Goal: Task Accomplishment & Management: Use online tool/utility

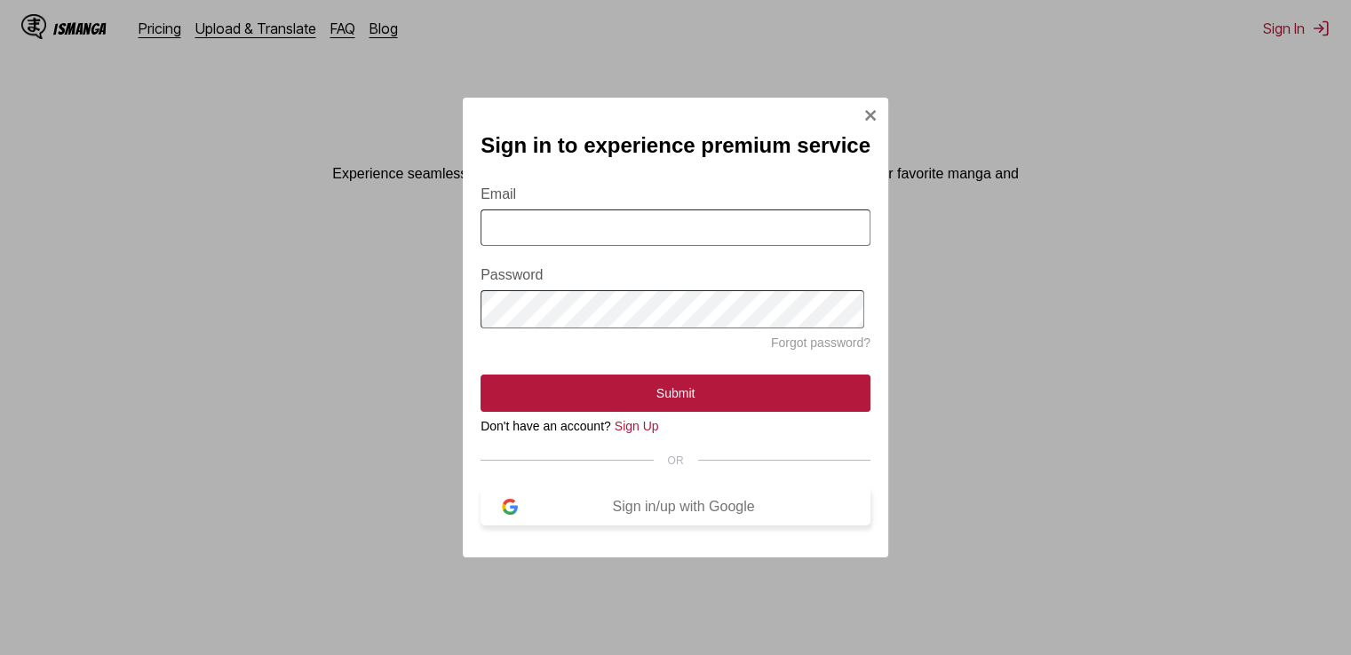
click at [656, 509] on div "Sign in/up with Google" at bounding box center [683, 507] width 331 height 16
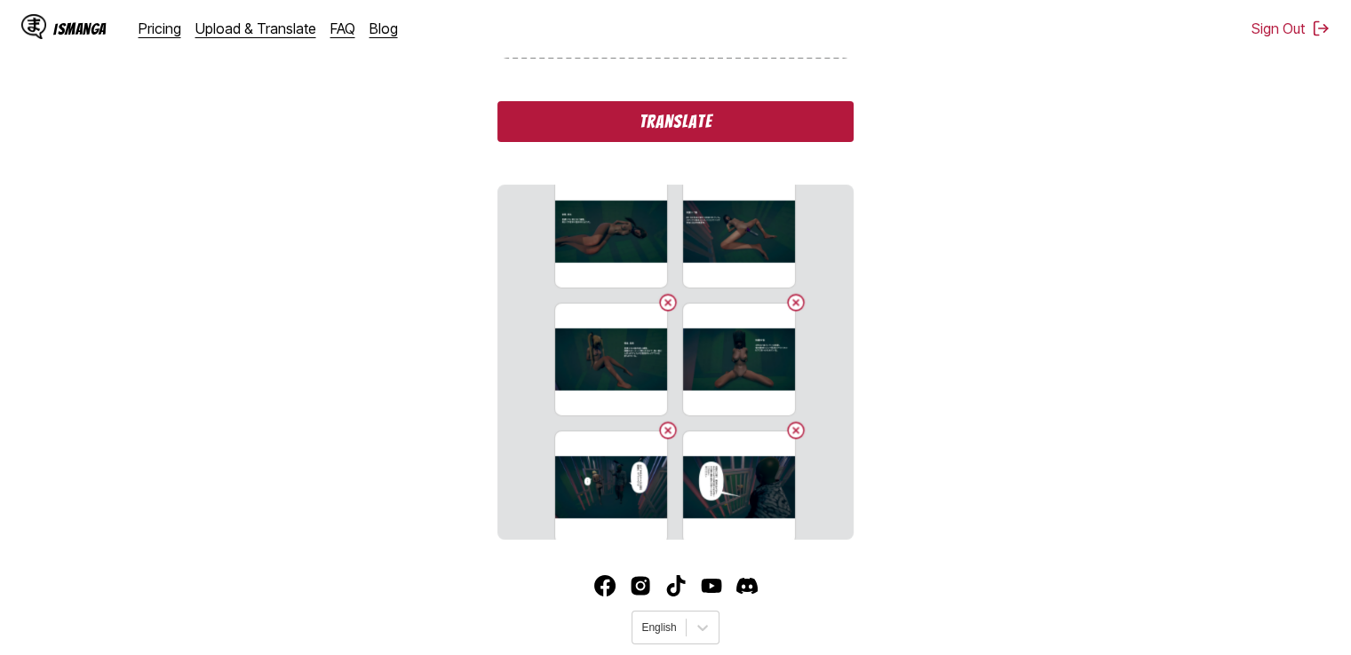
scroll to position [5430, 0]
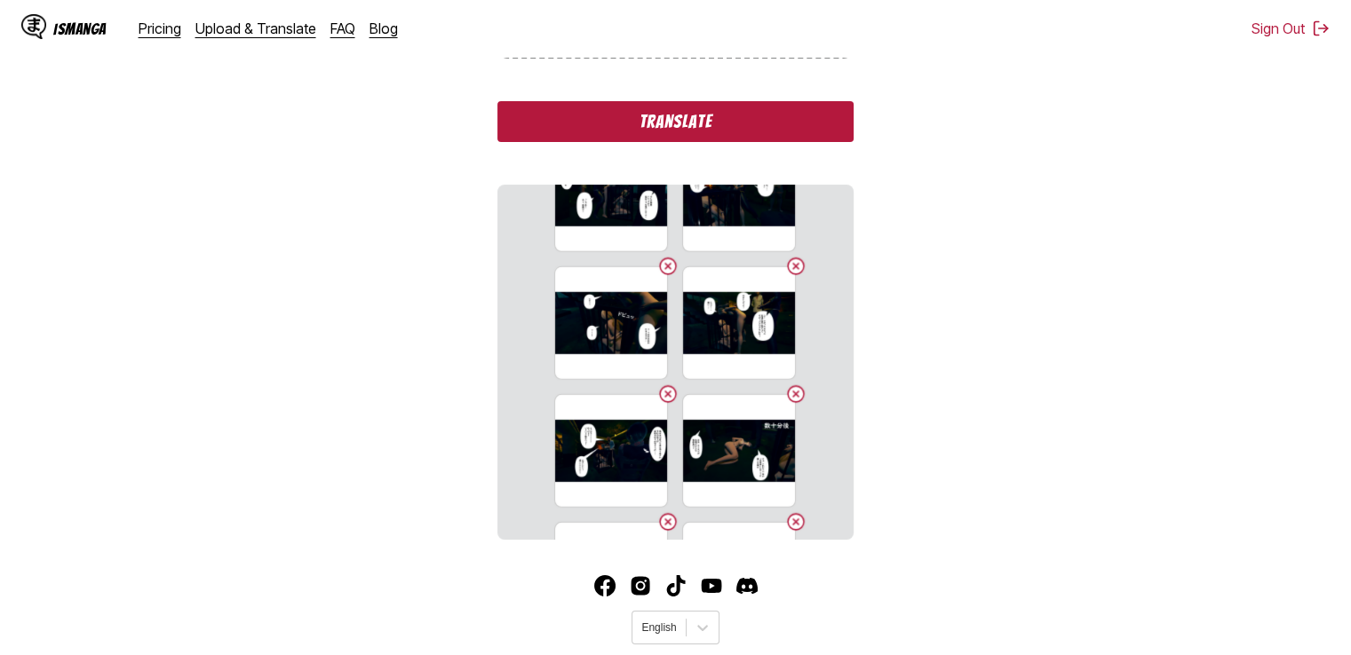
click at [748, 125] on button "Translate" at bounding box center [674, 121] width 355 height 41
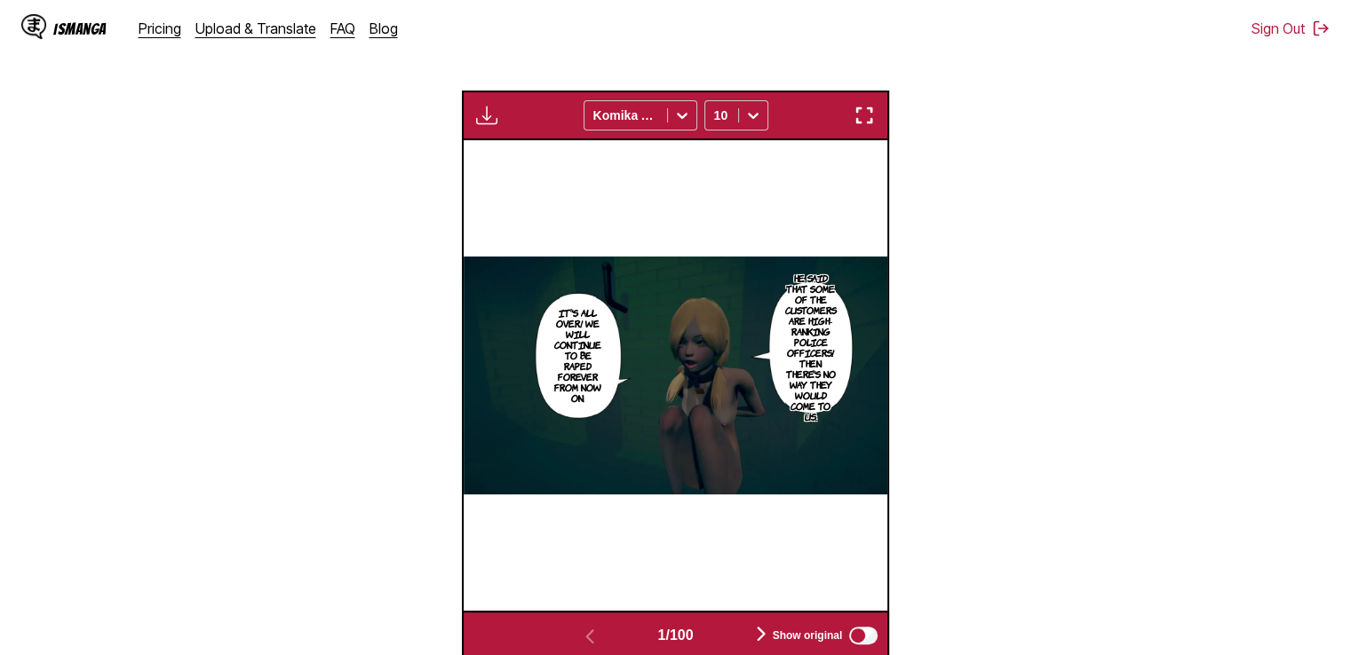
scroll to position [513, 0]
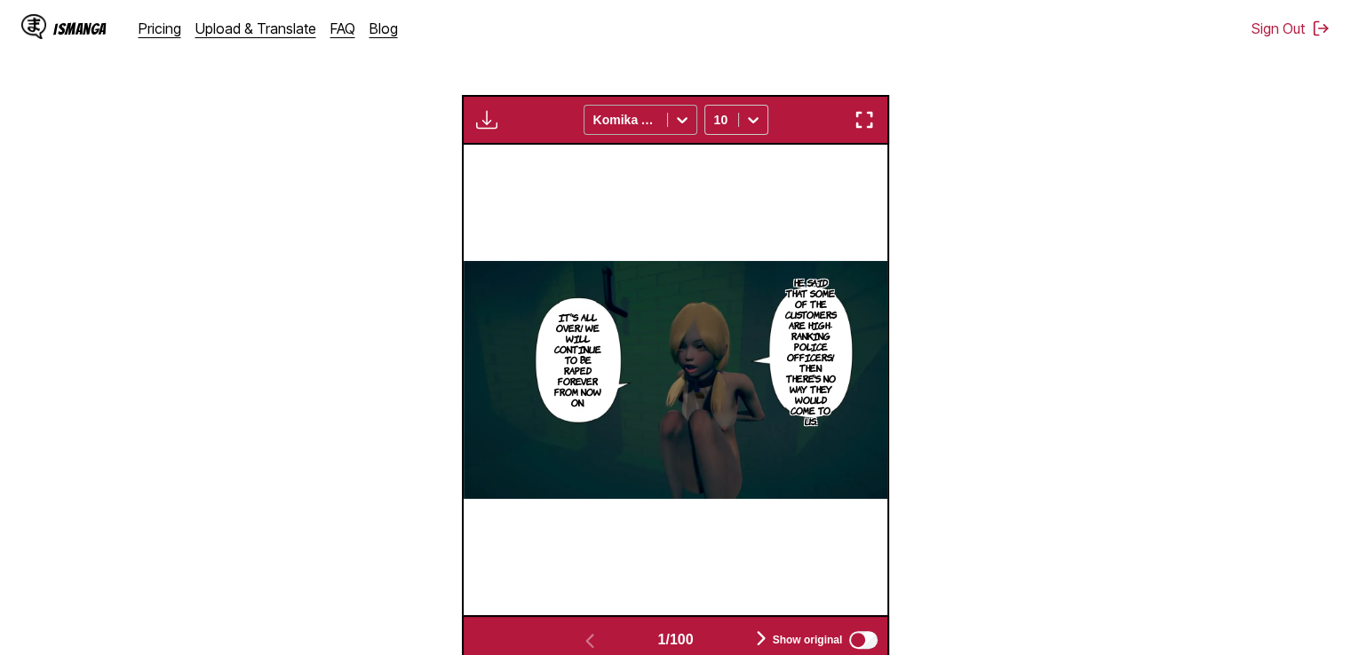
click at [675, 120] on icon at bounding box center [682, 120] width 18 height 18
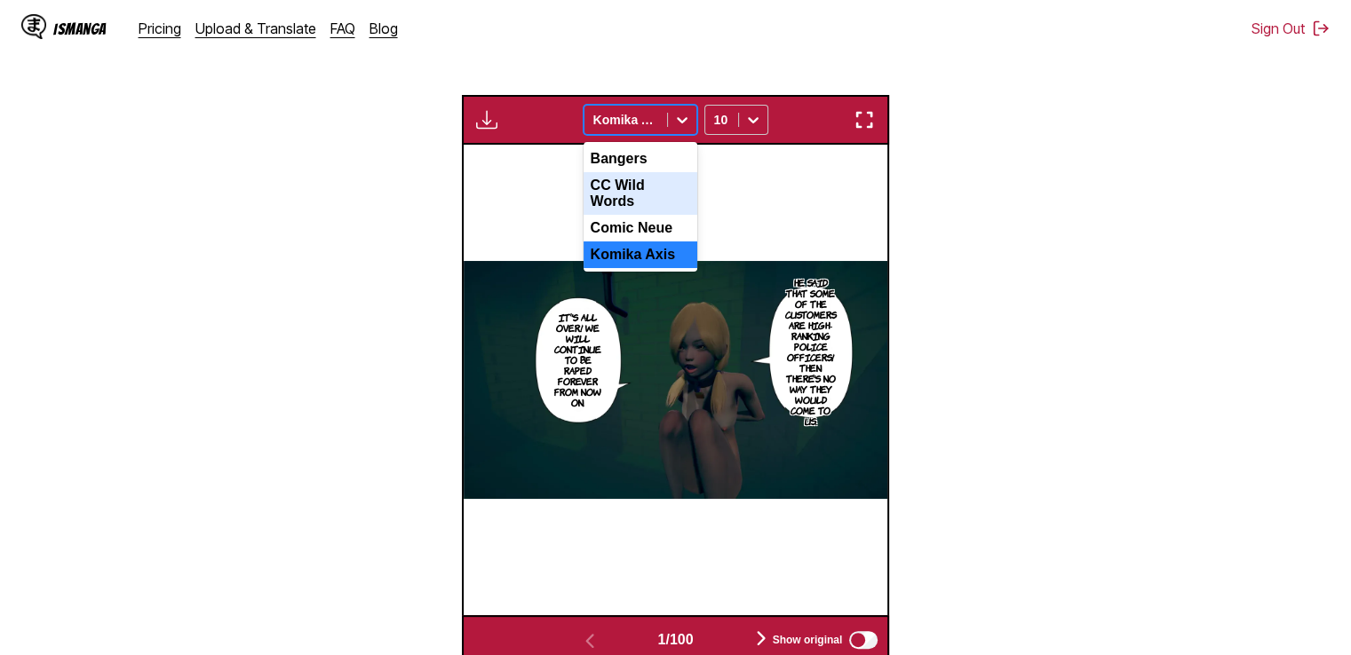
click at [646, 183] on div "CC Wild Words" at bounding box center [640, 193] width 114 height 43
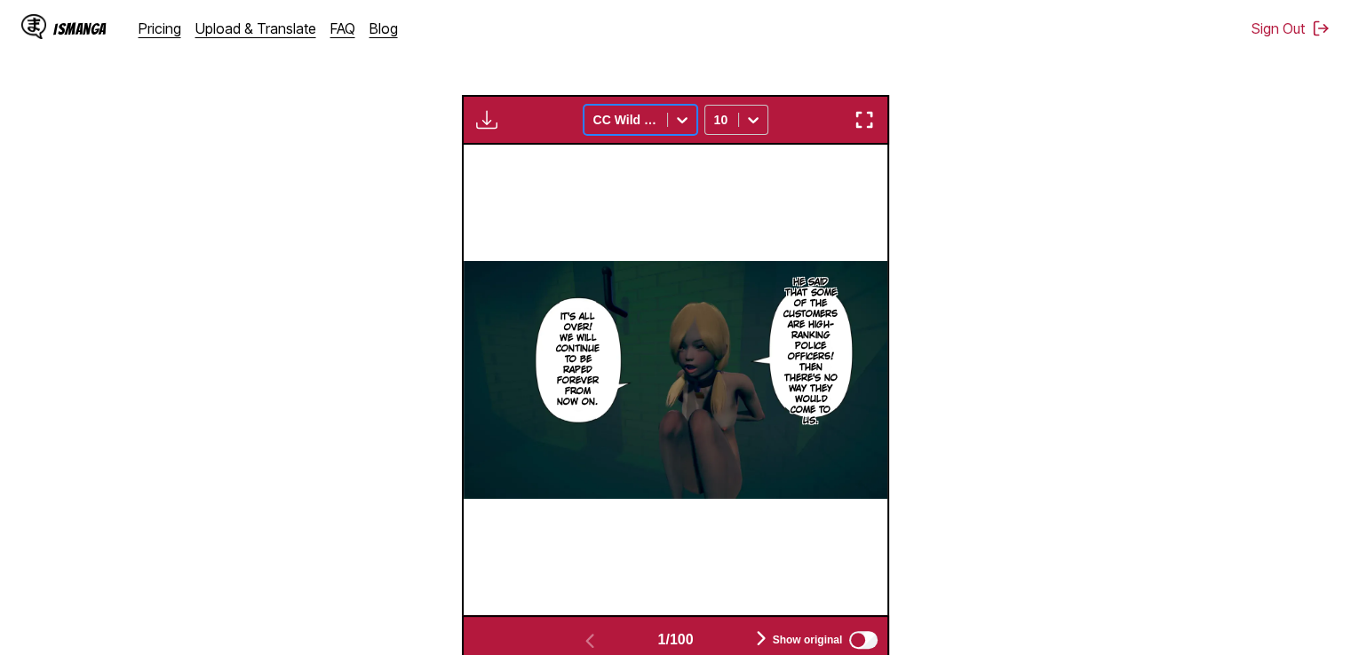
click at [647, 132] on div "CC Wild Words" at bounding box center [625, 119] width 83 height 25
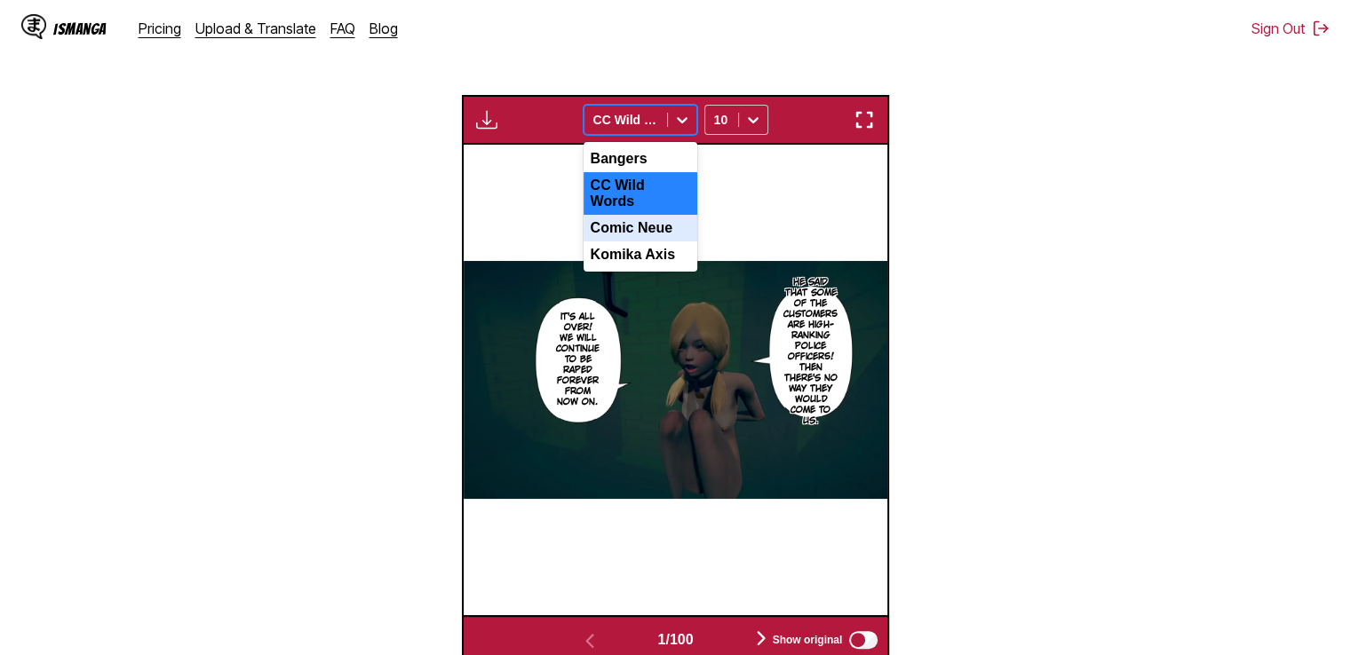
click at [628, 220] on div "Comic Neue" at bounding box center [640, 228] width 114 height 27
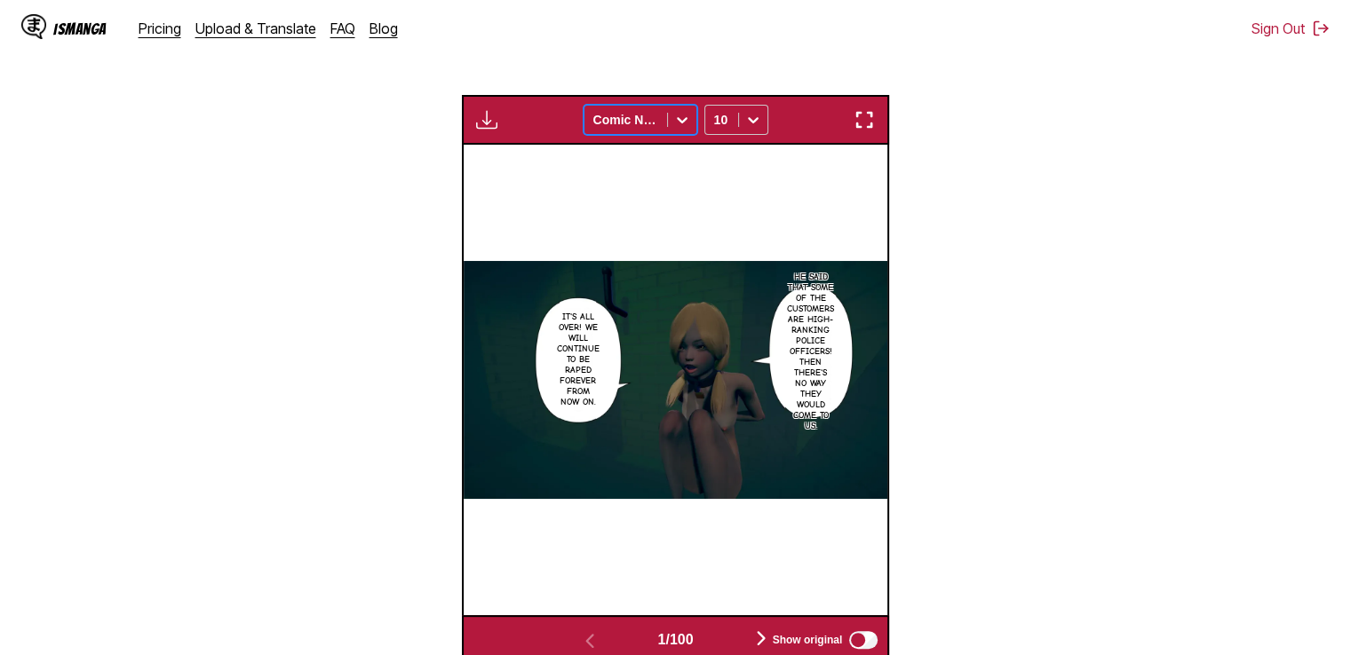
click at [632, 114] on div at bounding box center [625, 120] width 65 height 18
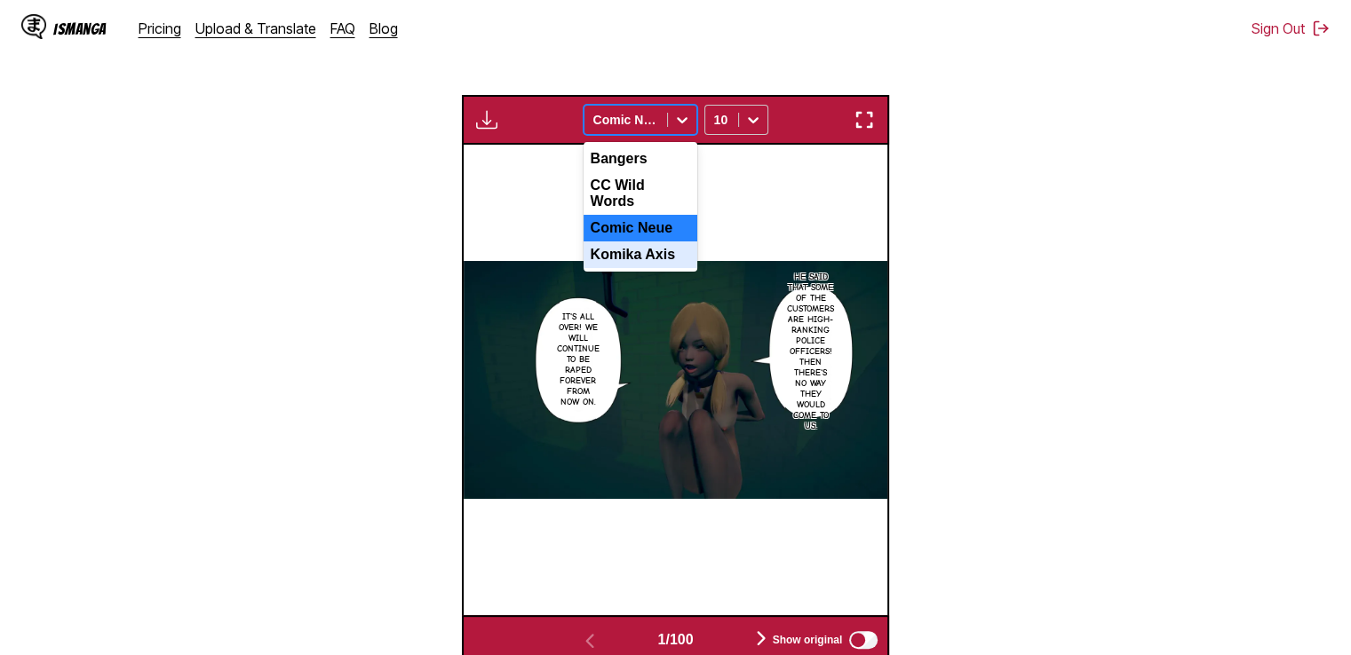
click at [631, 253] on div "Komika Axis" at bounding box center [640, 255] width 114 height 27
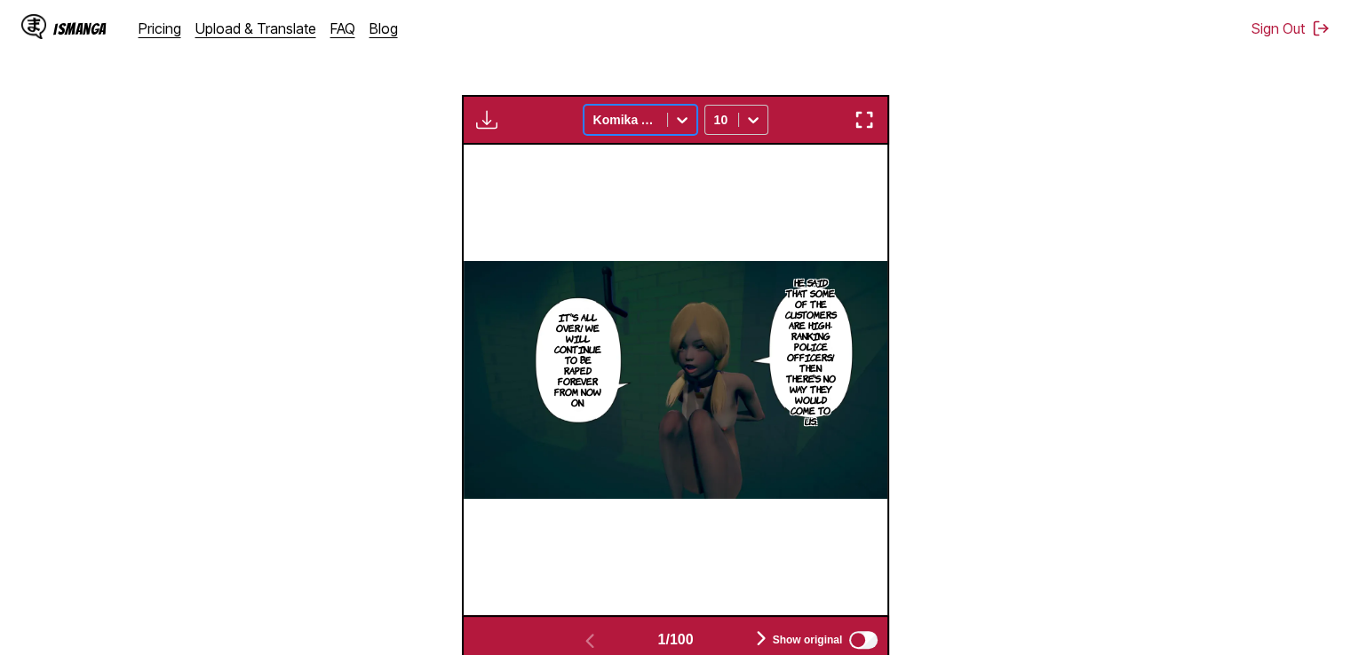
click at [638, 127] on div at bounding box center [625, 120] width 65 height 18
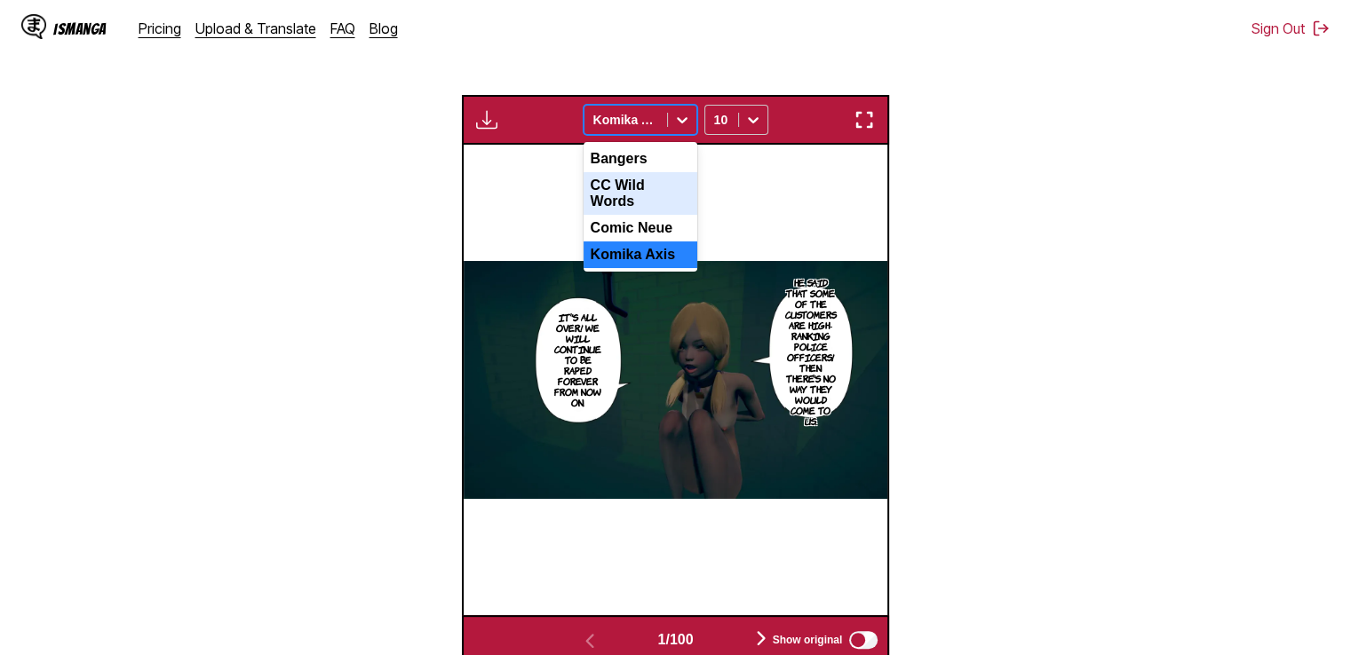
click at [622, 186] on div "CC Wild Words" at bounding box center [640, 193] width 114 height 43
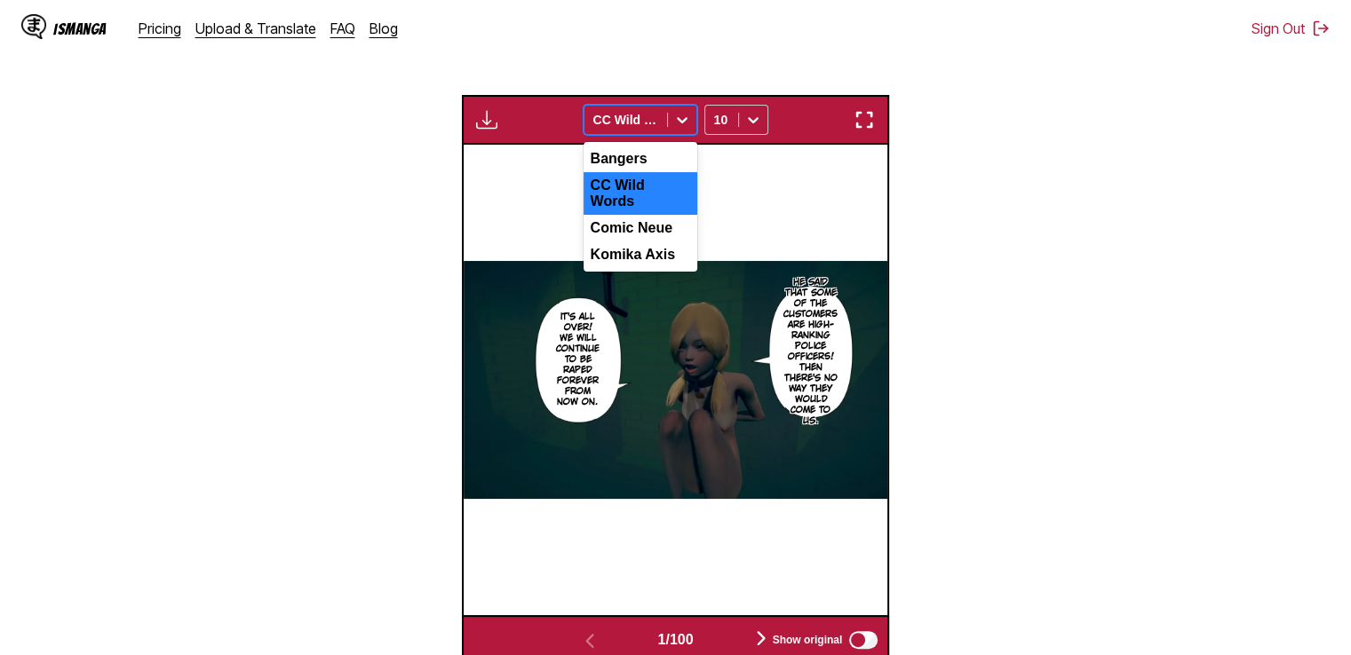
click at [626, 124] on div at bounding box center [625, 120] width 65 height 18
click at [613, 169] on div "Bangers" at bounding box center [640, 159] width 114 height 27
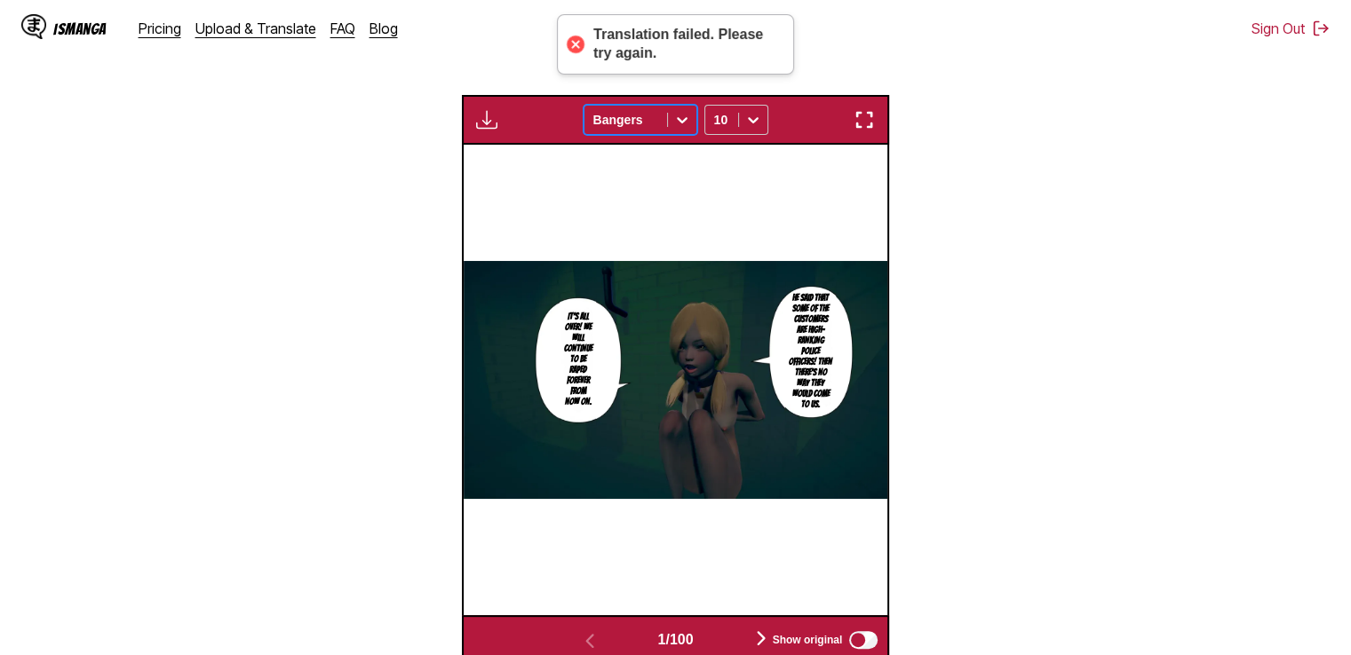
click at [631, 125] on div at bounding box center [625, 120] width 65 height 18
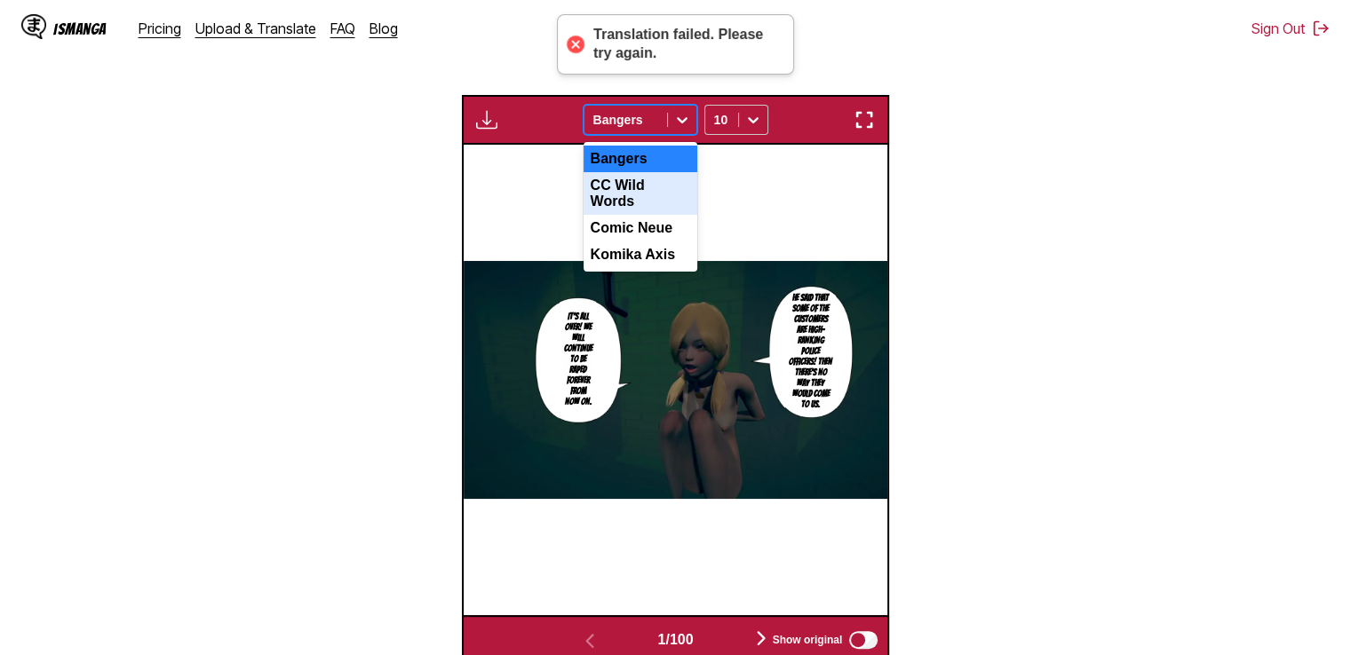
click at [632, 193] on div "CC Wild Words" at bounding box center [640, 193] width 114 height 43
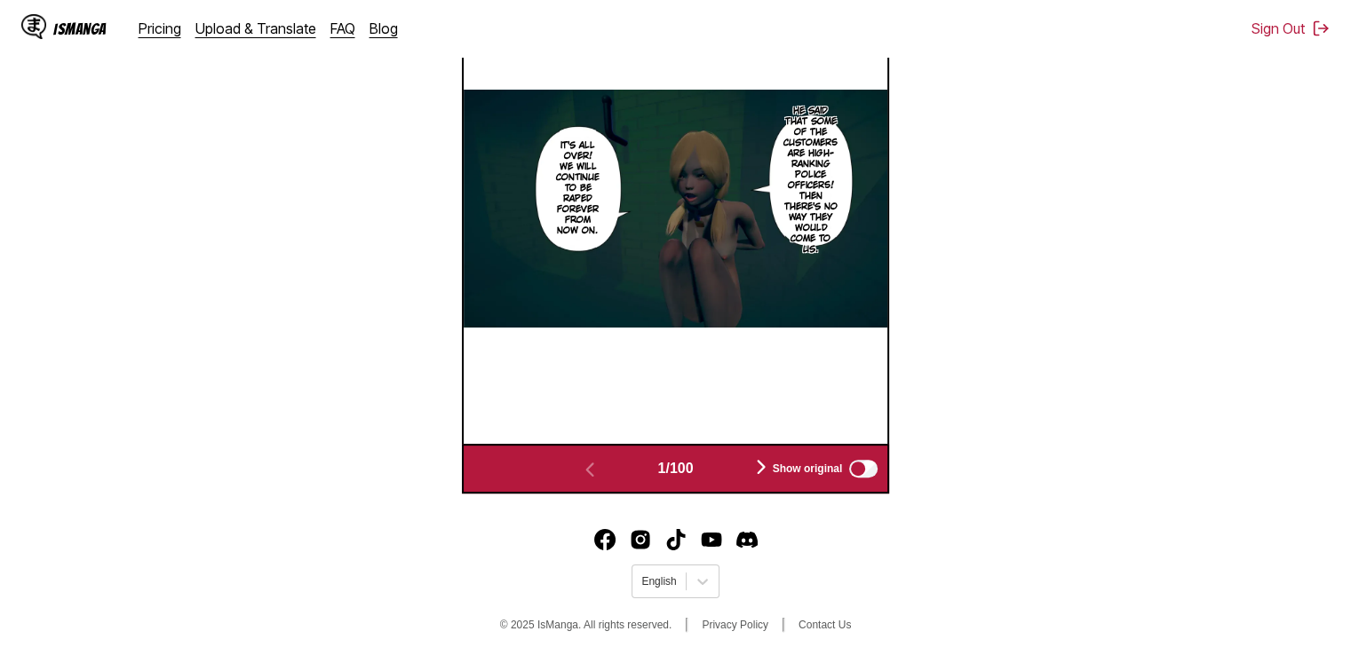
scroll to position [691, 0]
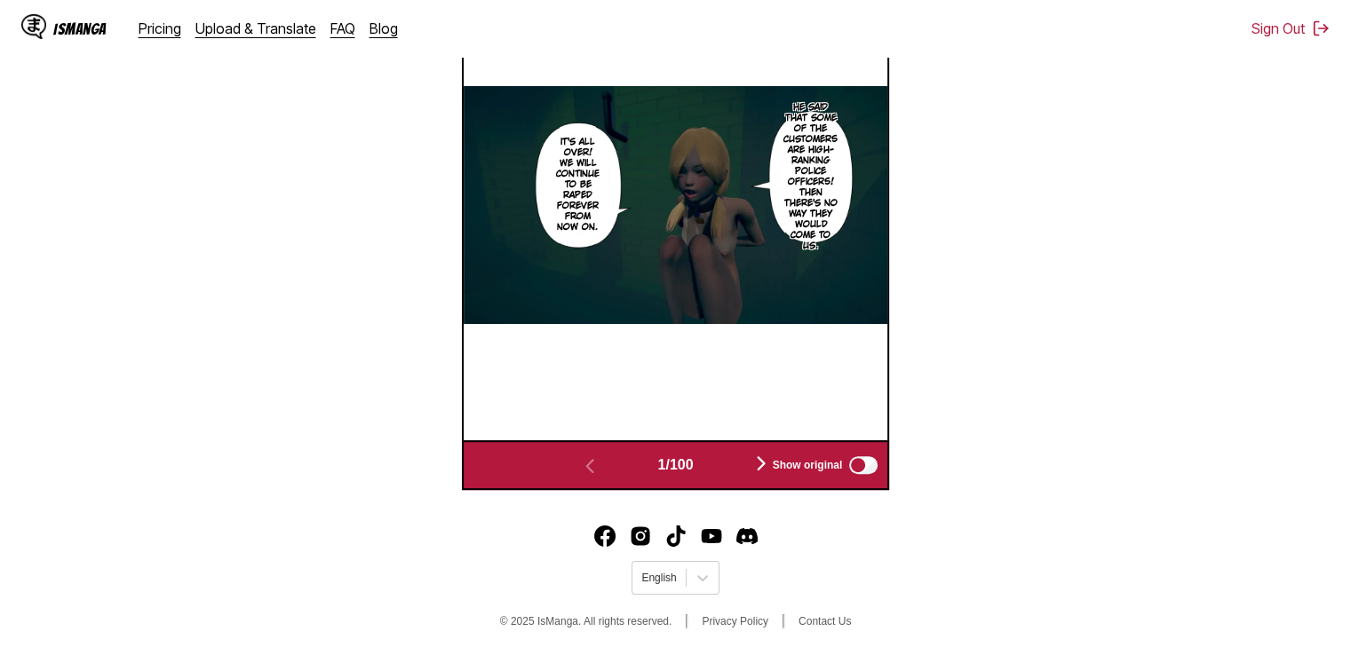
click at [762, 463] on img "button" at bounding box center [760, 463] width 21 height 21
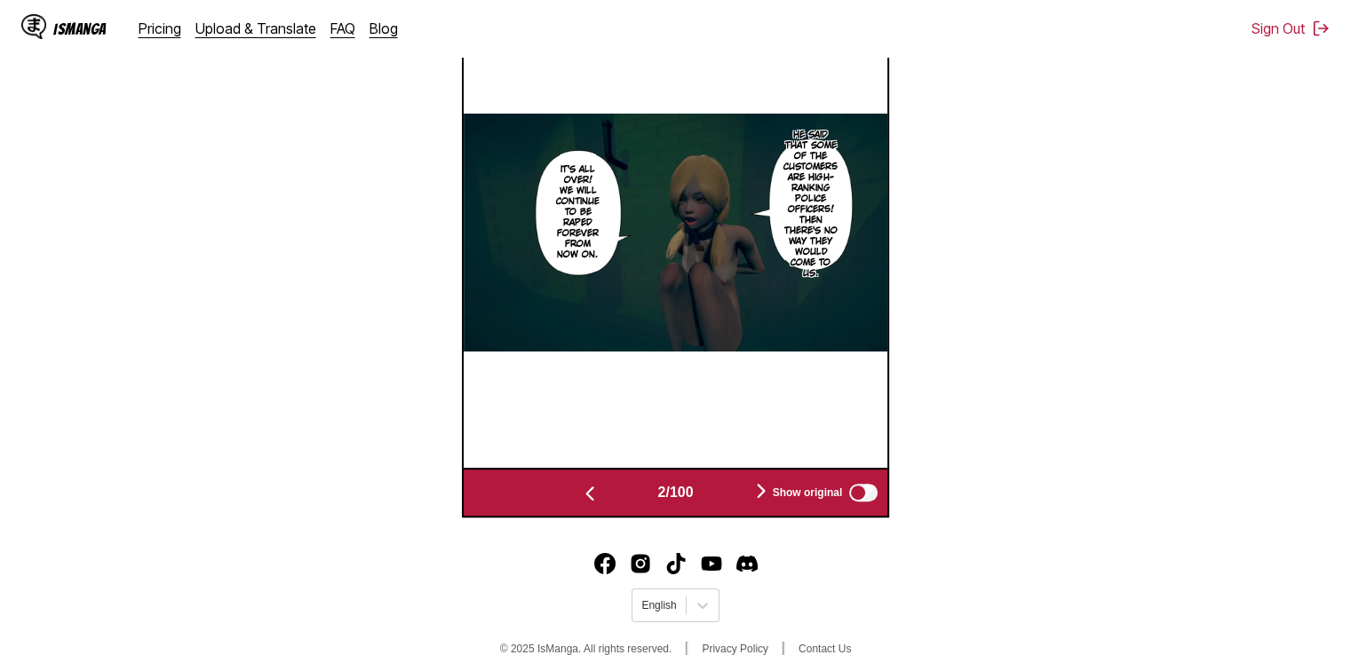
scroll to position [0, 424]
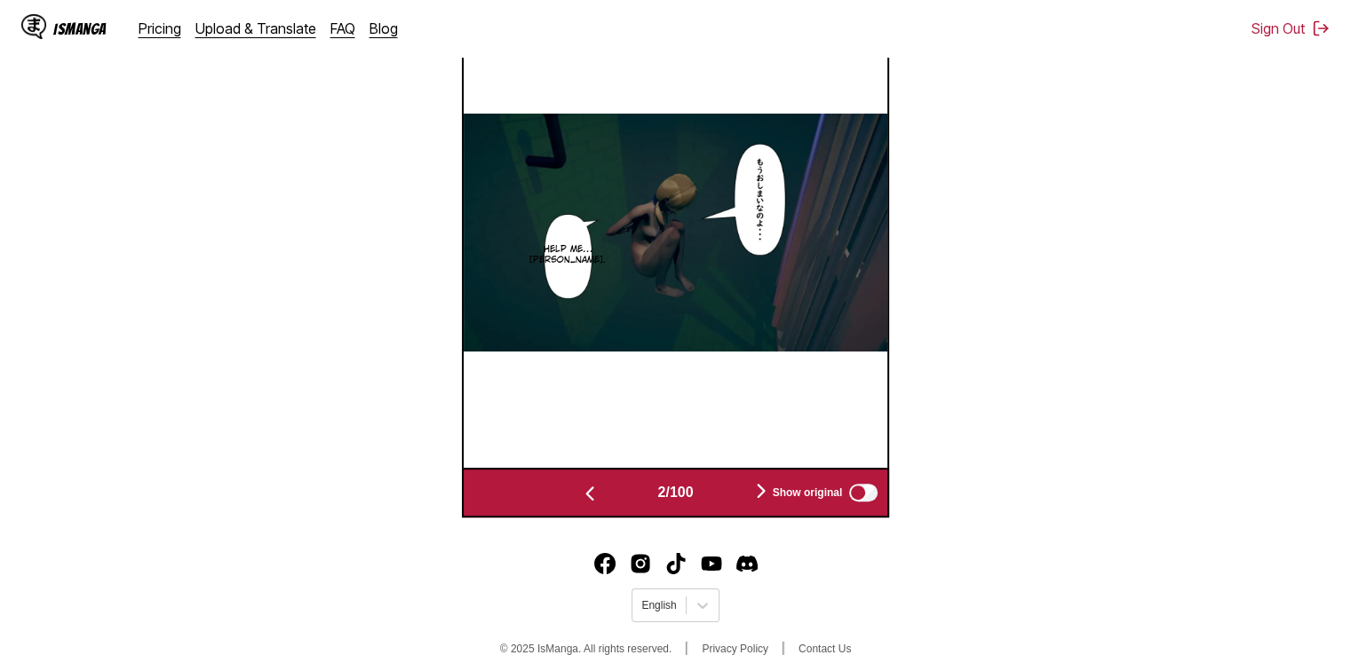
click at [764, 494] on img "button" at bounding box center [760, 490] width 21 height 21
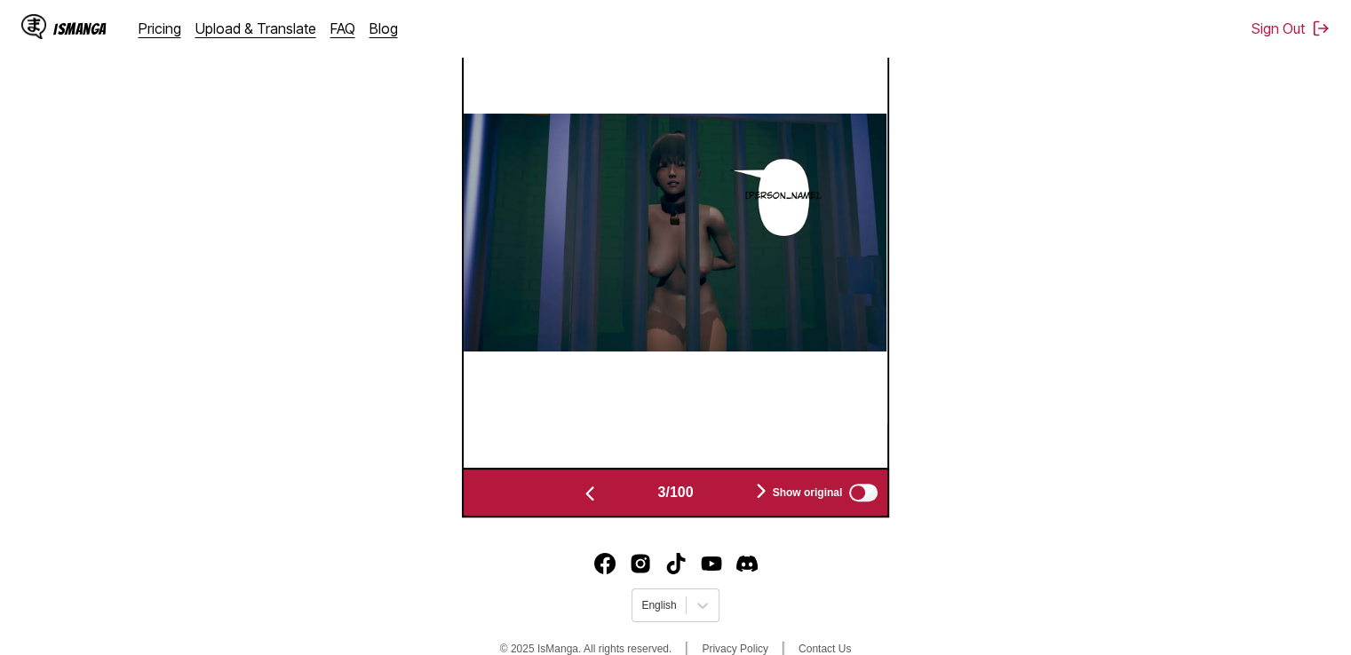
click at [764, 494] on div "Show original" at bounding box center [821, 492] width 119 height 23
click at [764, 489] on img "button" at bounding box center [760, 490] width 21 height 21
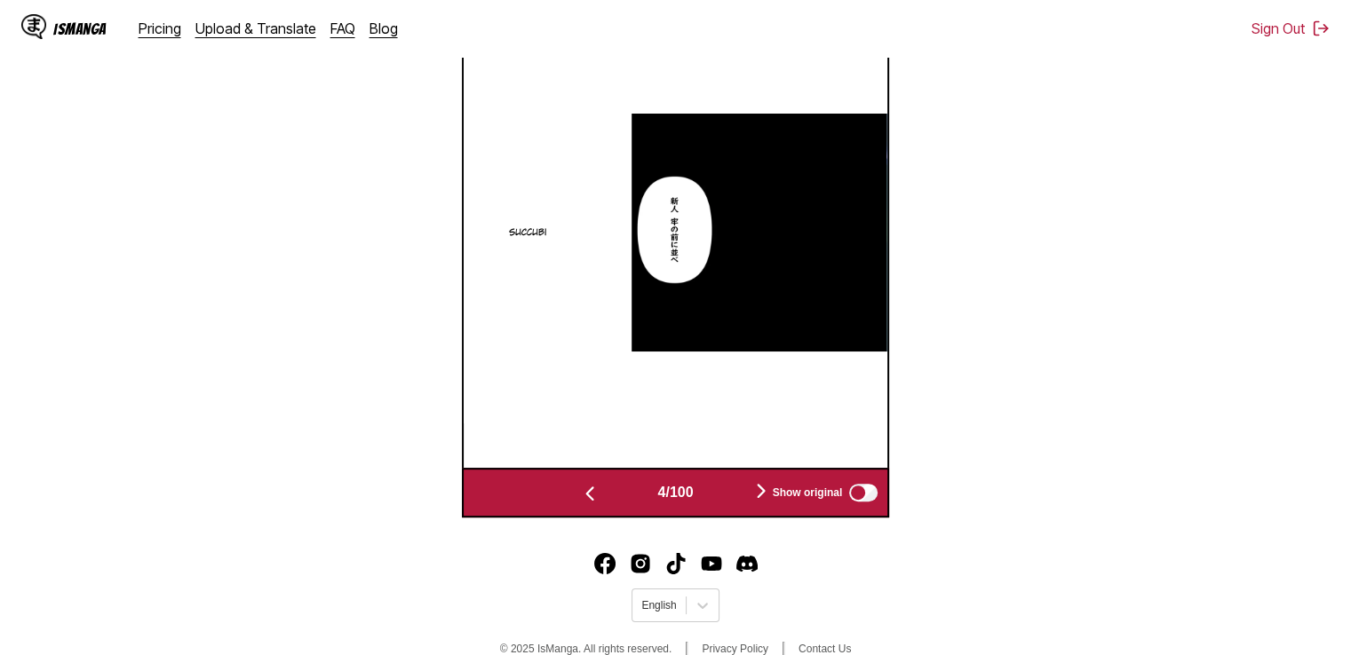
click at [764, 489] on img "button" at bounding box center [760, 490] width 21 height 21
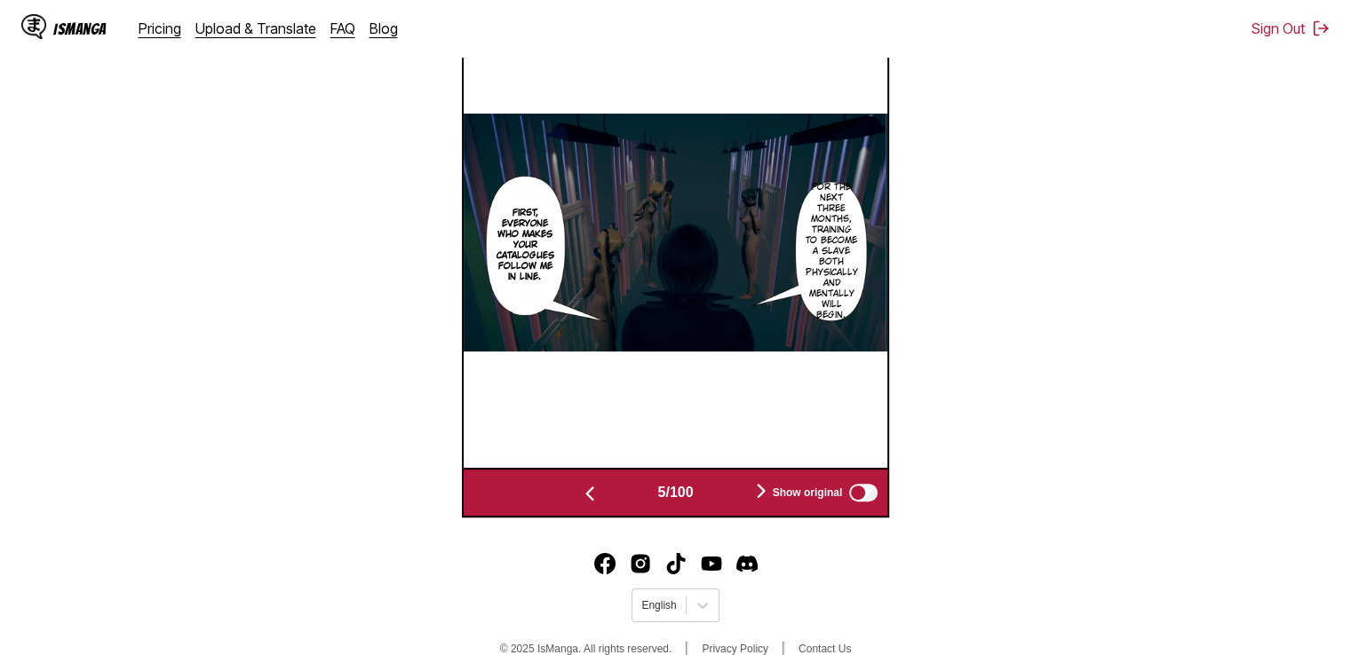
click at [764, 489] on img "button" at bounding box center [760, 490] width 21 height 21
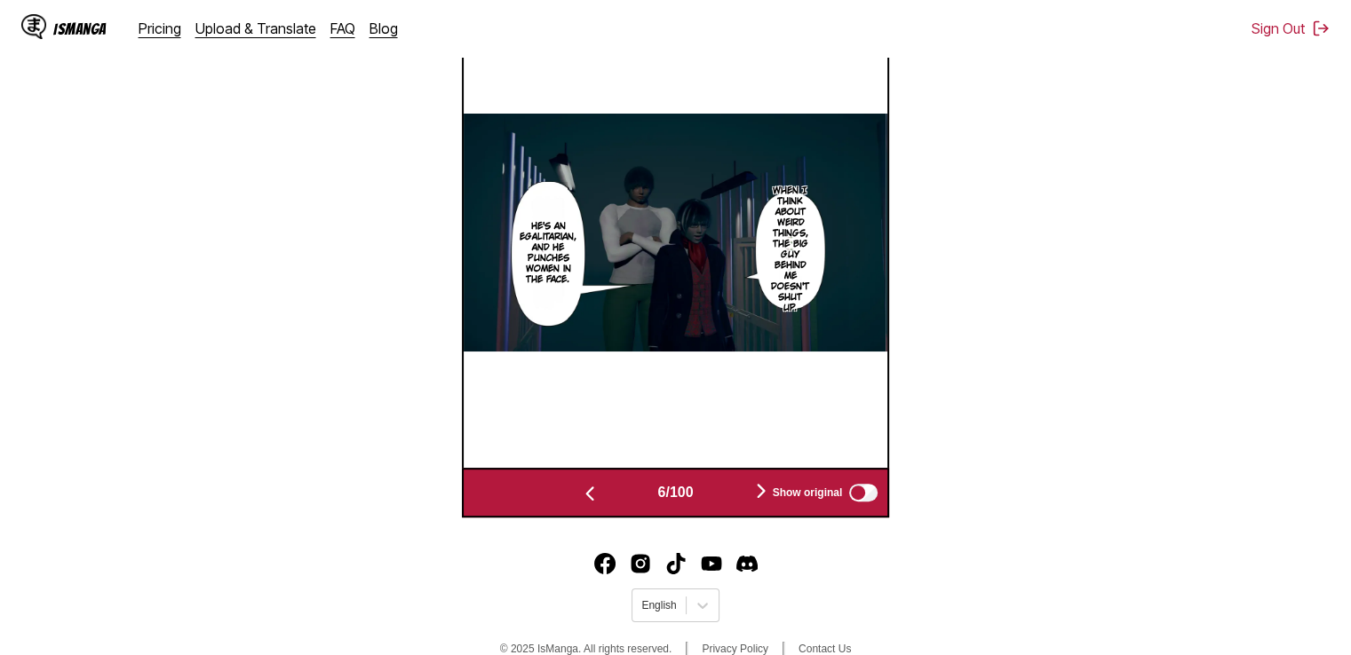
click at [764, 489] on img "button" at bounding box center [760, 490] width 21 height 21
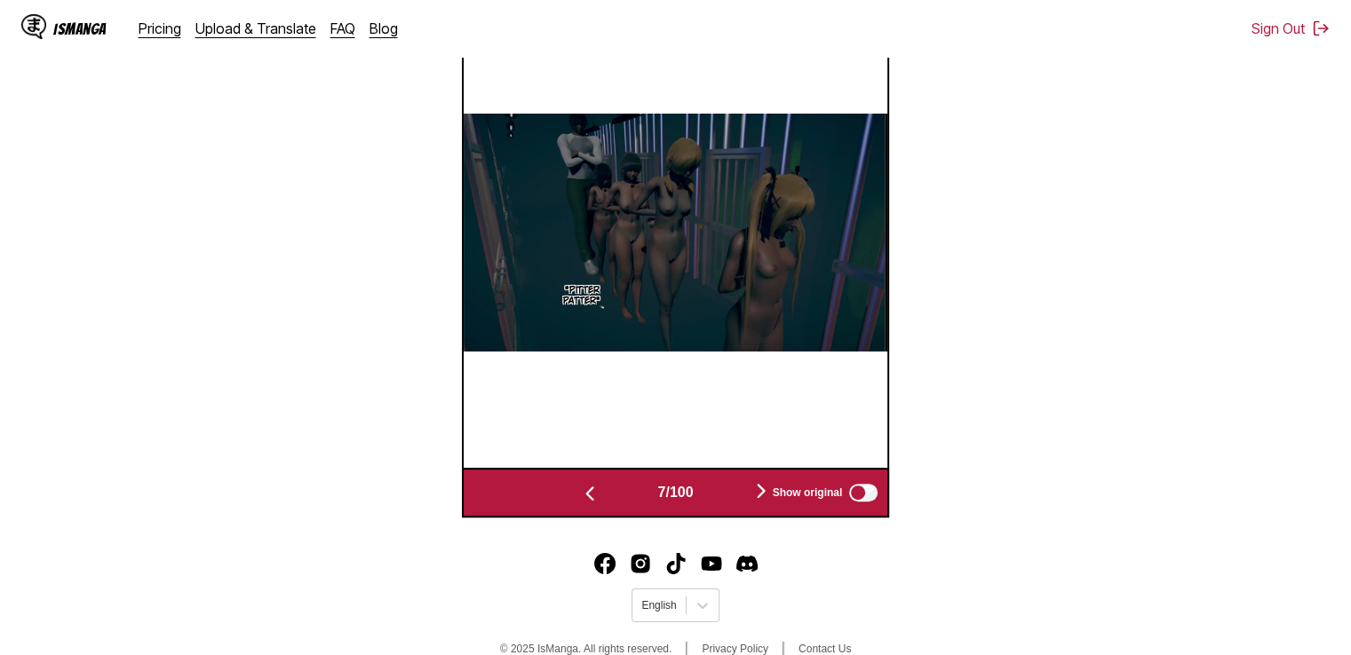
click at [764, 489] on img "button" at bounding box center [760, 490] width 21 height 21
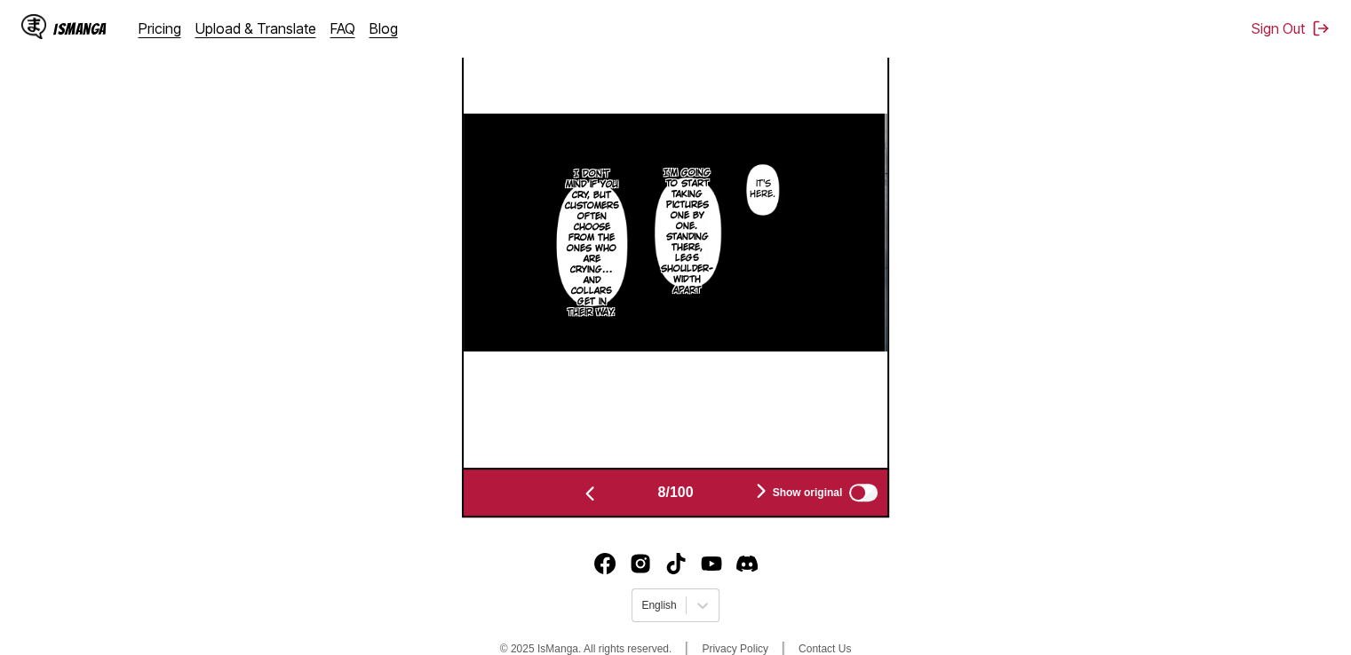
click at [764, 489] on img "button" at bounding box center [760, 490] width 21 height 21
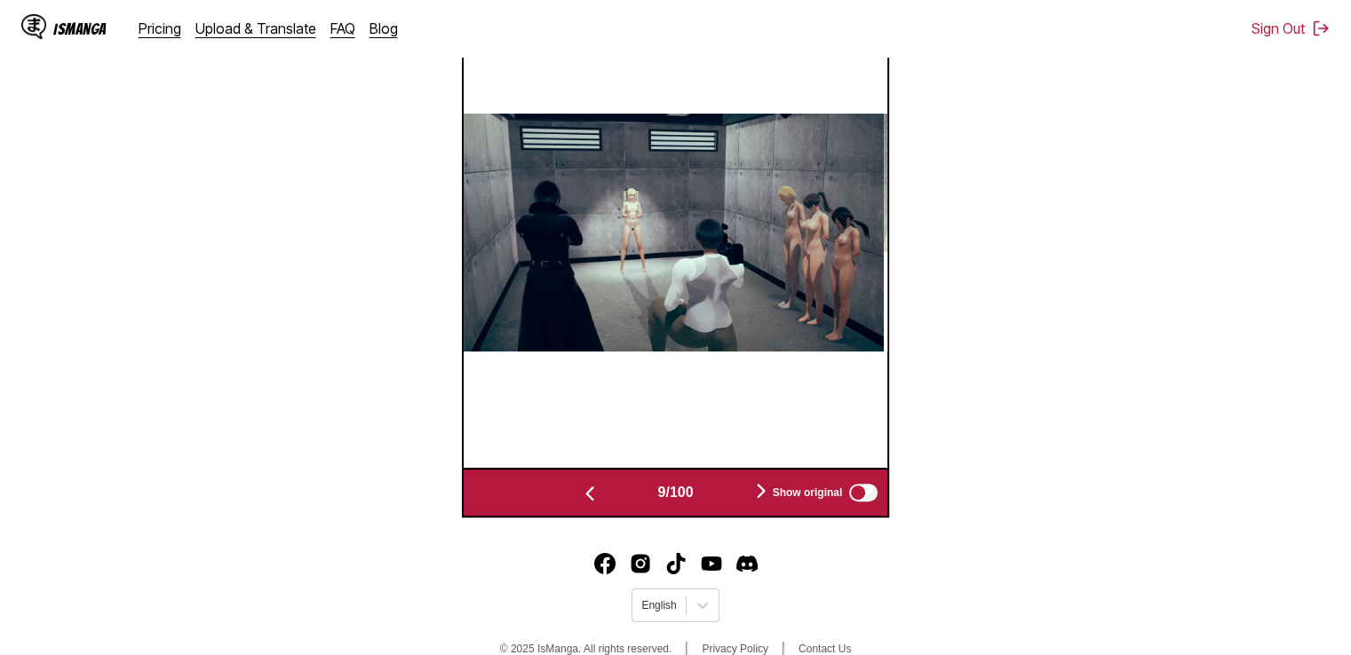
click at [764, 489] on img "button" at bounding box center [760, 490] width 21 height 21
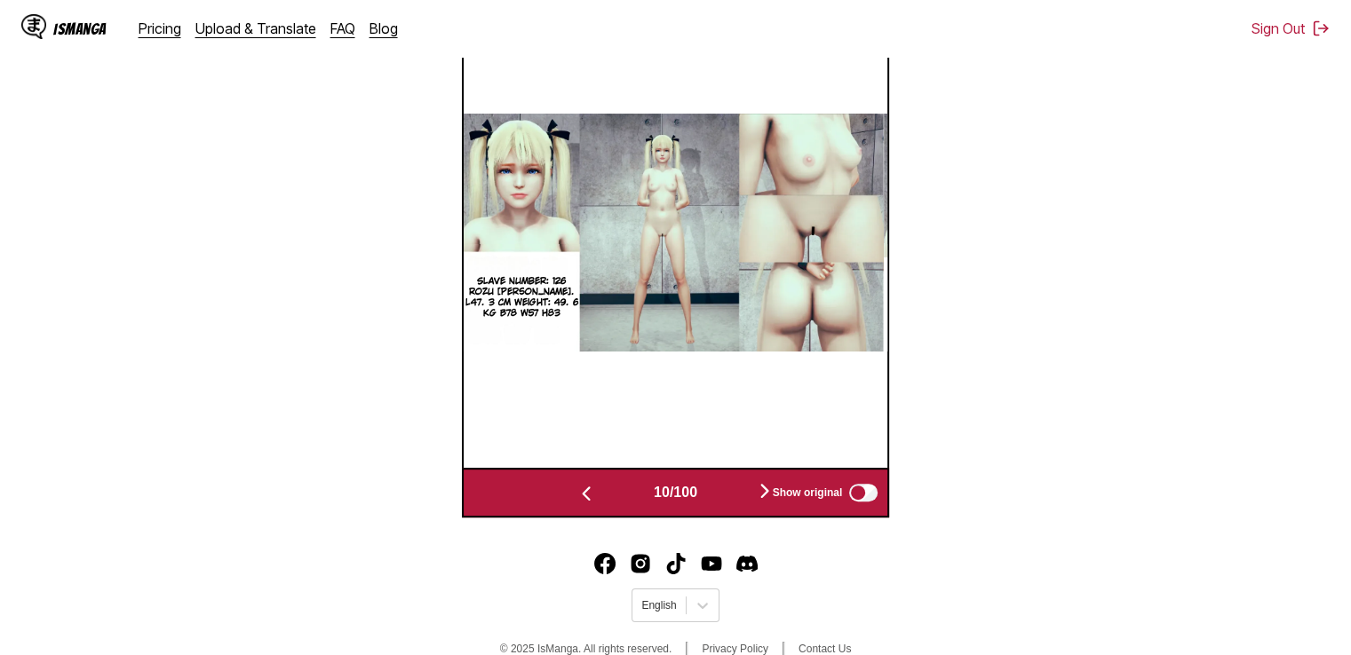
drag, startPoint x: 725, startPoint y: 190, endPoint x: 1249, endPoint y: 225, distance: 525.0
click at [1249, 225] on section "From Japanese To English Drop files here, or click to browse. Max file size: 5M…" at bounding box center [675, 45] width 1322 height 946
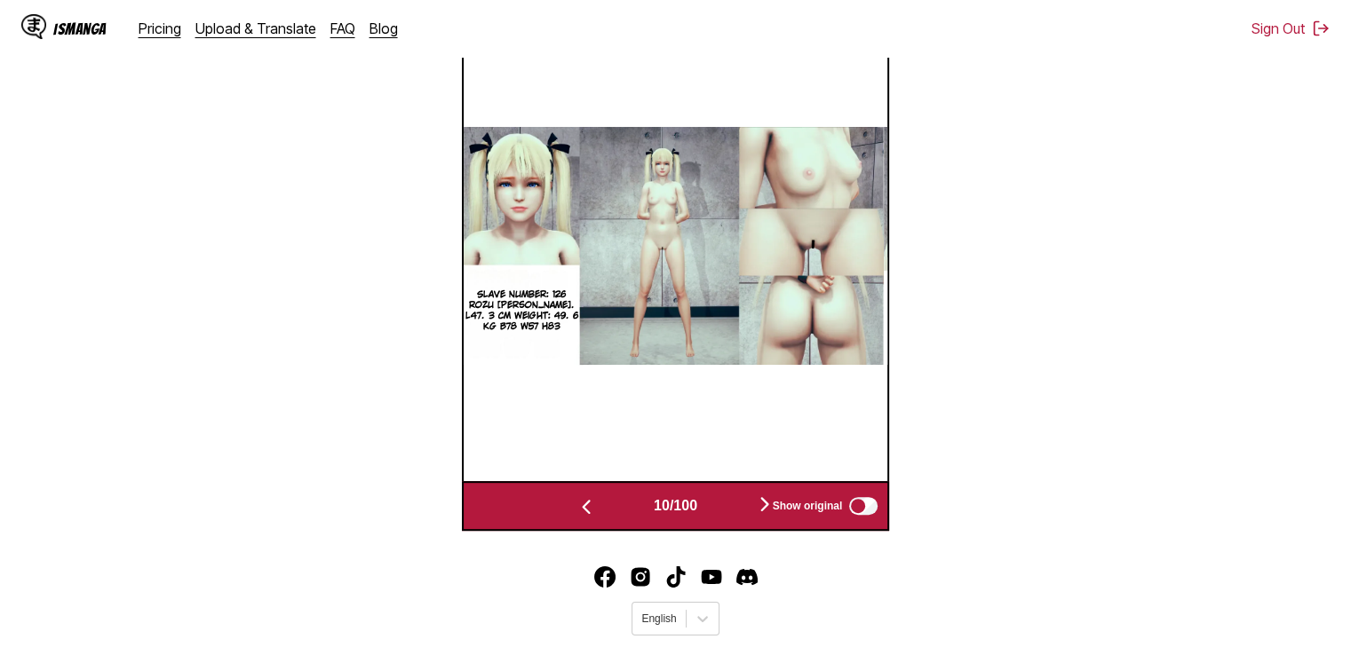
scroll to position [691, 0]
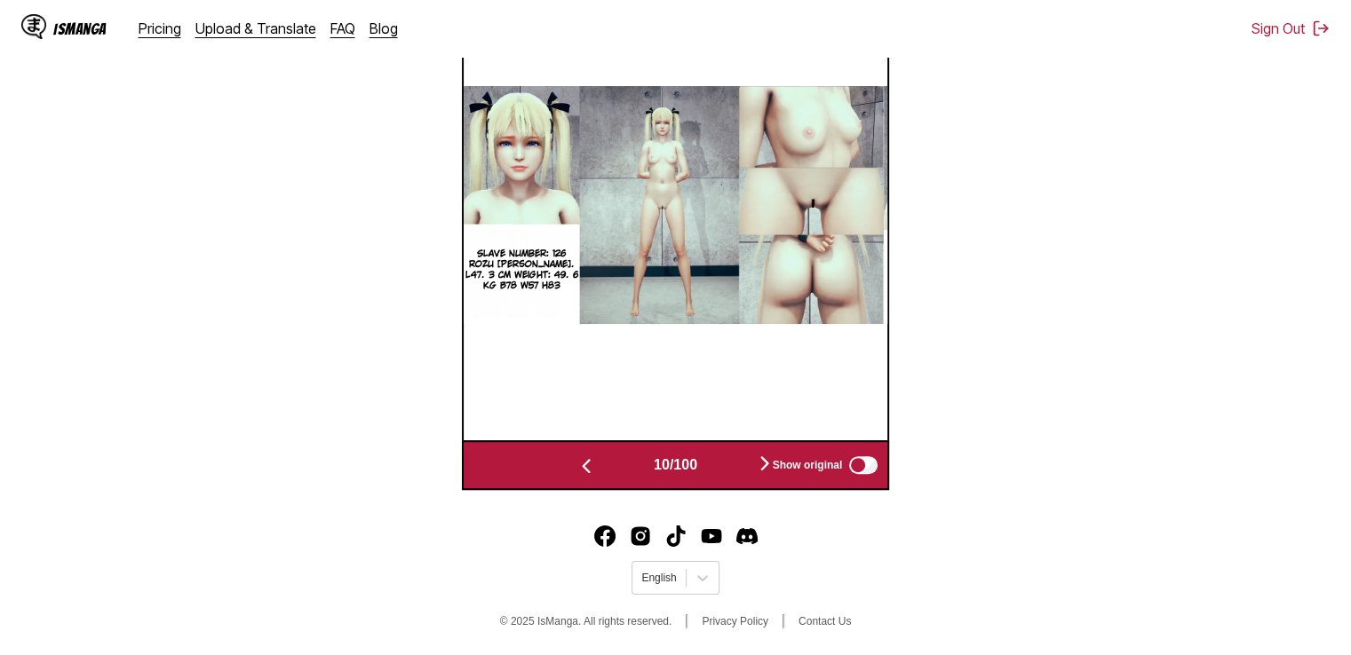
click at [582, 464] on img "button" at bounding box center [585, 465] width 21 height 21
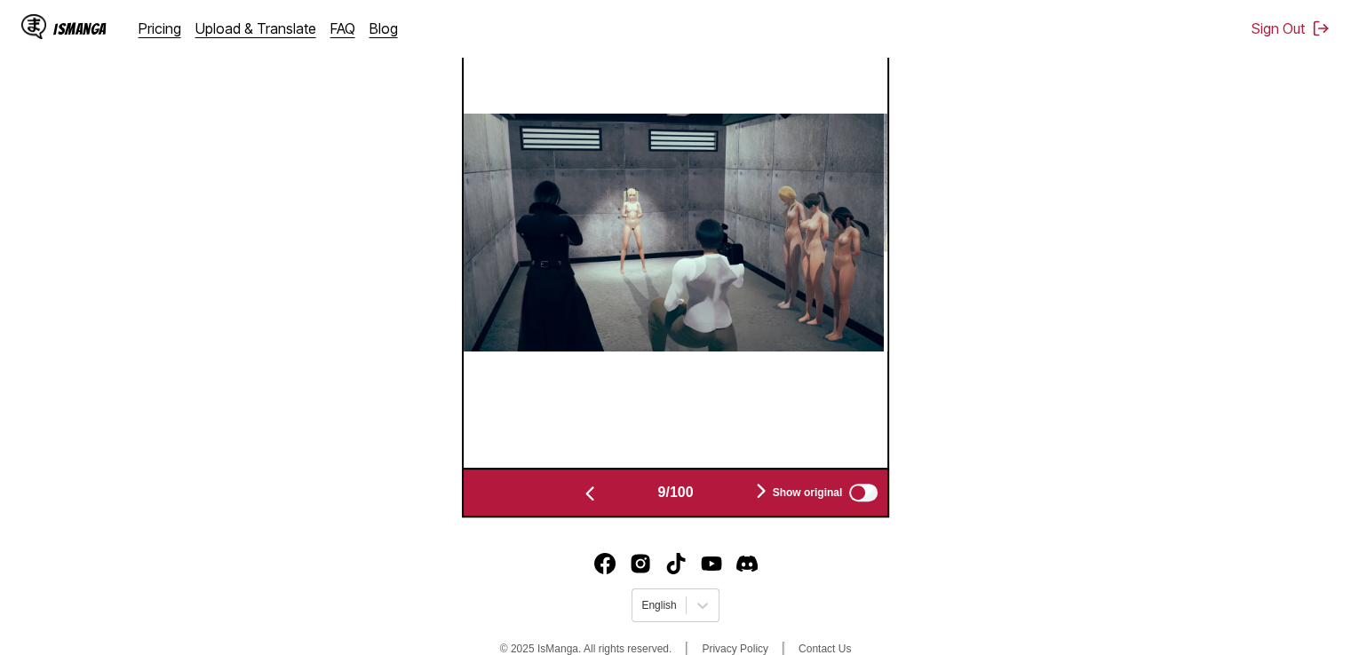
click at [582, 498] on img "button" at bounding box center [589, 493] width 21 height 21
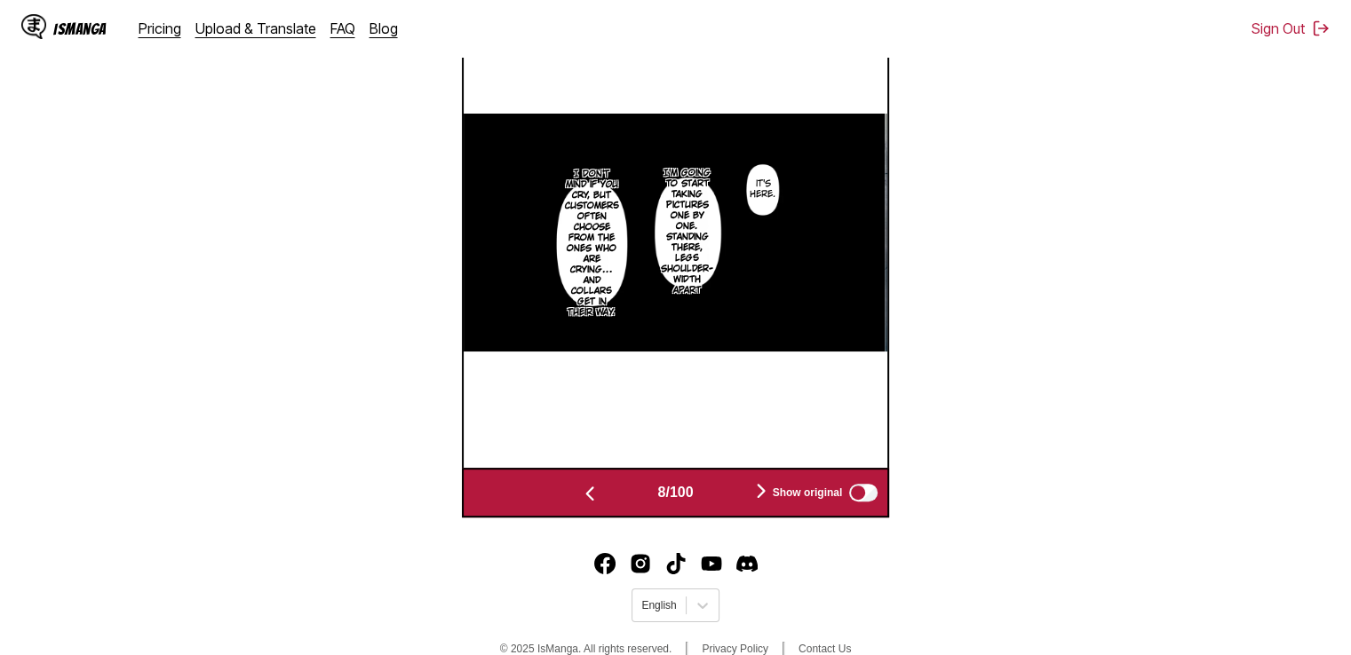
click at [582, 498] on img "button" at bounding box center [589, 493] width 21 height 21
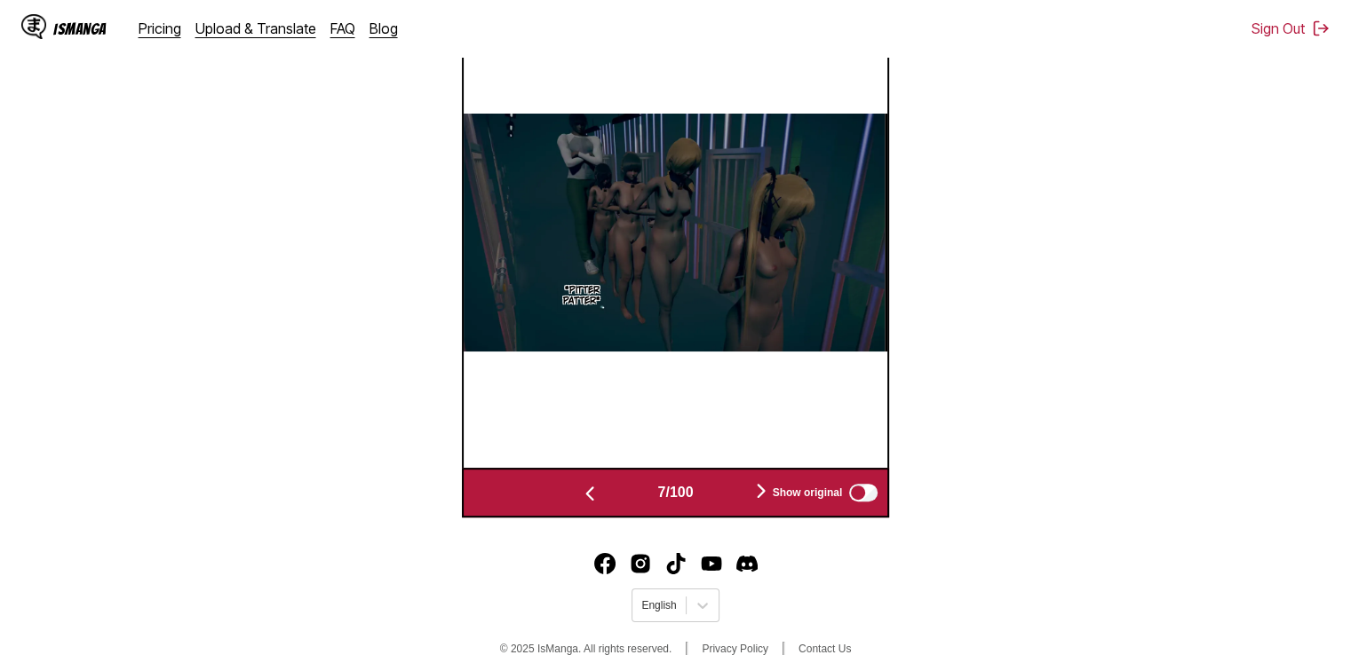
click at [582, 498] on img "button" at bounding box center [589, 493] width 21 height 21
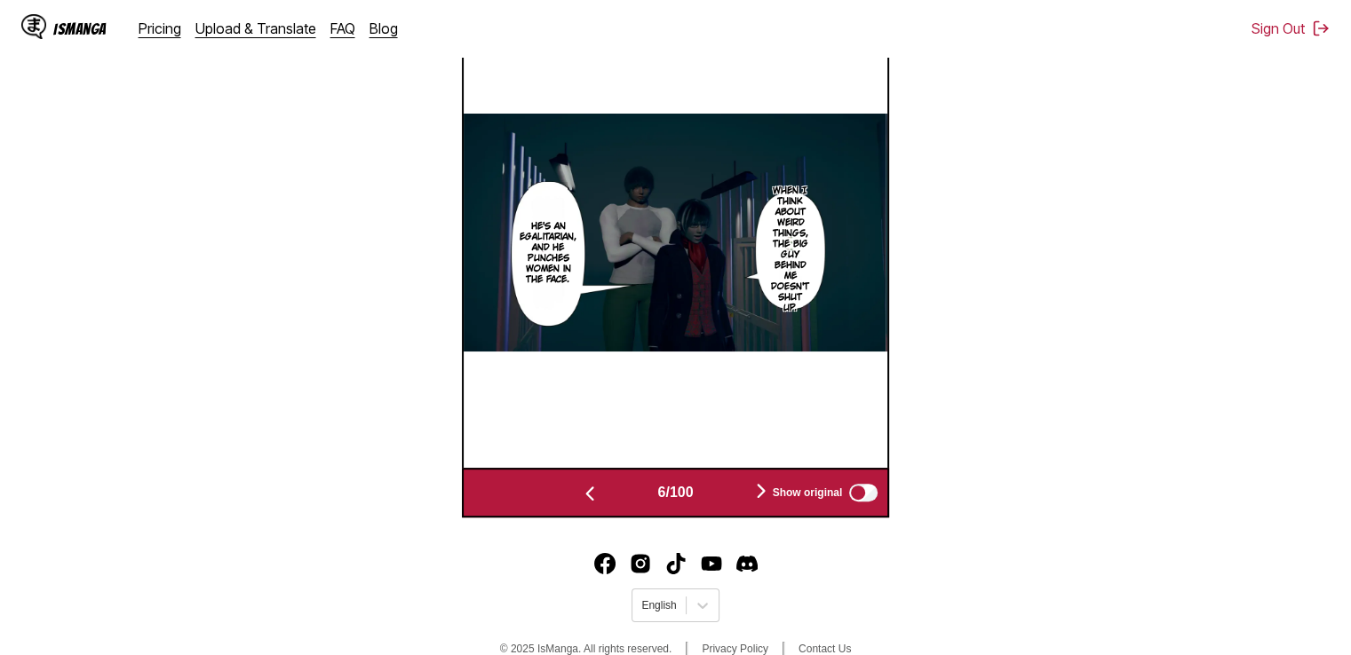
click at [582, 498] on img "button" at bounding box center [589, 493] width 21 height 21
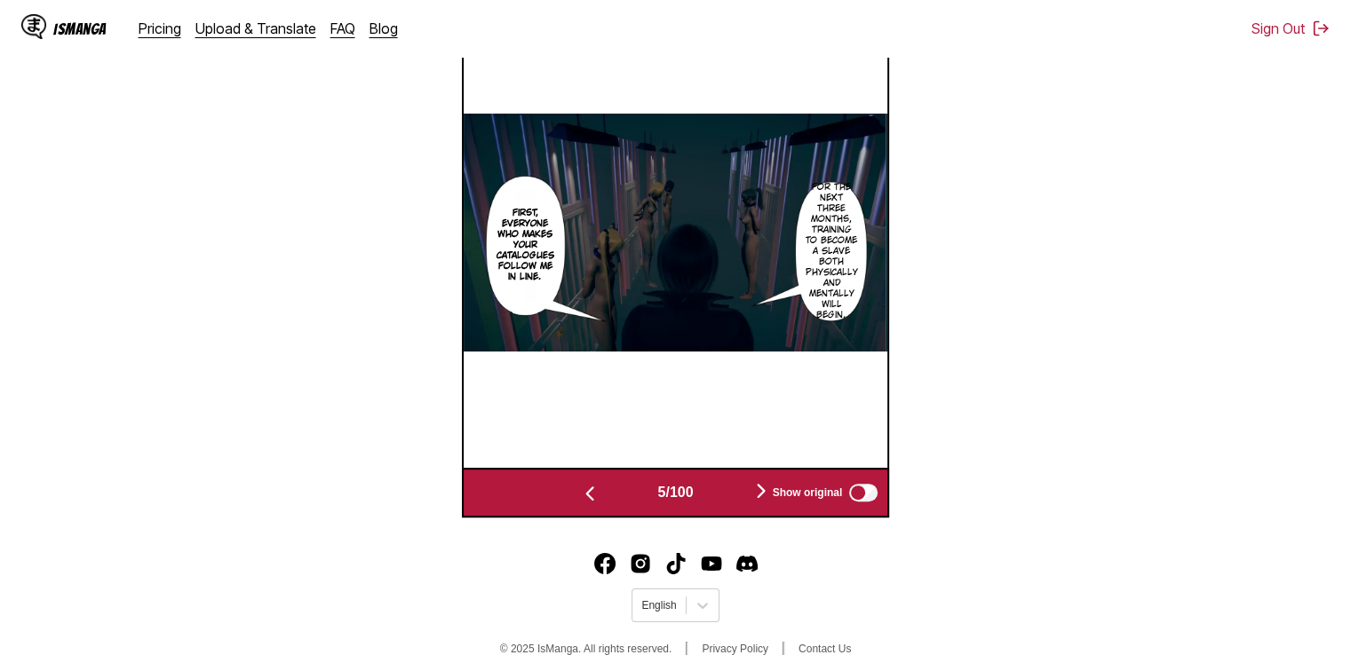
click at [582, 498] on img "button" at bounding box center [589, 493] width 21 height 21
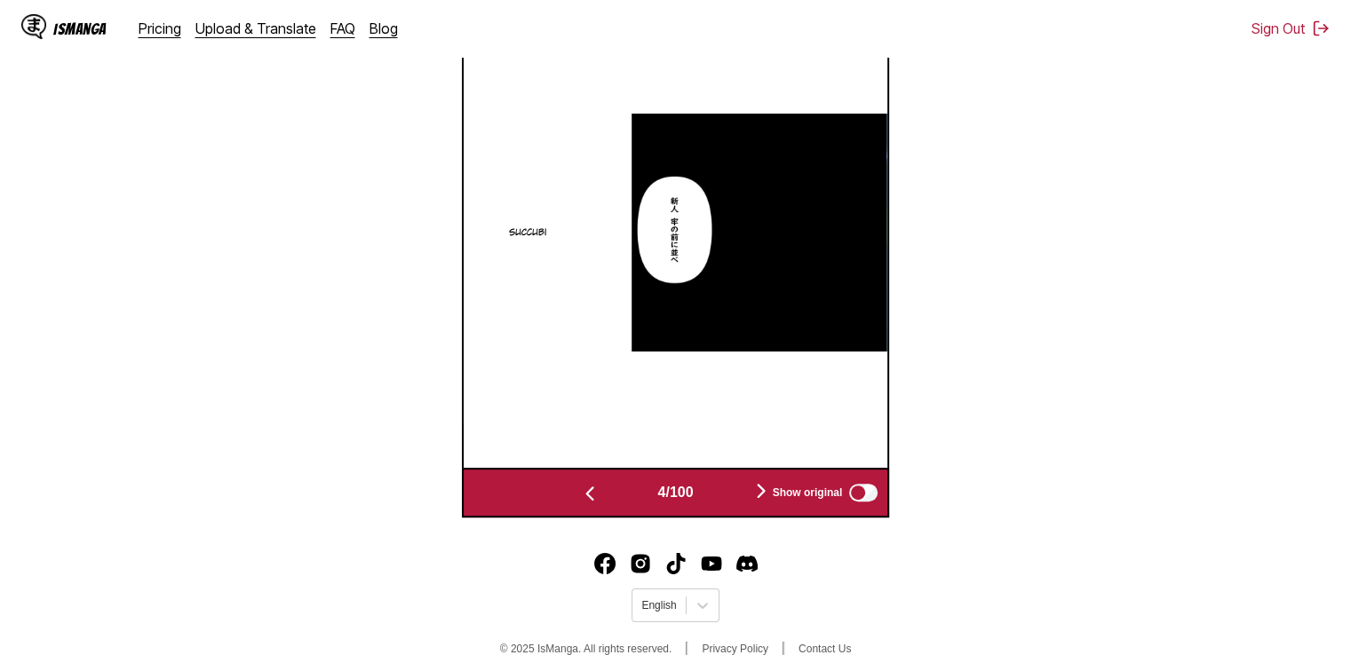
click at [582, 498] on img "button" at bounding box center [589, 493] width 21 height 21
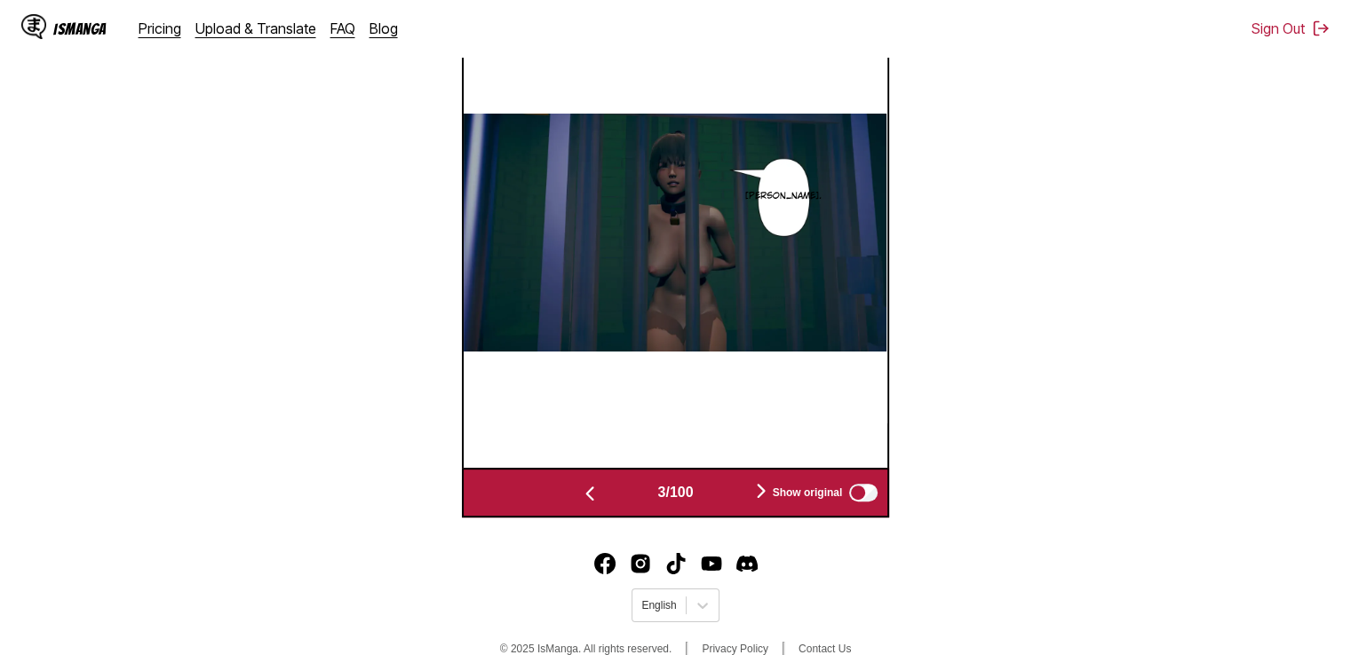
click at [762, 489] on img "button" at bounding box center [760, 490] width 21 height 21
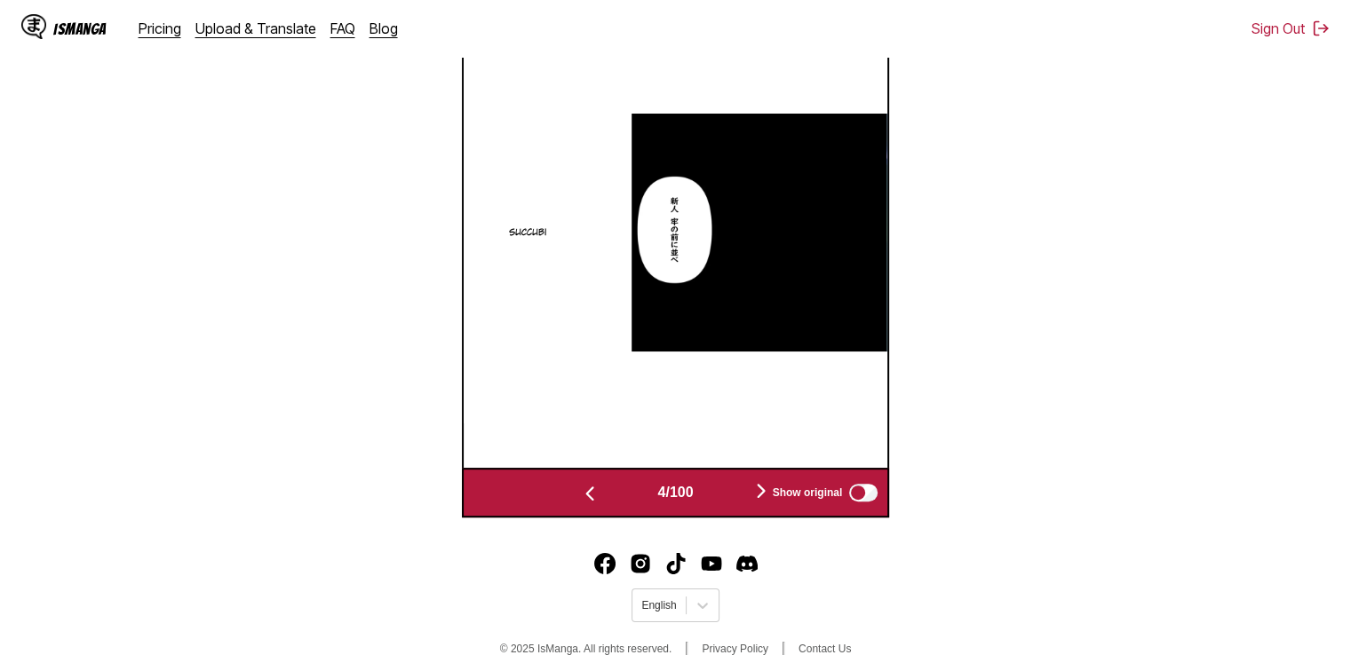
click at [586, 493] on img "button" at bounding box center [589, 493] width 21 height 21
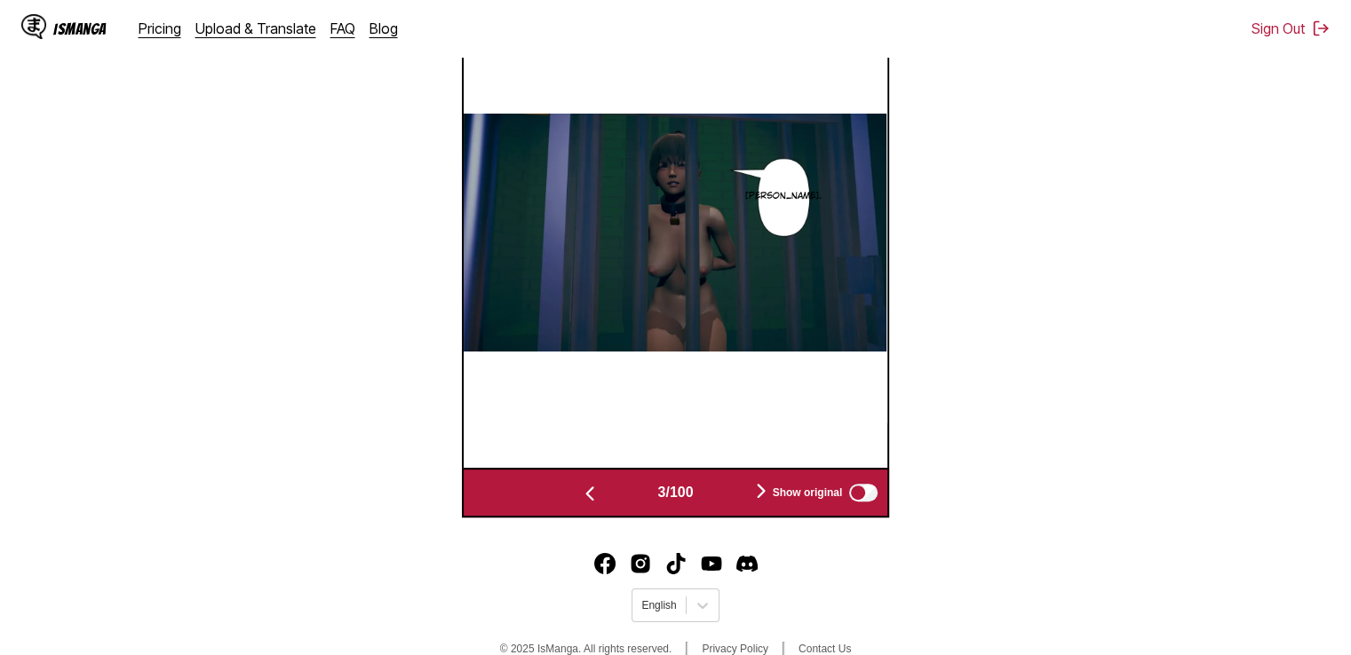
click at [586, 493] on img "button" at bounding box center [589, 493] width 21 height 21
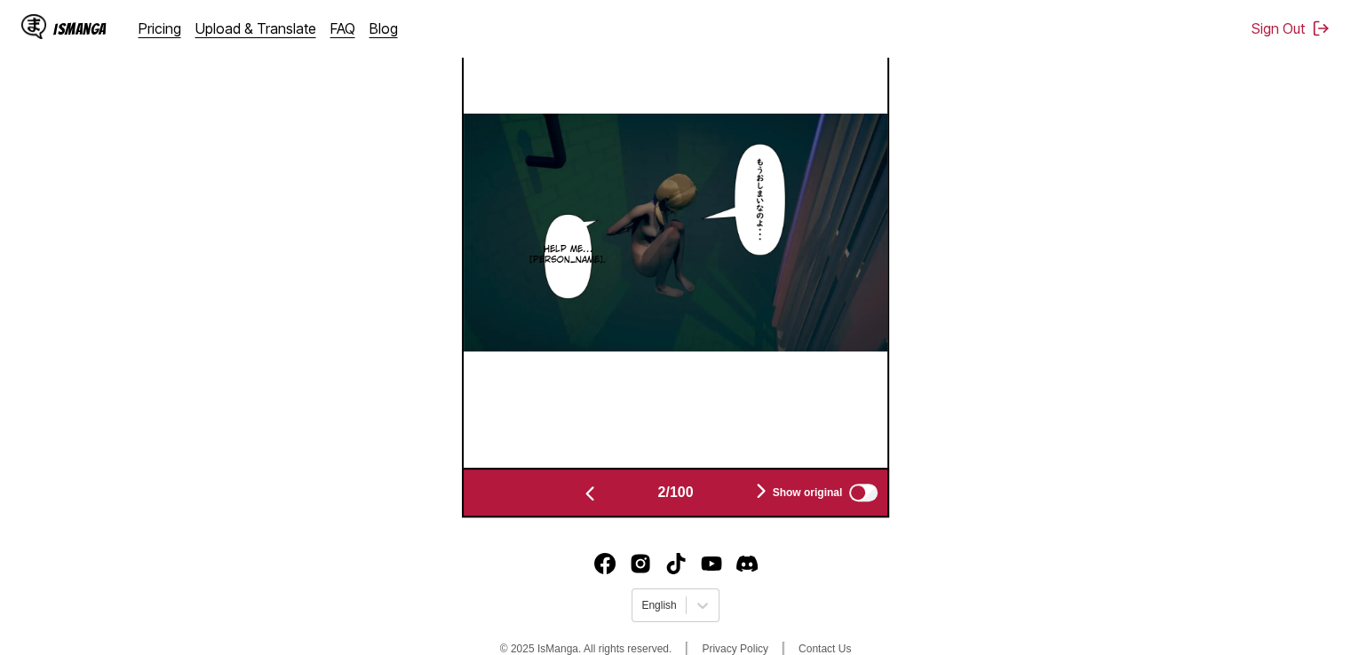
drag, startPoint x: 756, startPoint y: 198, endPoint x: 1119, endPoint y: 119, distance: 370.8
click at [1119, 119] on section "From Japanese To English Drop files here, or click to browse. Max file size: 5M…" at bounding box center [675, 45] width 1322 height 946
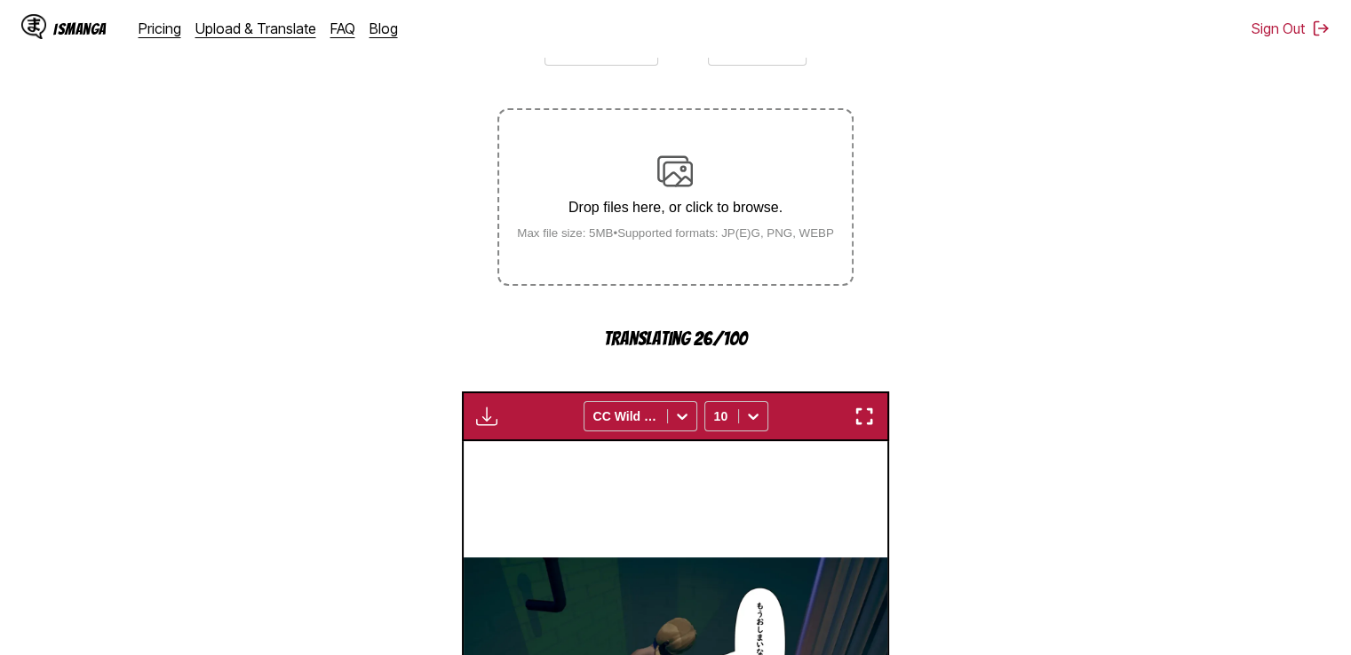
scroll to position [128, 0]
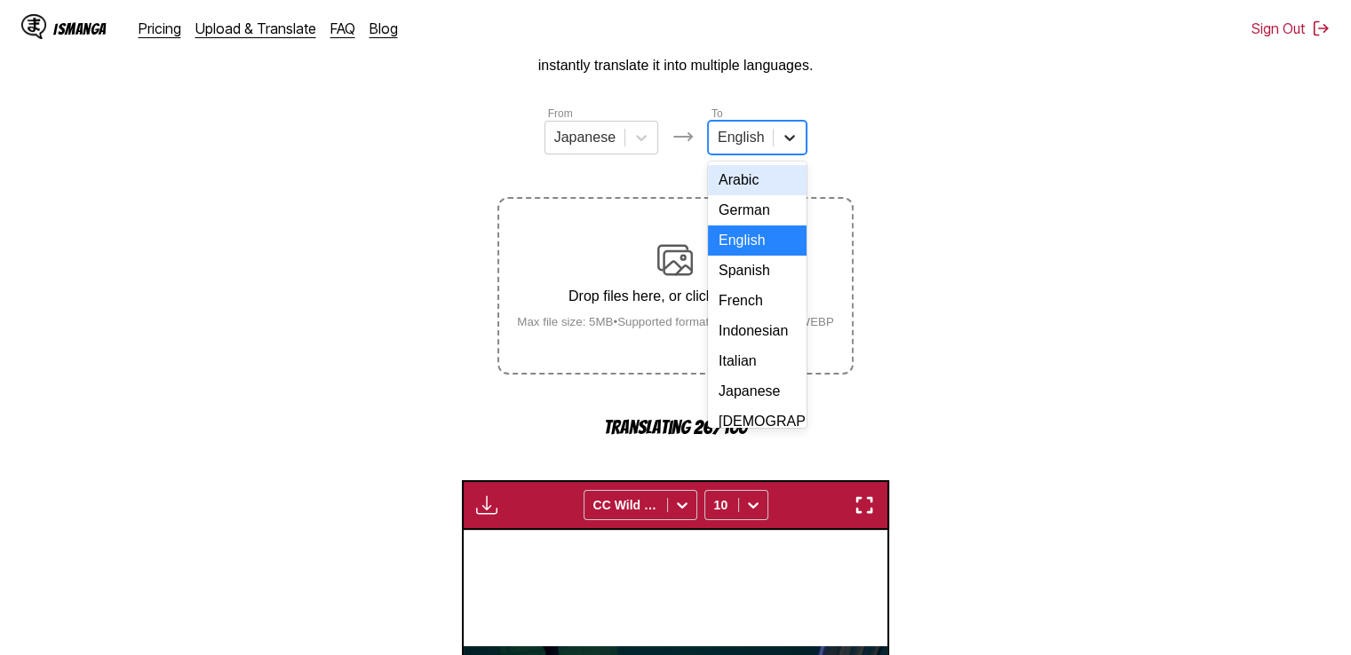
click at [791, 139] on icon at bounding box center [789, 138] width 18 height 18
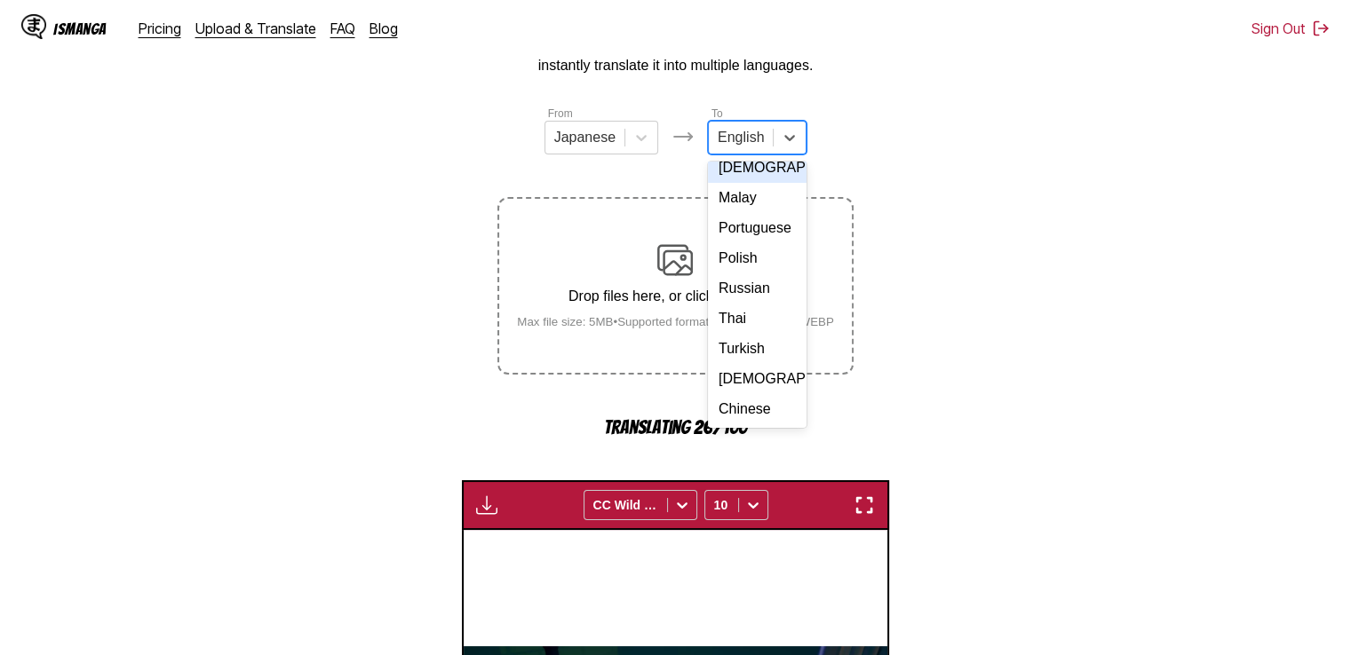
scroll to position [266, 0]
click at [749, 304] on div "Russian" at bounding box center [757, 288] width 99 height 30
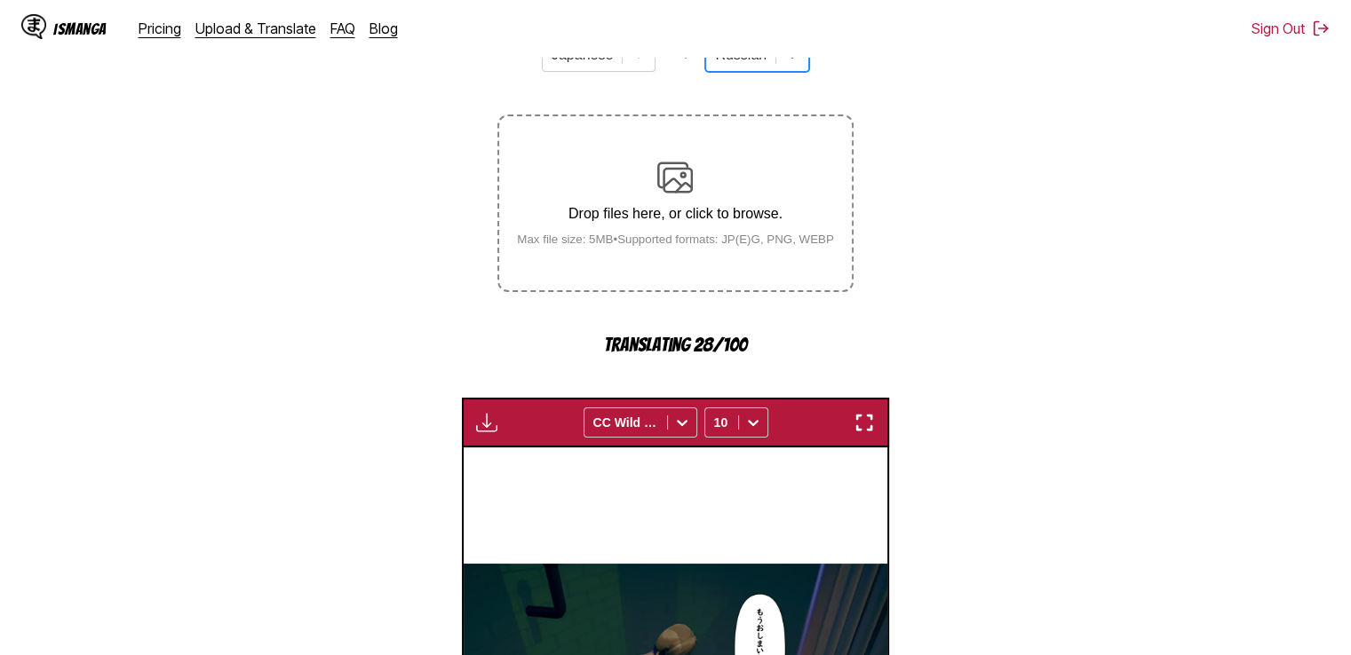
scroll to position [158, 0]
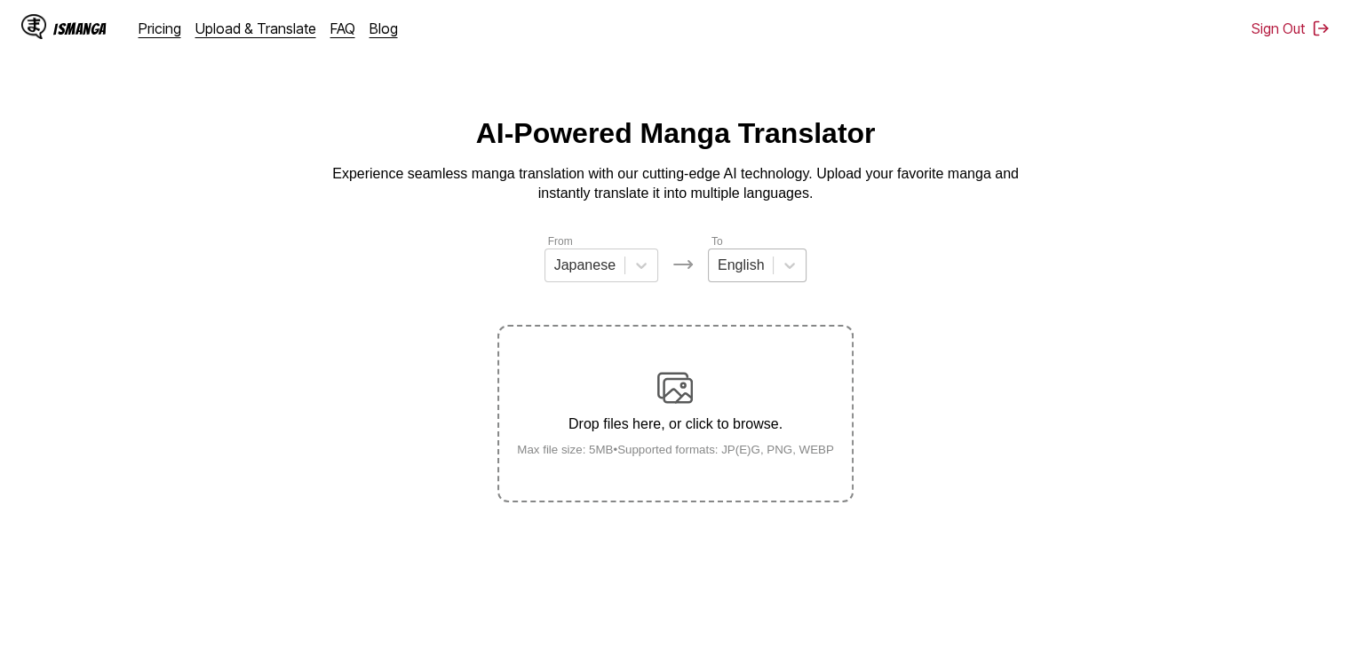
click at [763, 271] on div "English" at bounding box center [741, 265] width 64 height 27
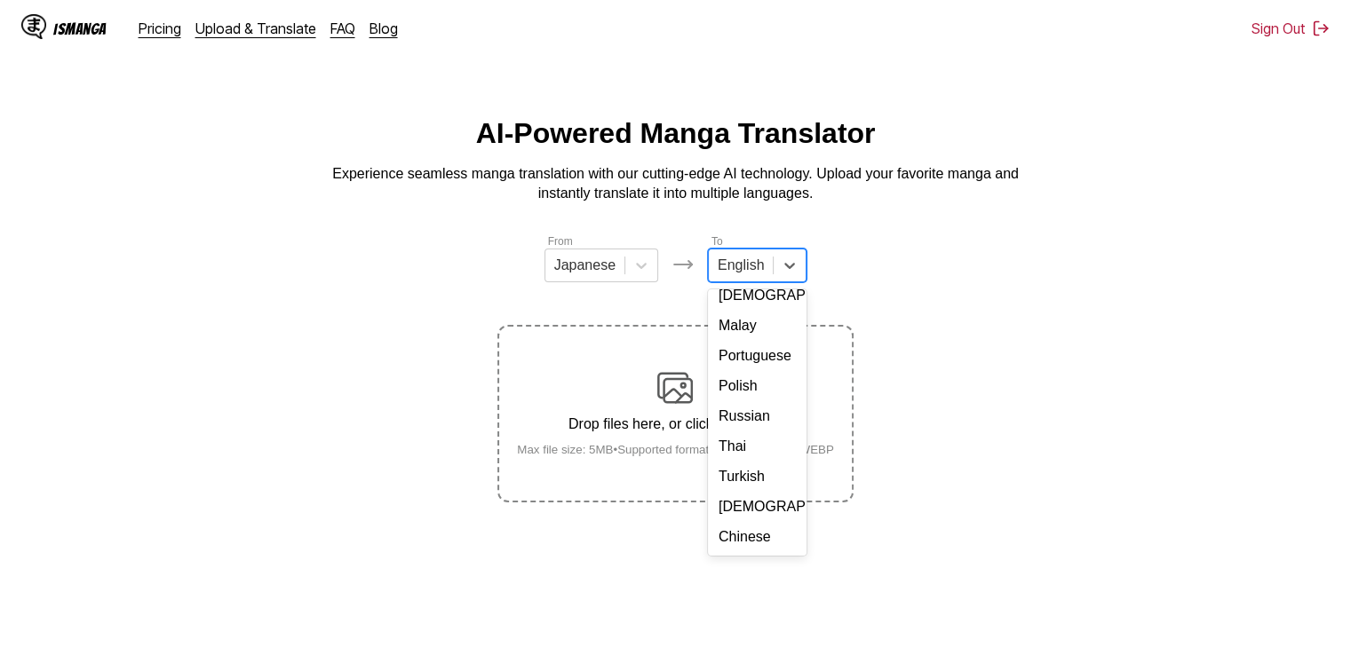
scroll to position [266, 0]
click at [756, 432] on div "Russian" at bounding box center [757, 416] width 99 height 30
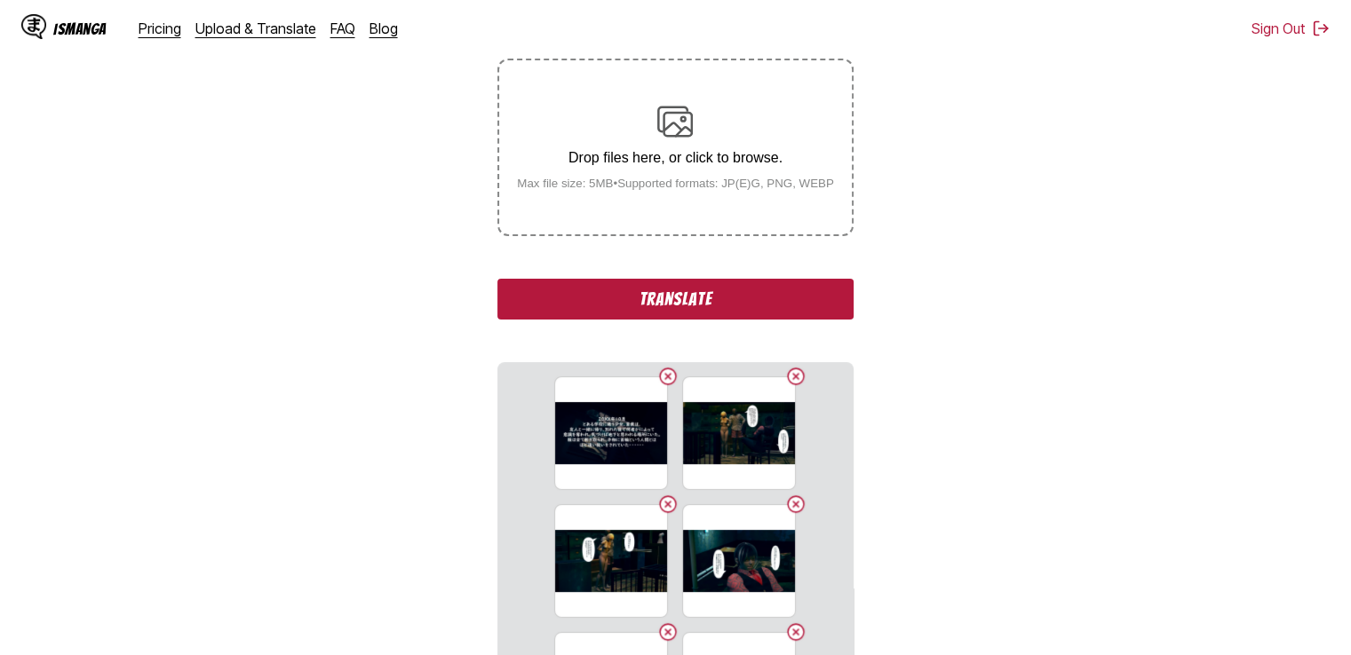
click at [661, 302] on button "Translate" at bounding box center [674, 299] width 355 height 41
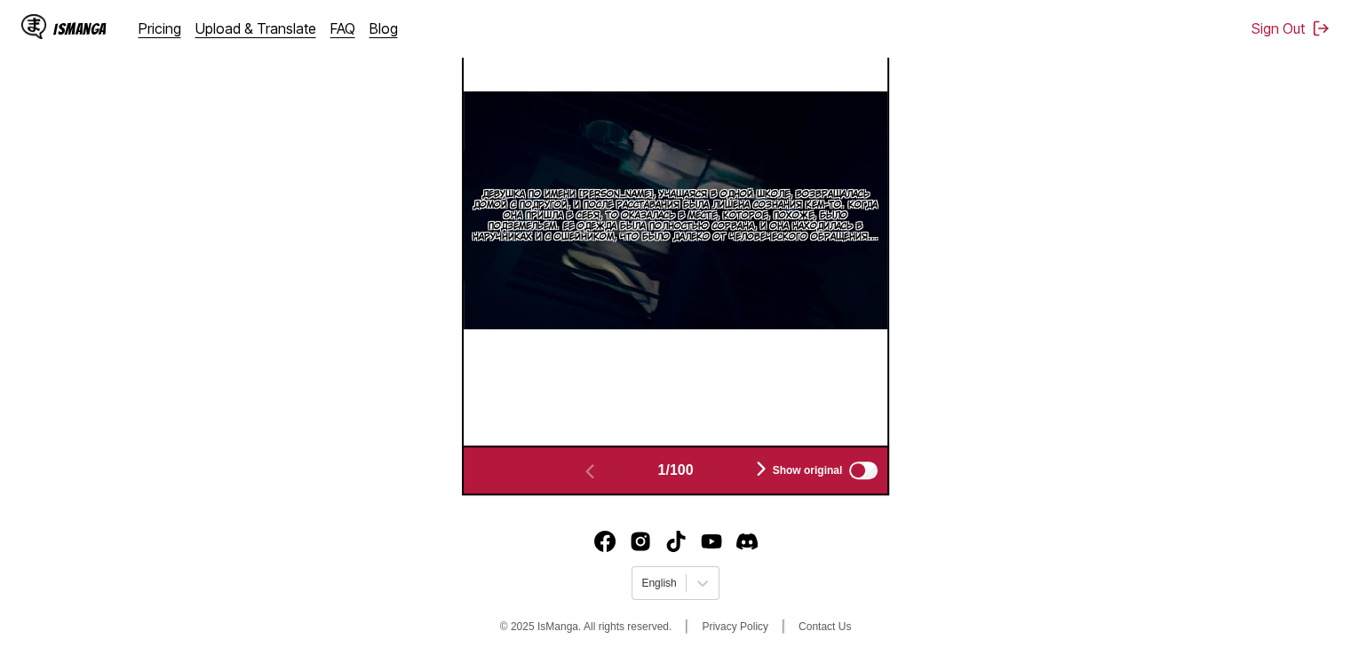
scroll to position [691, 0]
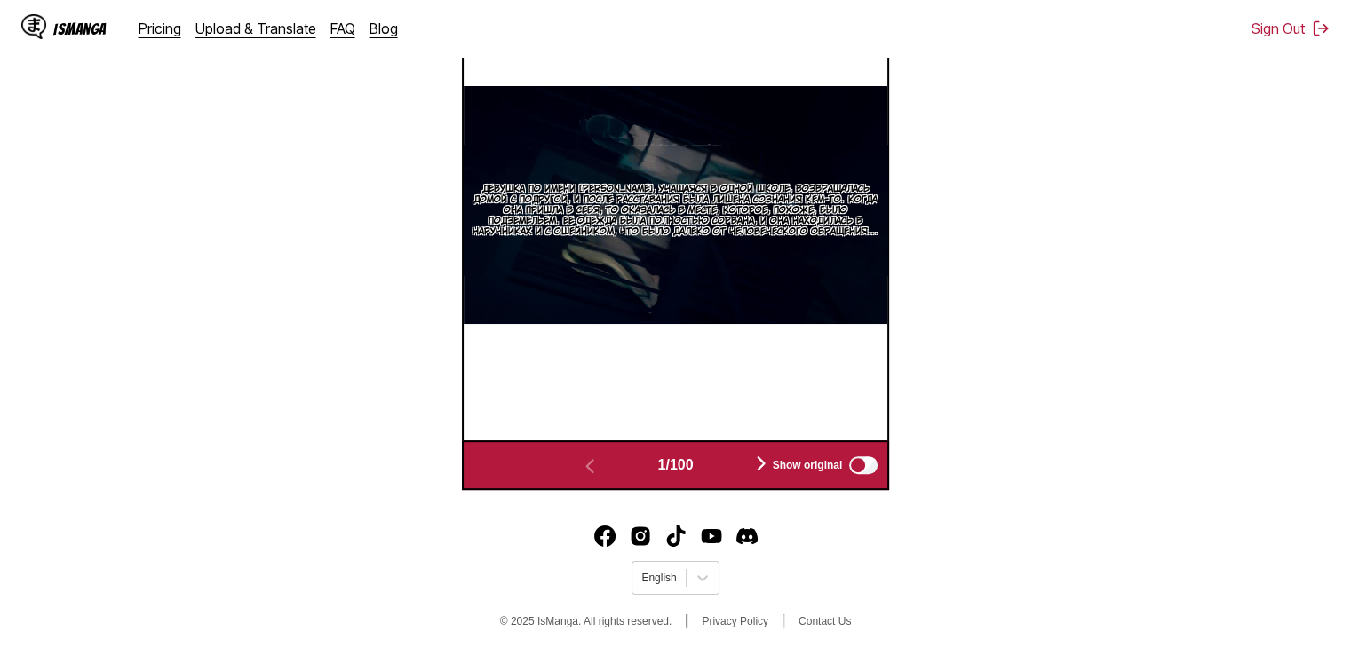
click at [762, 458] on img "button" at bounding box center [760, 463] width 21 height 21
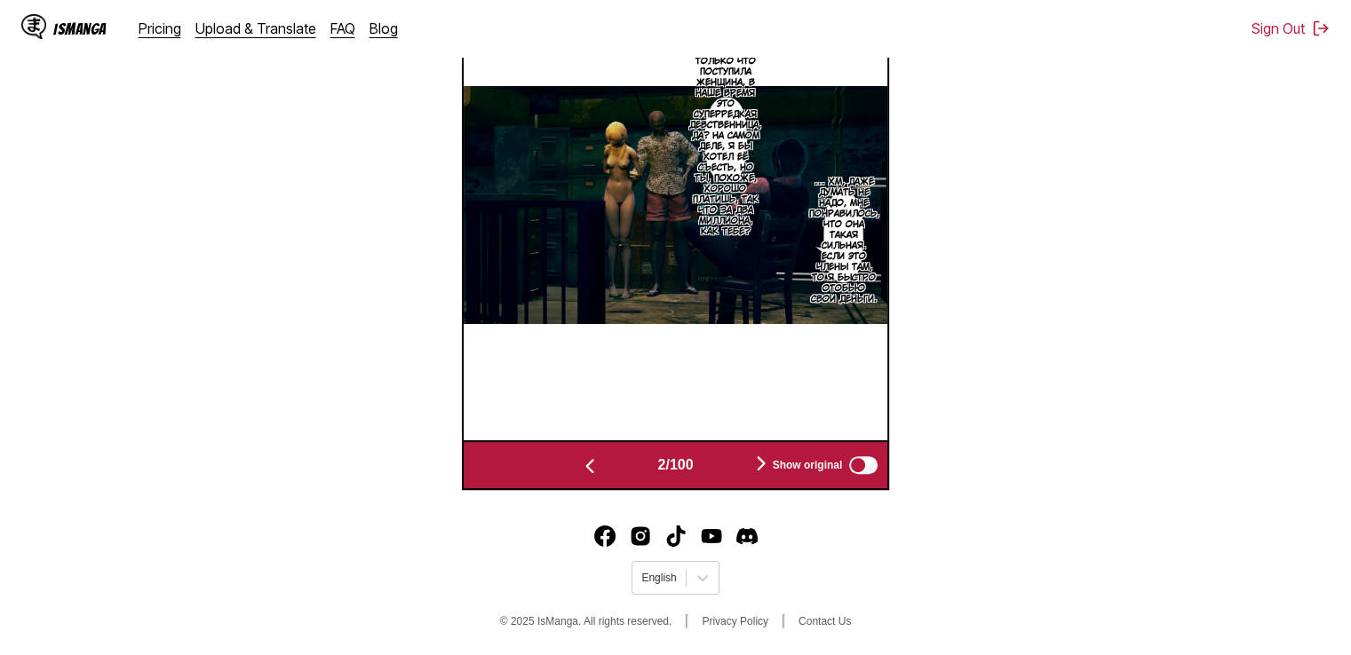
click at [760, 461] on img "button" at bounding box center [760, 463] width 21 height 21
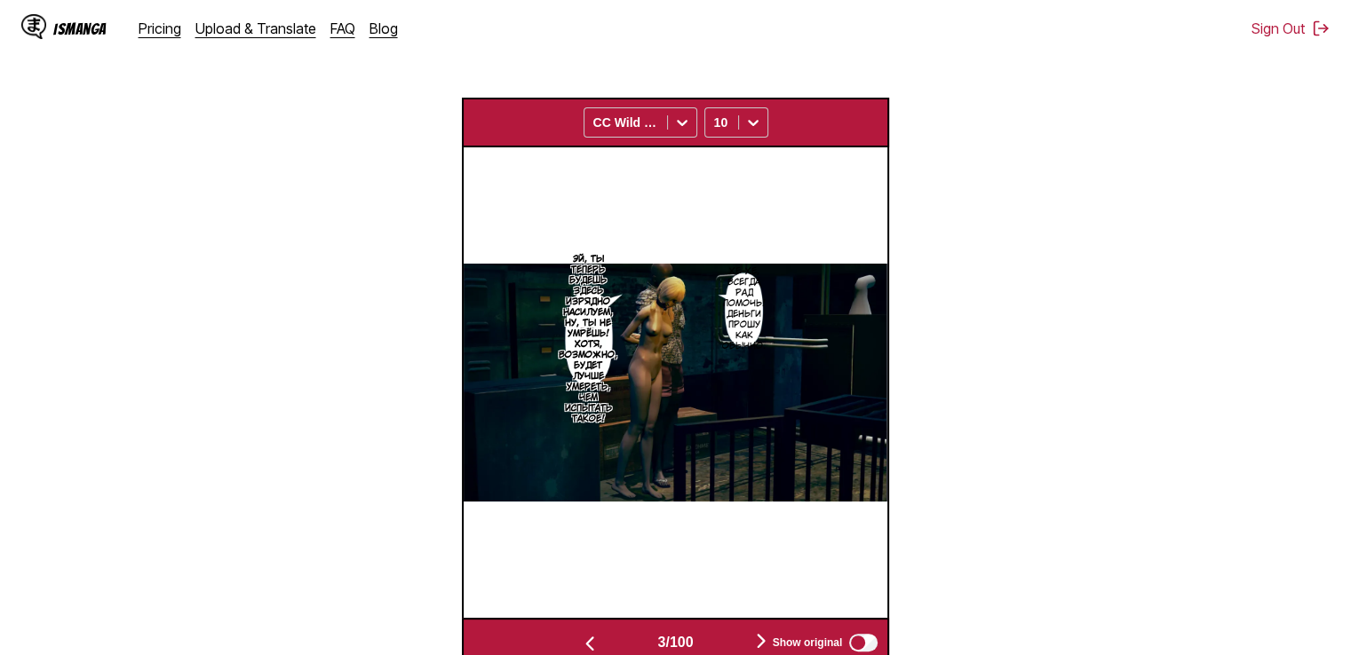
scroll to position [483, 0]
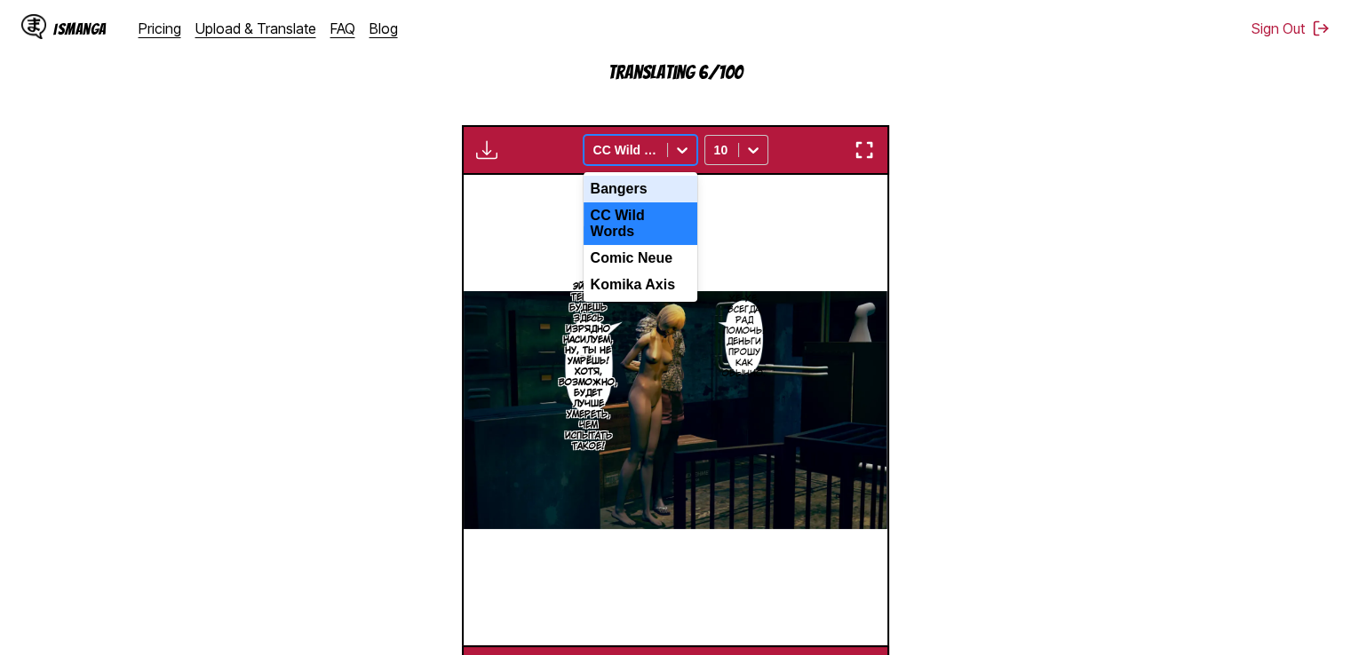
click at [677, 154] on icon at bounding box center [682, 150] width 18 height 18
click at [661, 193] on div "Bangers" at bounding box center [640, 189] width 114 height 27
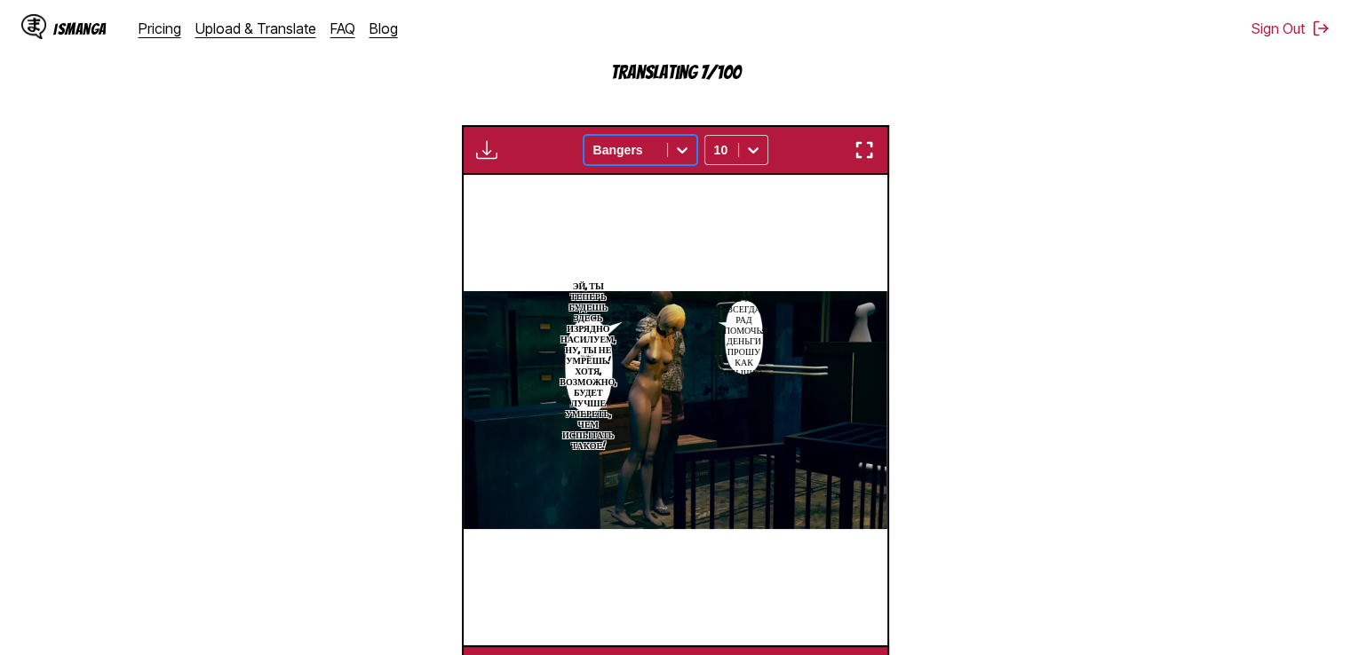
click at [661, 149] on div "Bangers" at bounding box center [625, 150] width 83 height 25
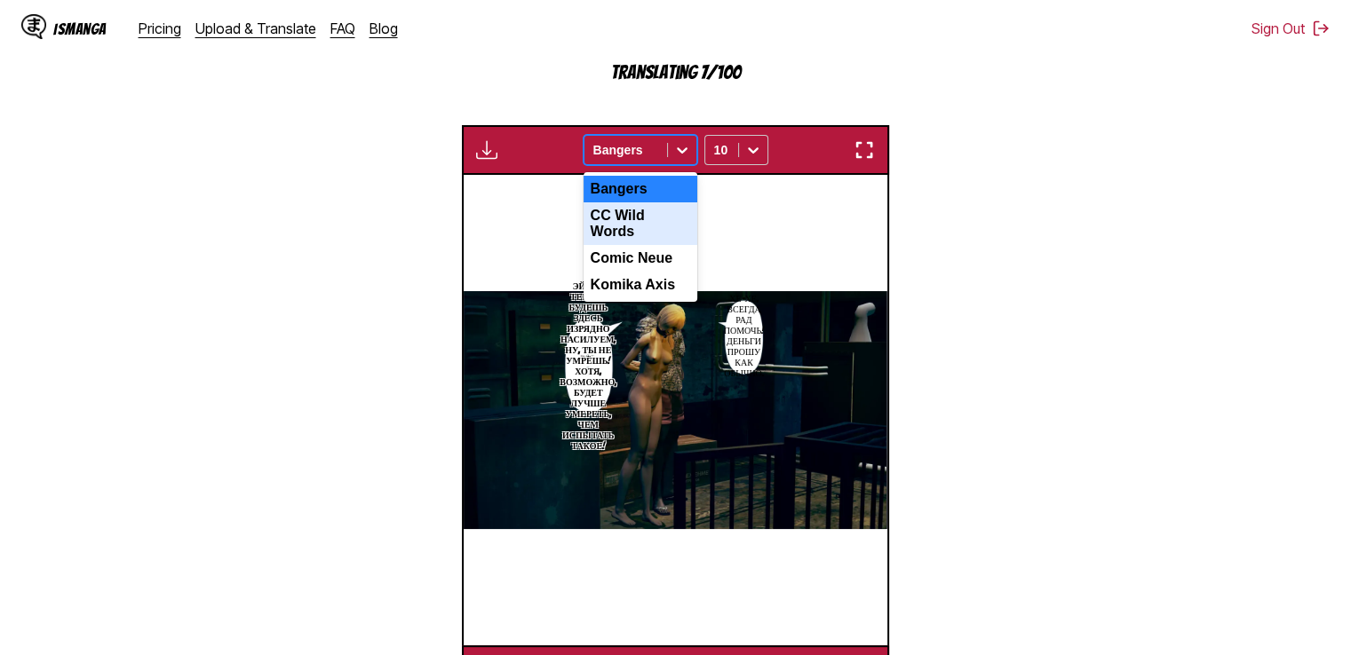
click at [657, 219] on div "CC Wild Words" at bounding box center [640, 223] width 114 height 43
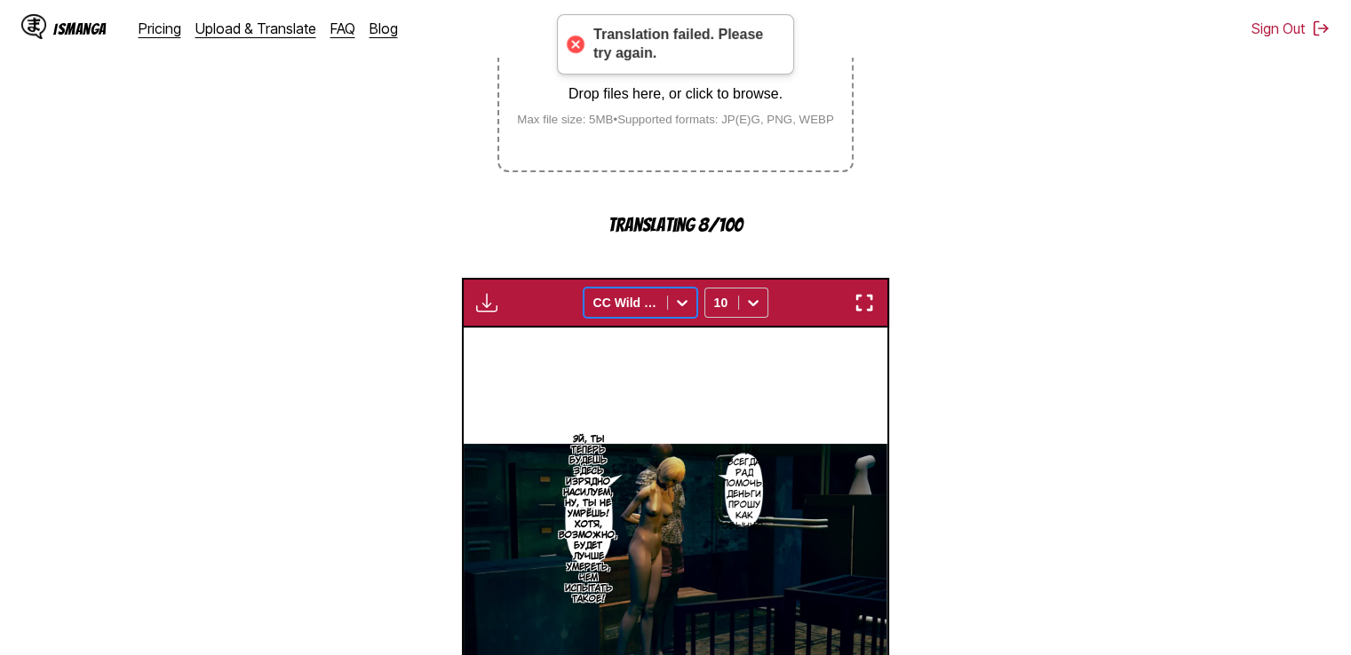
scroll to position [305, 0]
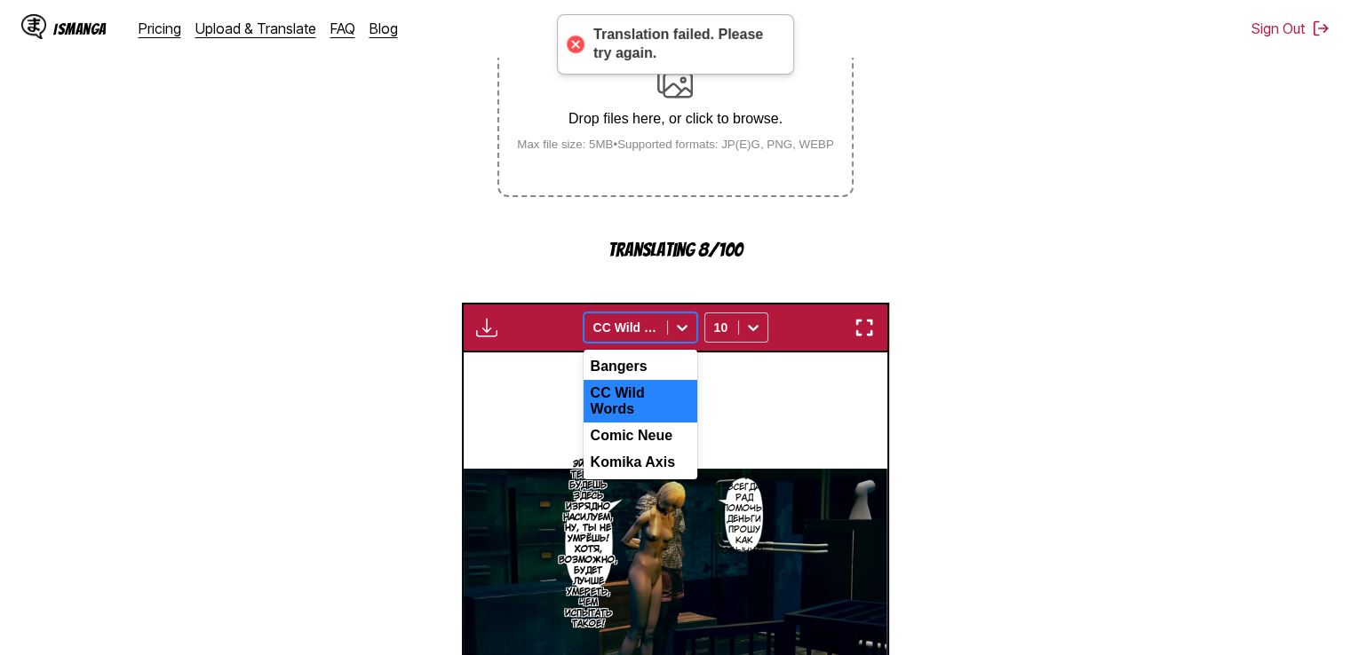
click at [686, 332] on icon at bounding box center [682, 328] width 18 height 18
click at [646, 432] on div "Comic Neue" at bounding box center [640, 436] width 114 height 27
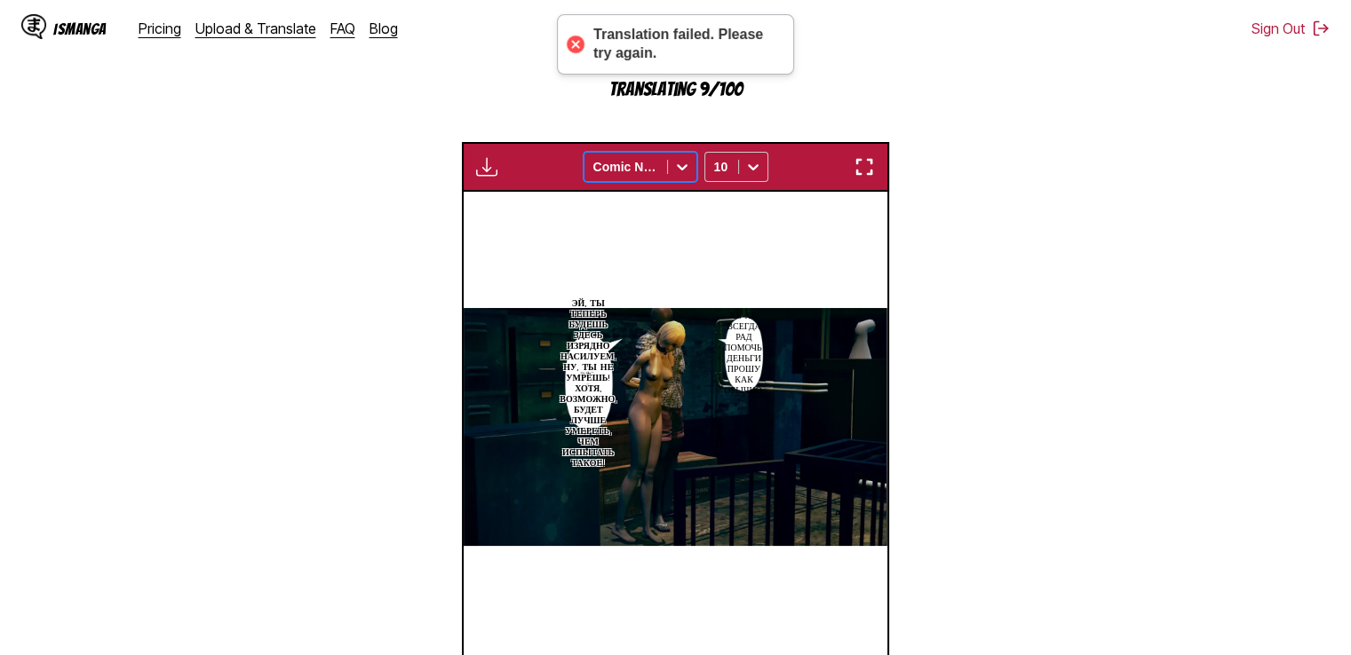
scroll to position [483, 0]
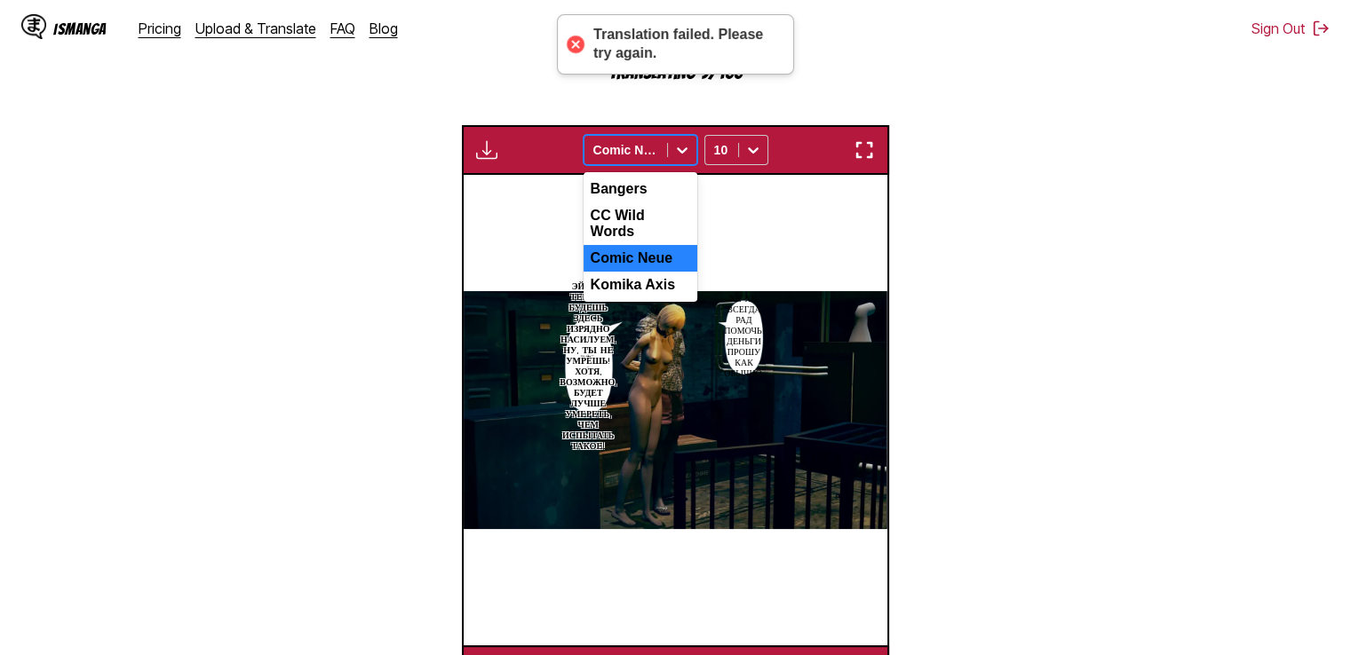
click at [671, 149] on div at bounding box center [682, 150] width 28 height 28
click at [631, 279] on div "Komika Axis" at bounding box center [640, 285] width 114 height 27
click at [675, 158] on icon at bounding box center [682, 150] width 18 height 18
click at [648, 229] on div "CC Wild Words" at bounding box center [640, 223] width 114 height 43
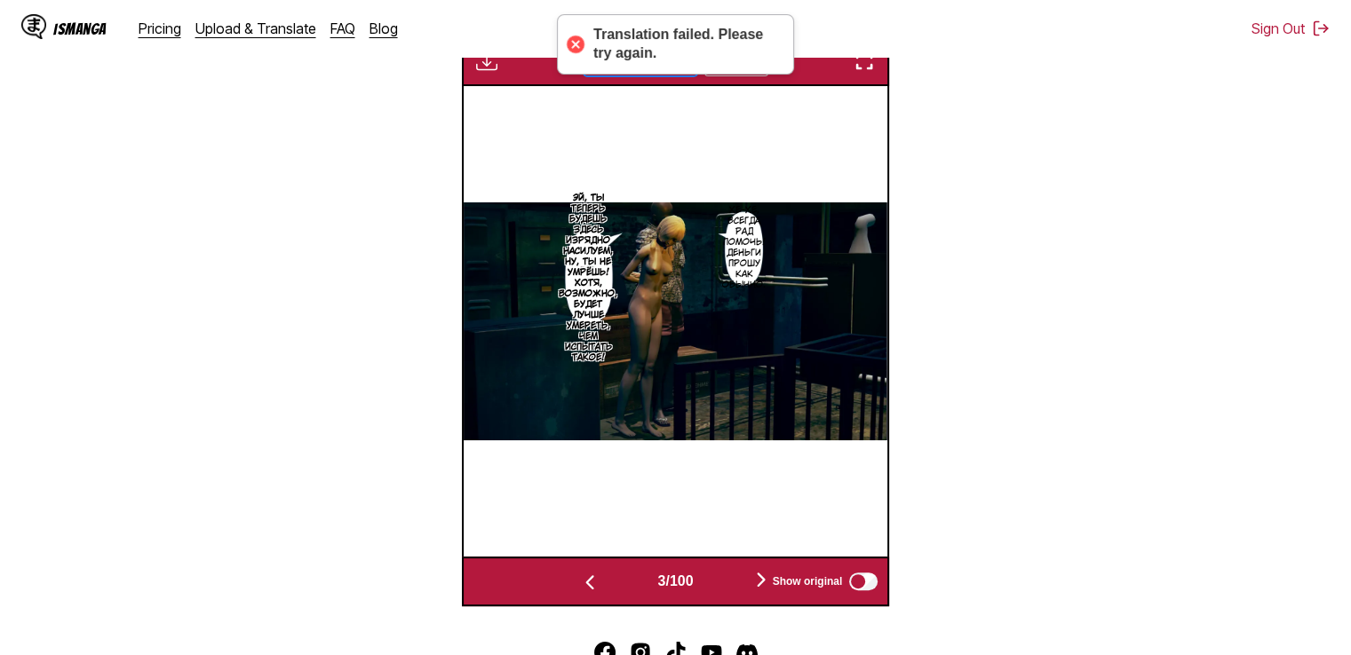
scroll to position [691, 0]
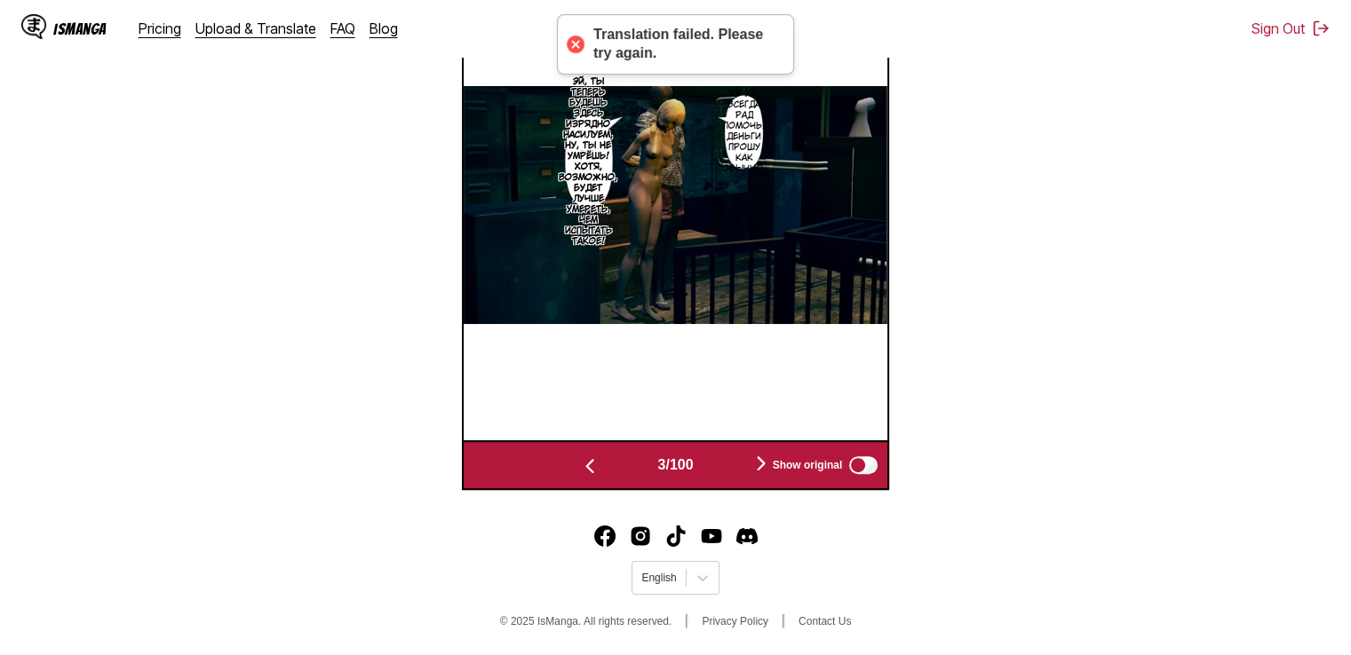
click at [768, 464] on div "Show original" at bounding box center [821, 465] width 119 height 23
click at [761, 464] on img "button" at bounding box center [760, 463] width 21 height 21
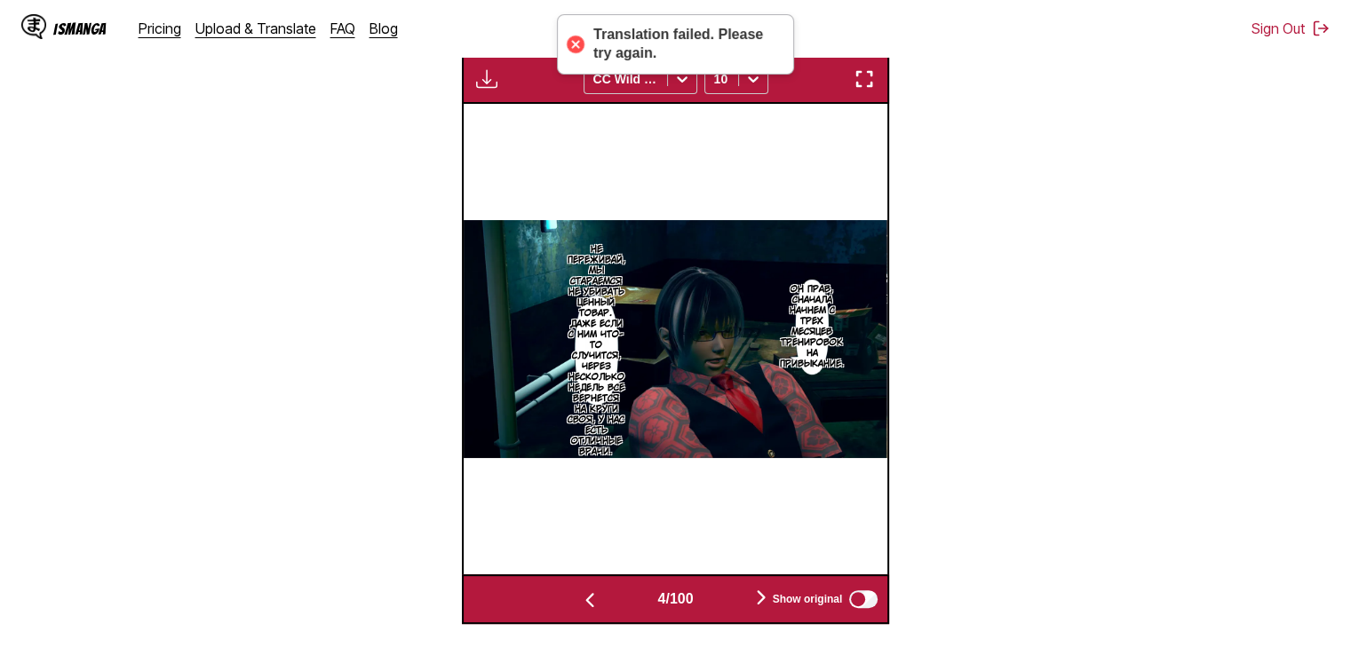
scroll to position [572, 0]
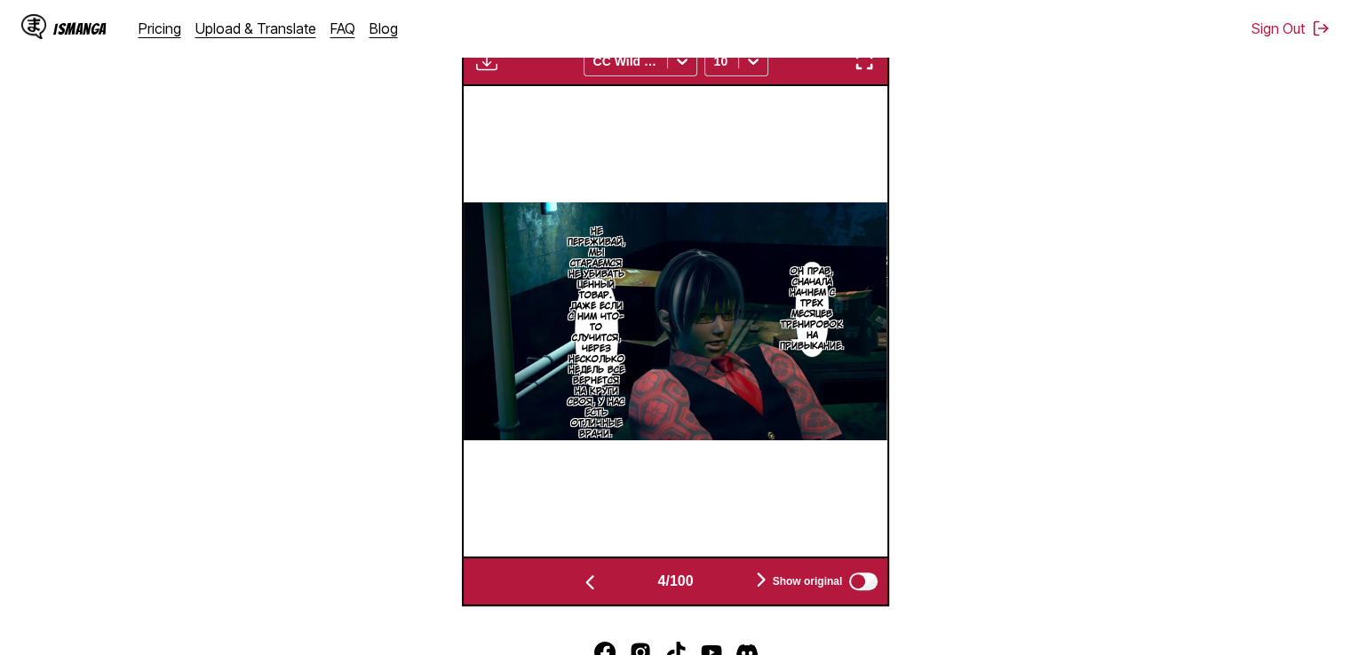
click at [764, 582] on div "Show original" at bounding box center [821, 581] width 119 height 23
click at [759, 583] on img "button" at bounding box center [760, 579] width 21 height 21
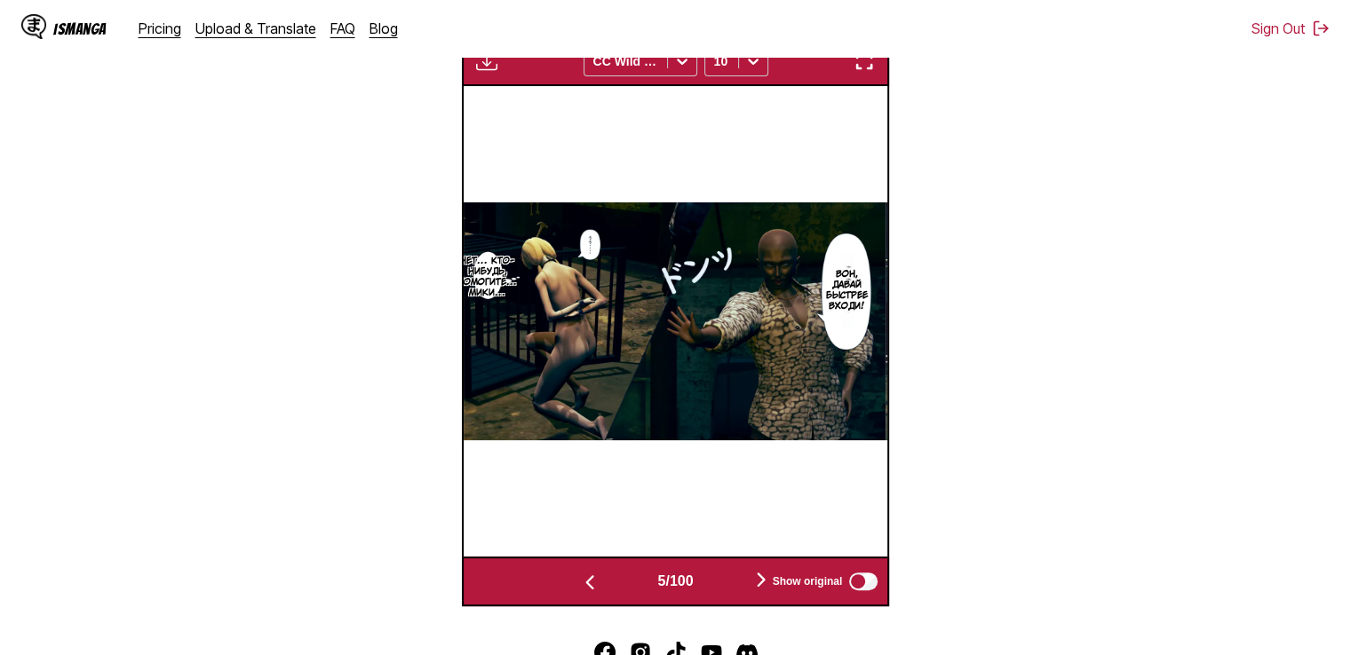
click at [760, 583] on img "button" at bounding box center [760, 579] width 21 height 21
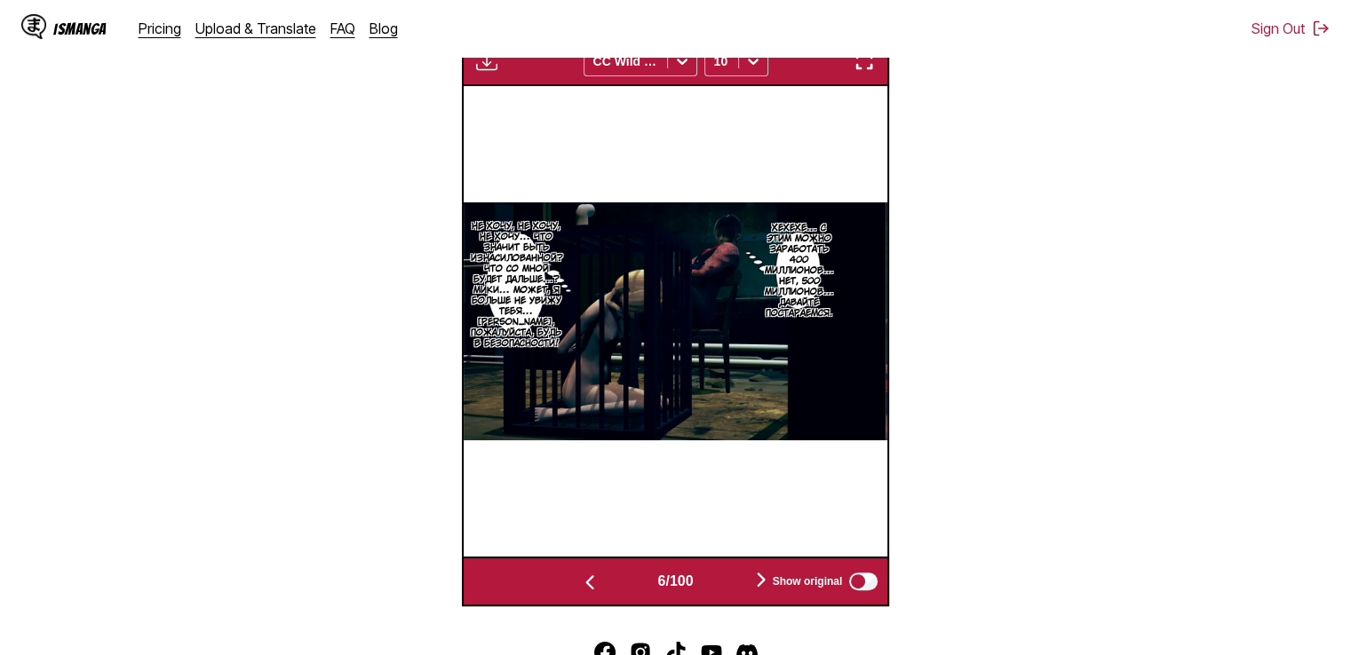
click at [760, 583] on img "button" at bounding box center [760, 579] width 21 height 21
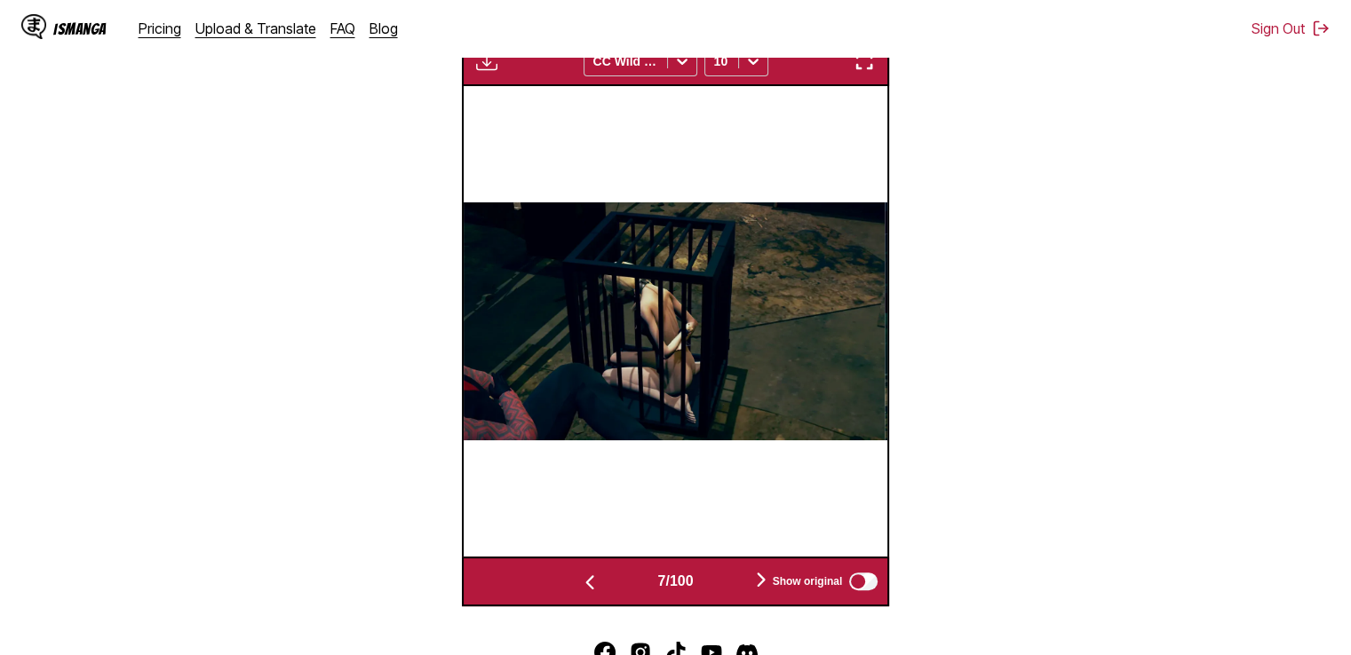
click at [760, 583] on img "button" at bounding box center [760, 579] width 21 height 21
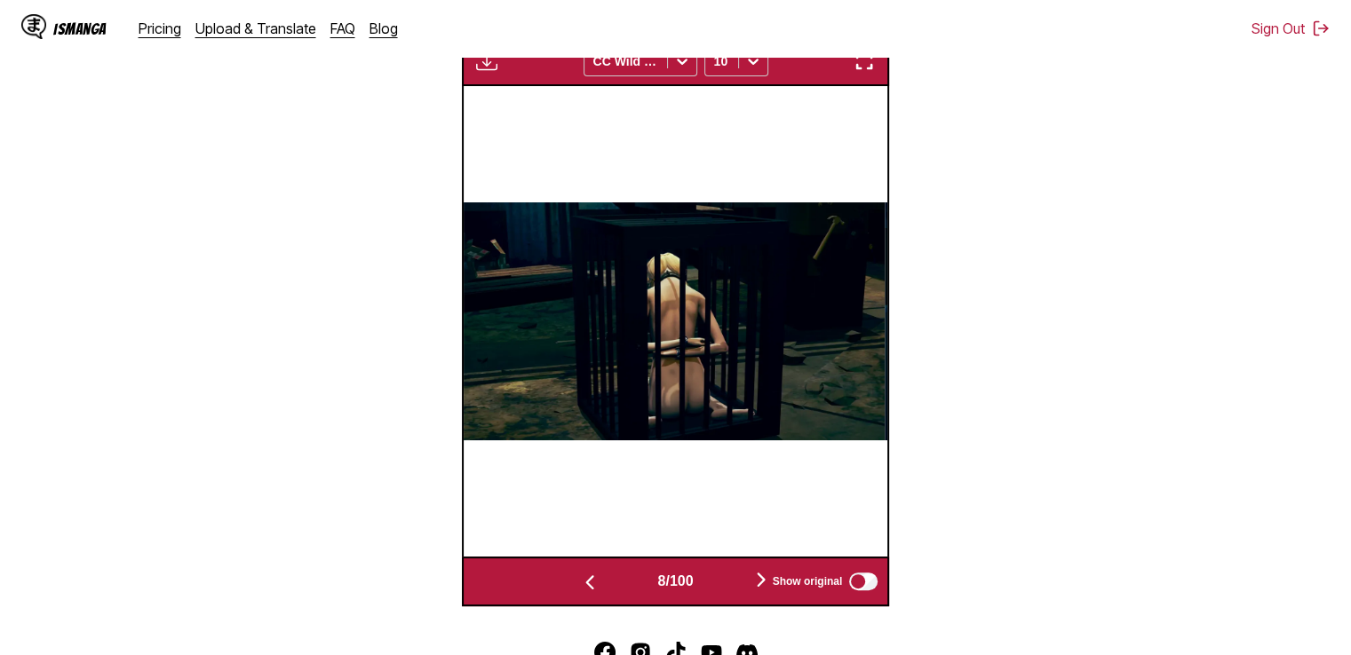
click at [760, 583] on img "button" at bounding box center [760, 579] width 21 height 21
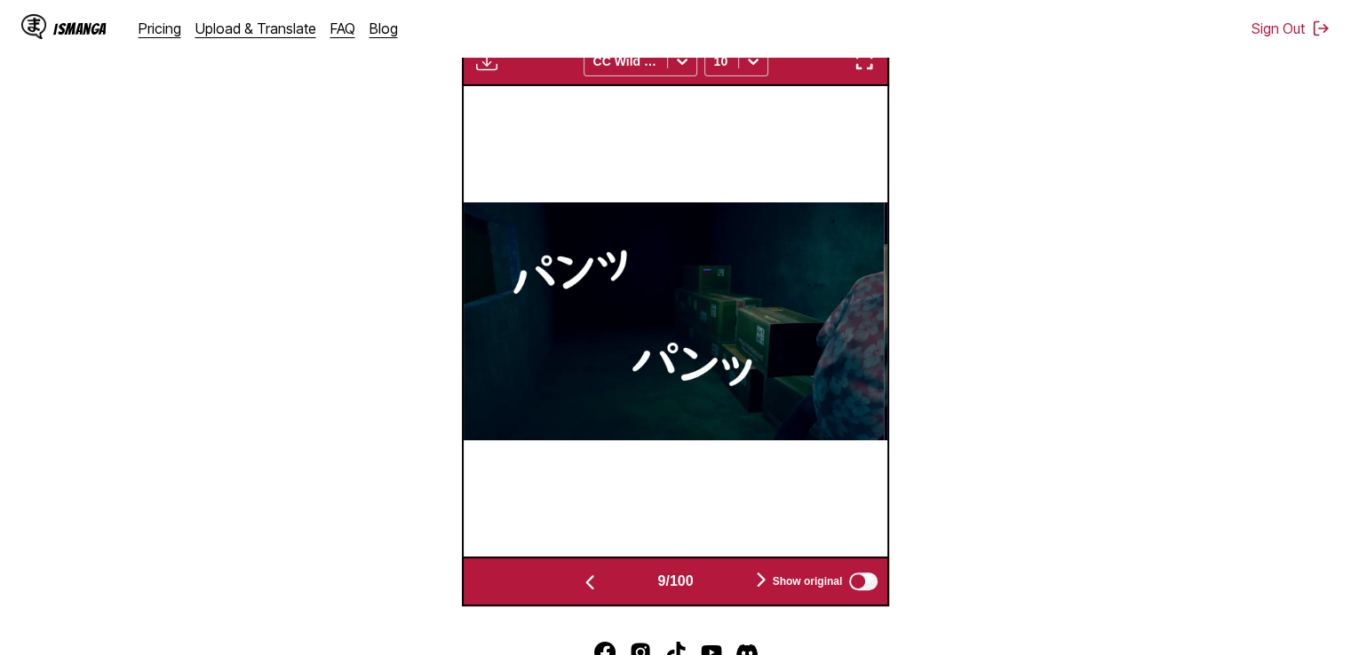
click at [760, 583] on img "button" at bounding box center [760, 579] width 21 height 21
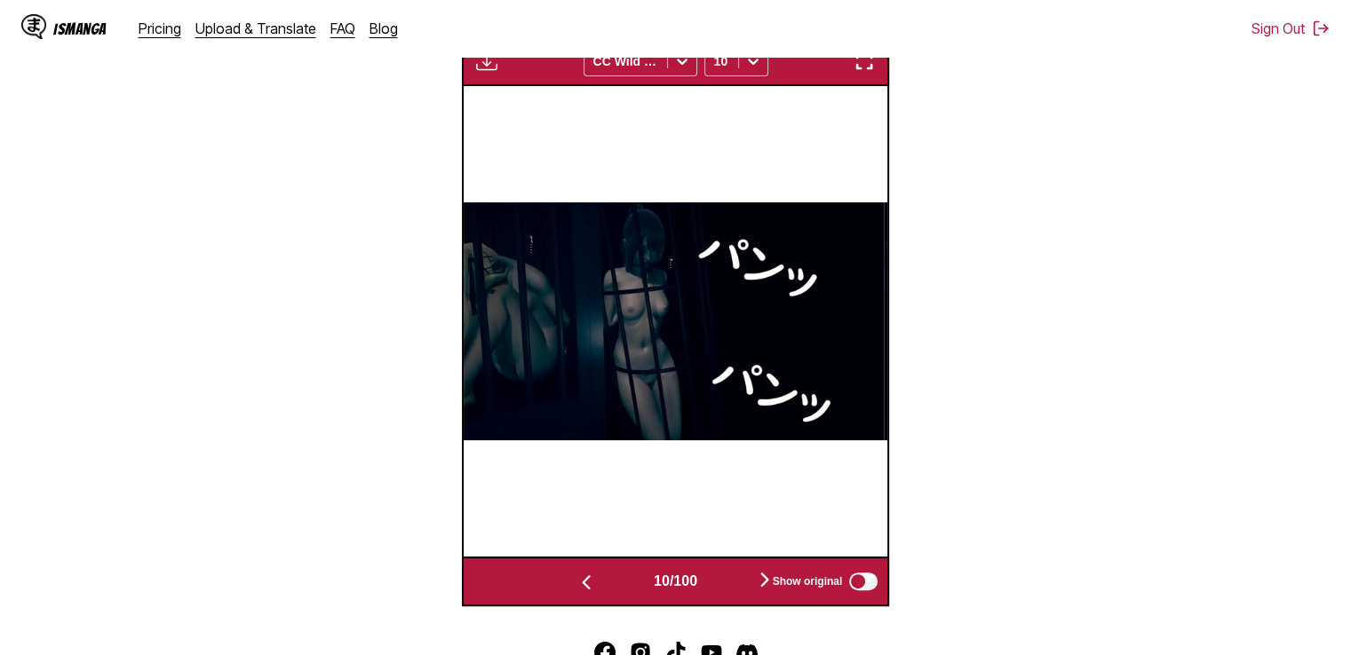
click at [760, 583] on img "button" at bounding box center [764, 579] width 21 height 21
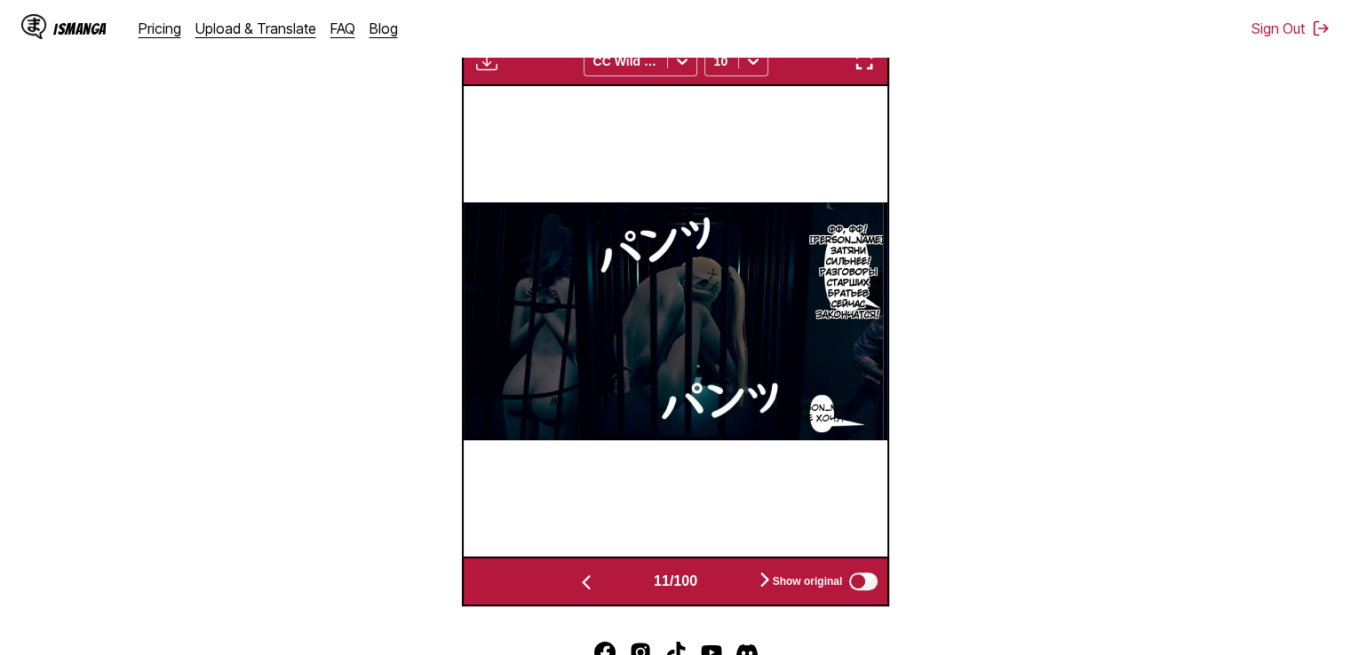
click at [760, 583] on img "button" at bounding box center [764, 579] width 21 height 21
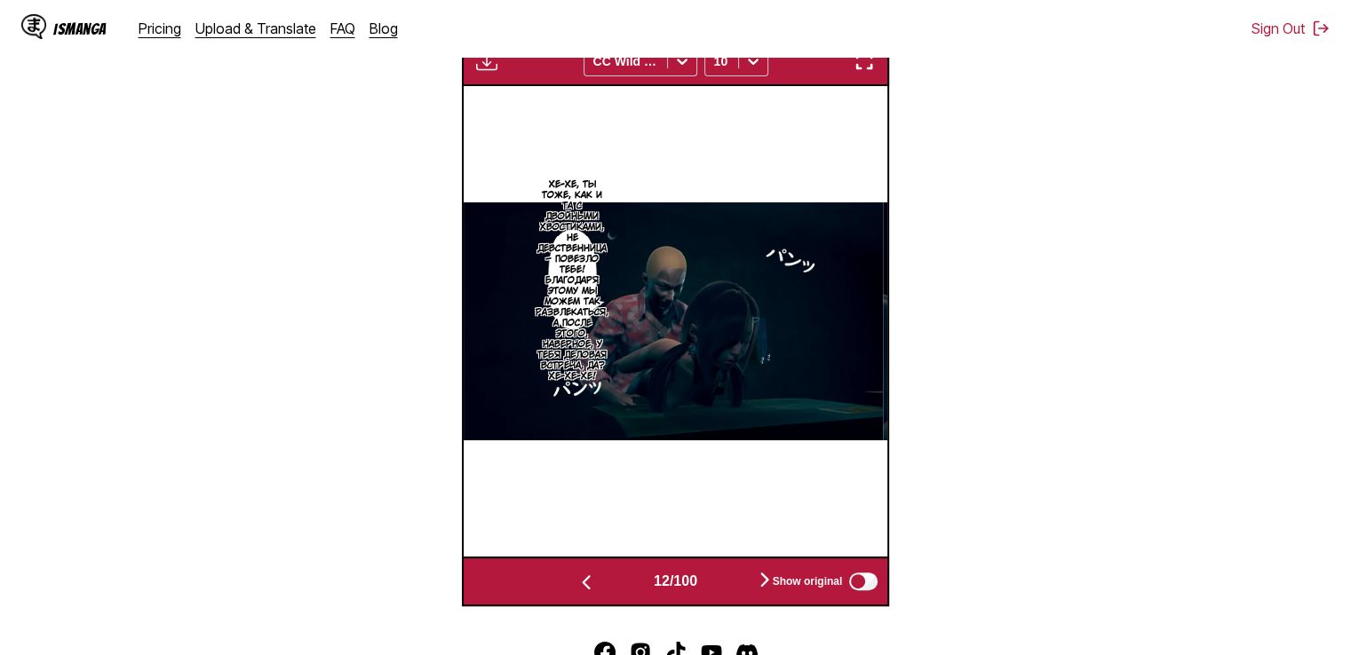
click at [760, 583] on img "button" at bounding box center [764, 579] width 21 height 21
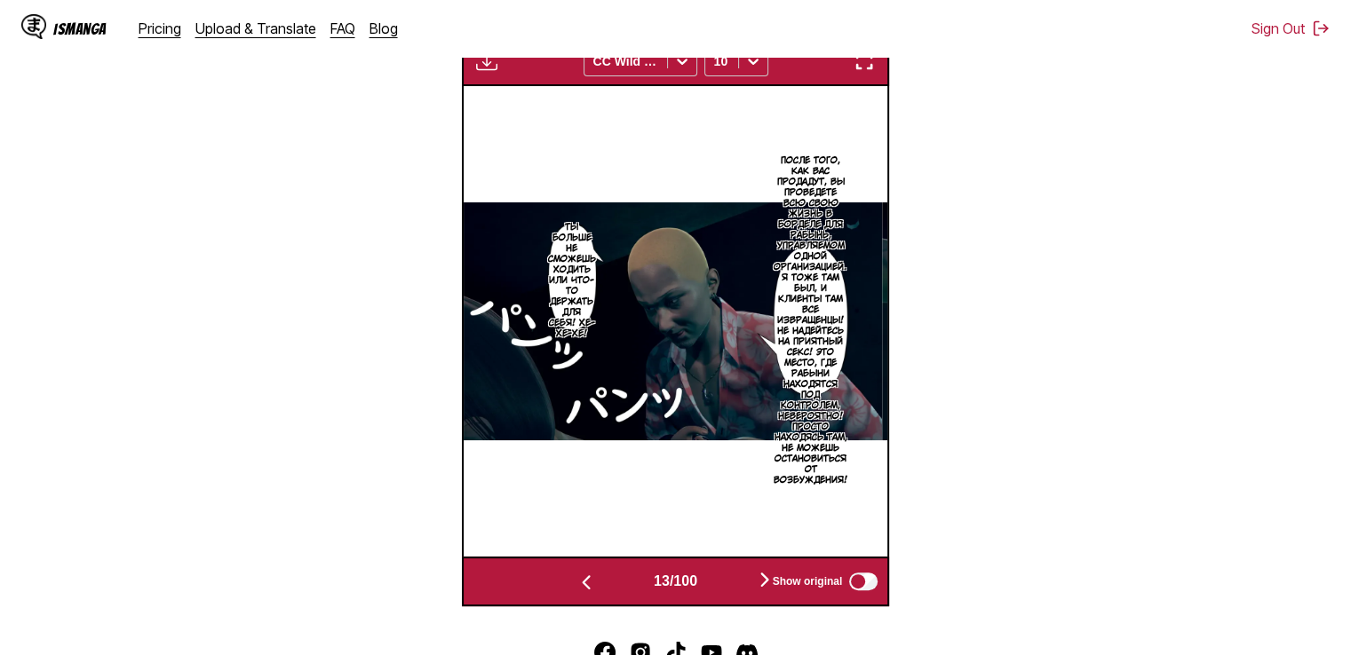
click at [760, 583] on img "button" at bounding box center [764, 579] width 21 height 21
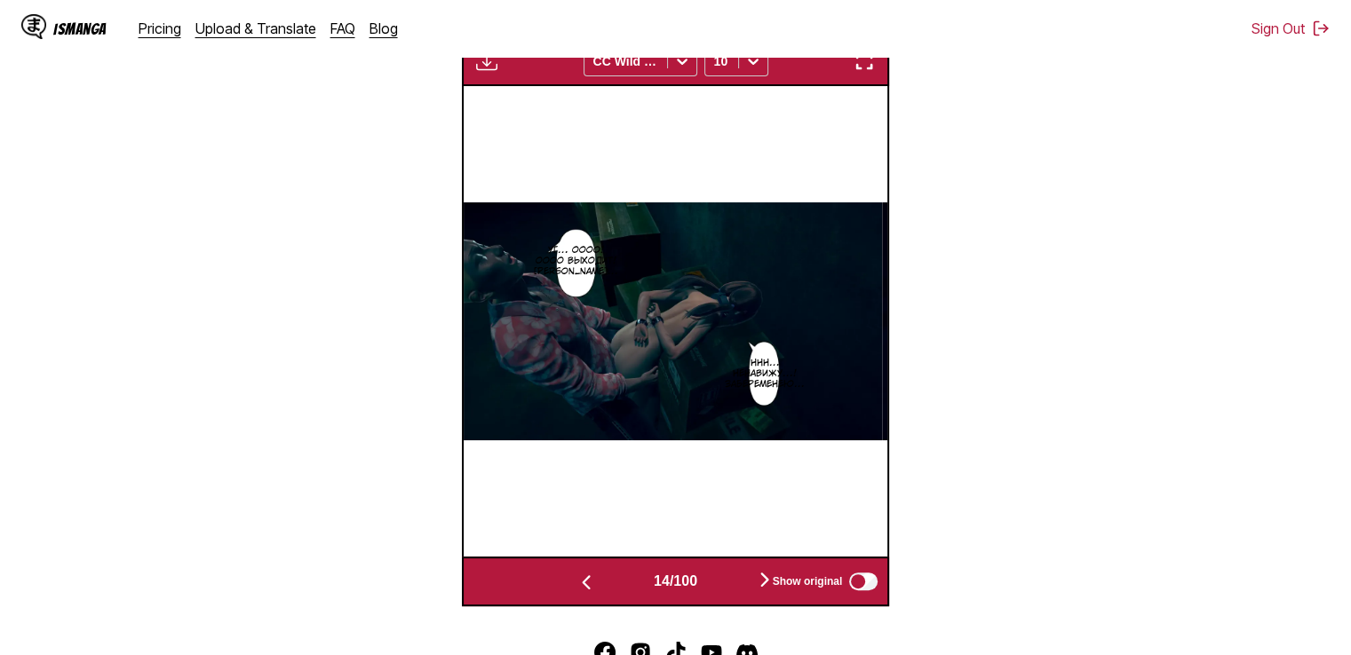
click at [760, 583] on img "button" at bounding box center [764, 579] width 21 height 21
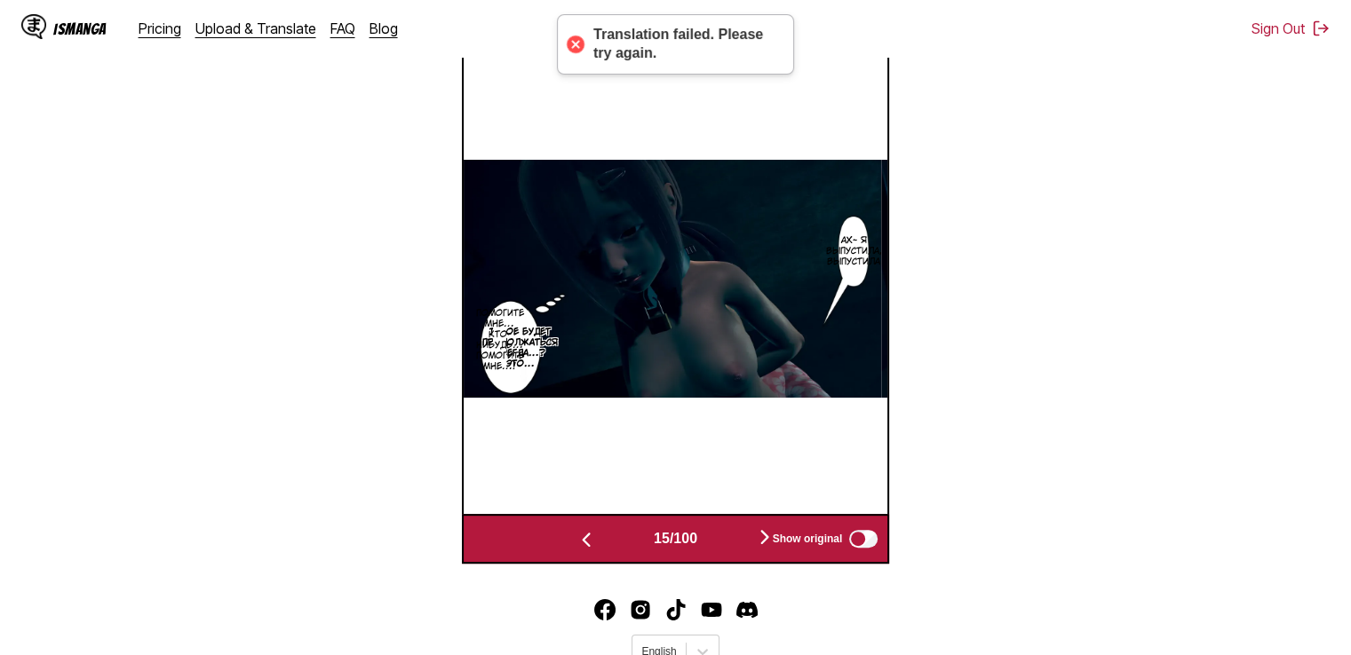
scroll to position [661, 0]
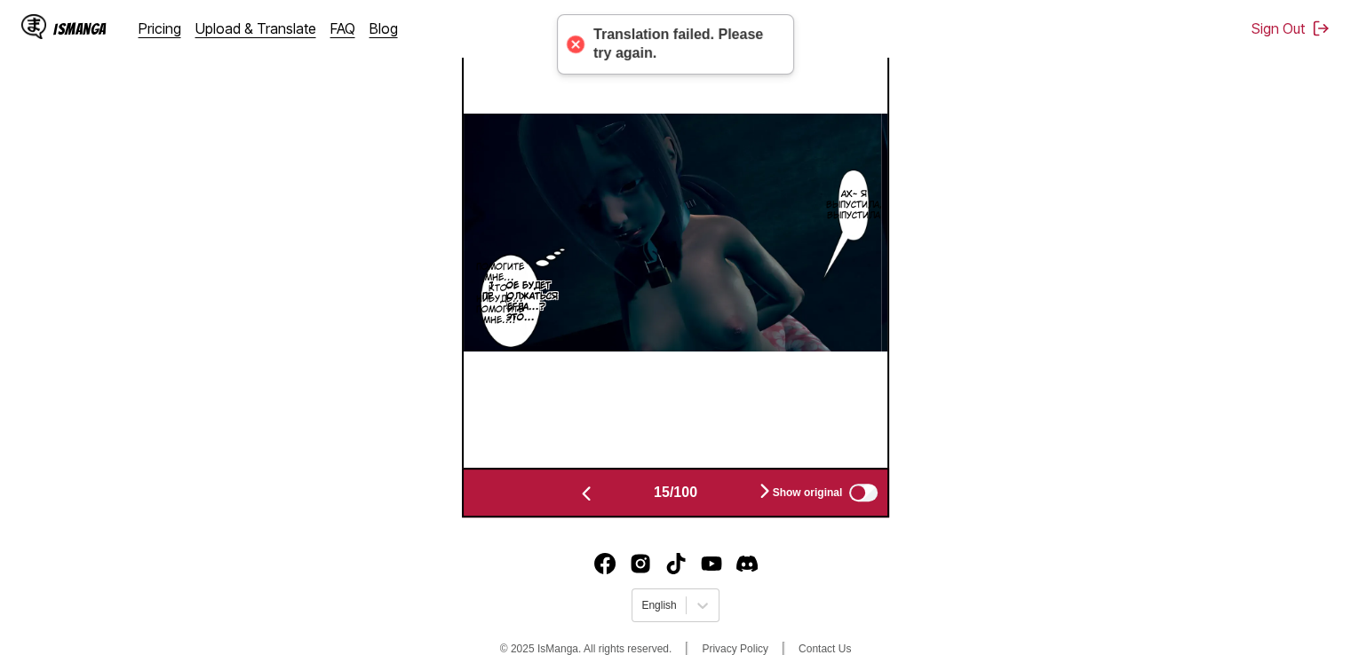
click at [762, 495] on img "button" at bounding box center [764, 490] width 21 height 21
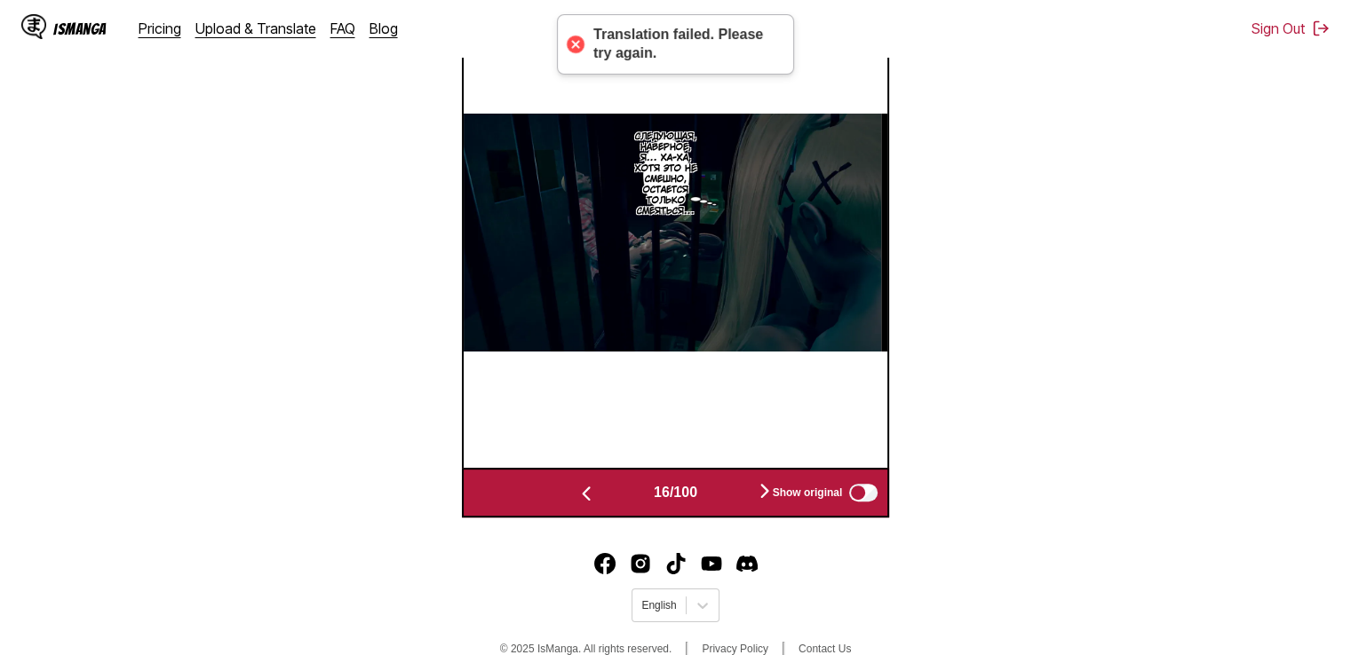
click at [761, 495] on img "button" at bounding box center [764, 490] width 21 height 21
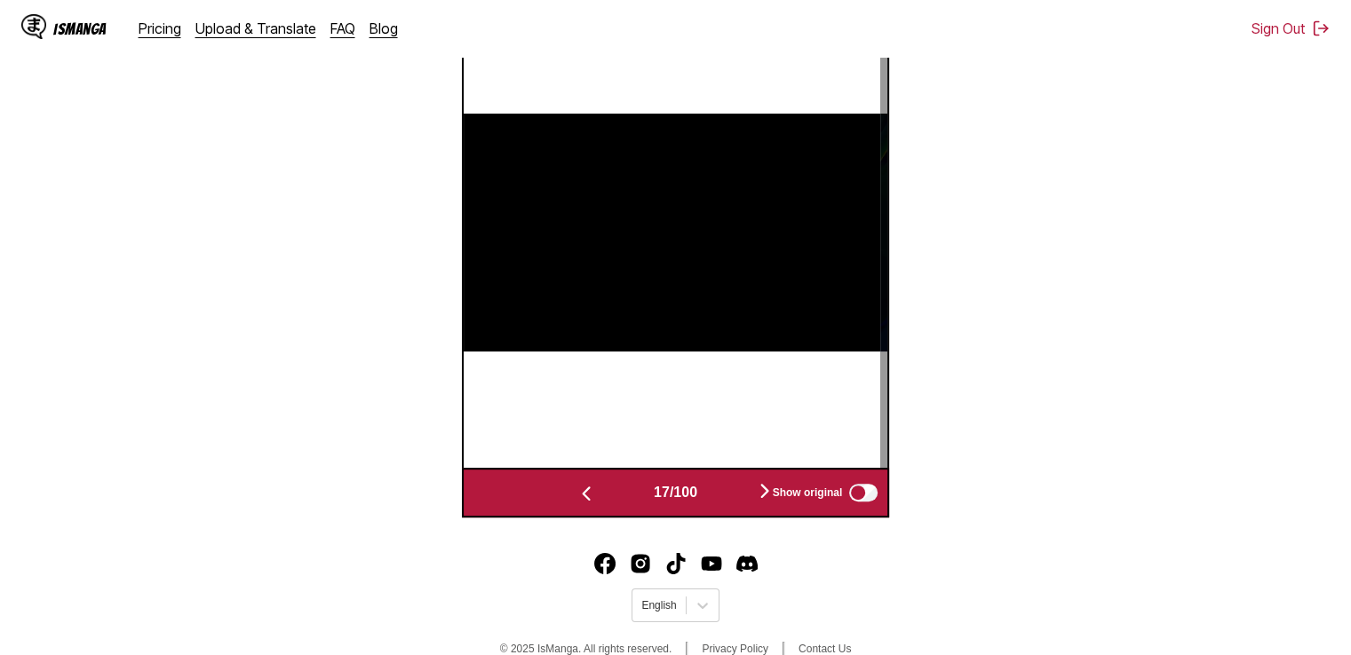
click at [761, 495] on img "button" at bounding box center [764, 490] width 21 height 21
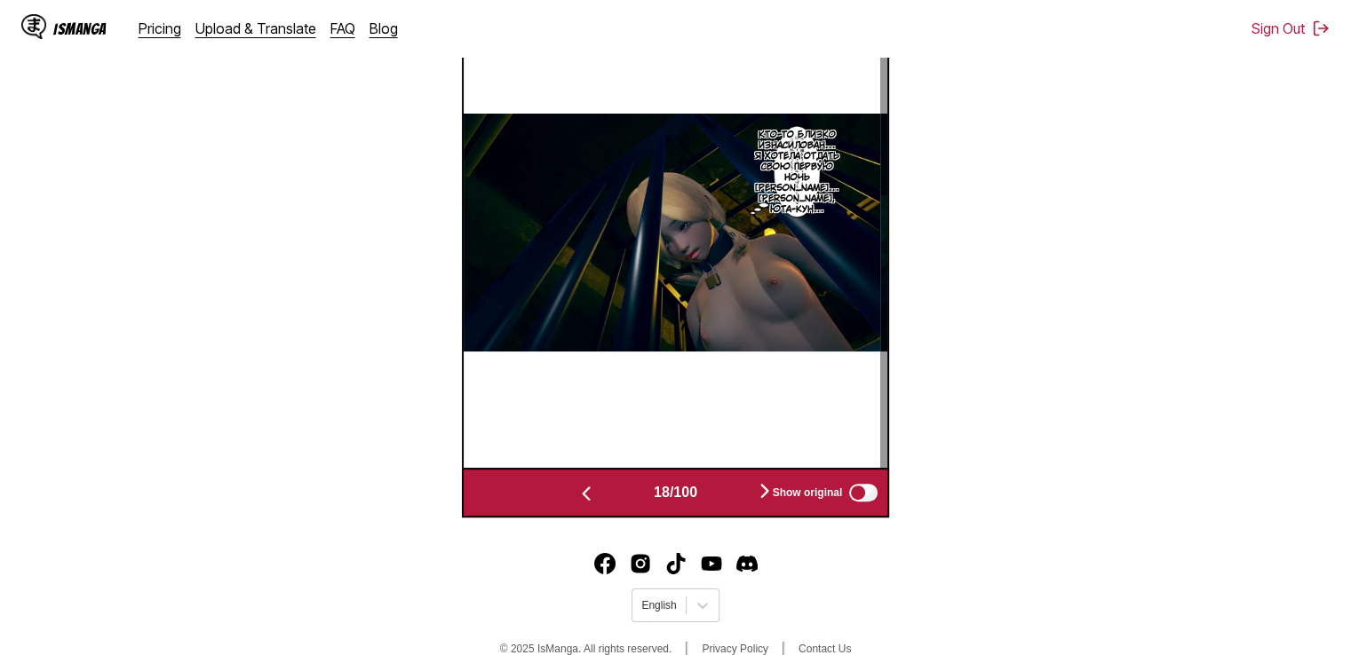
click at [761, 495] on img "button" at bounding box center [764, 490] width 21 height 21
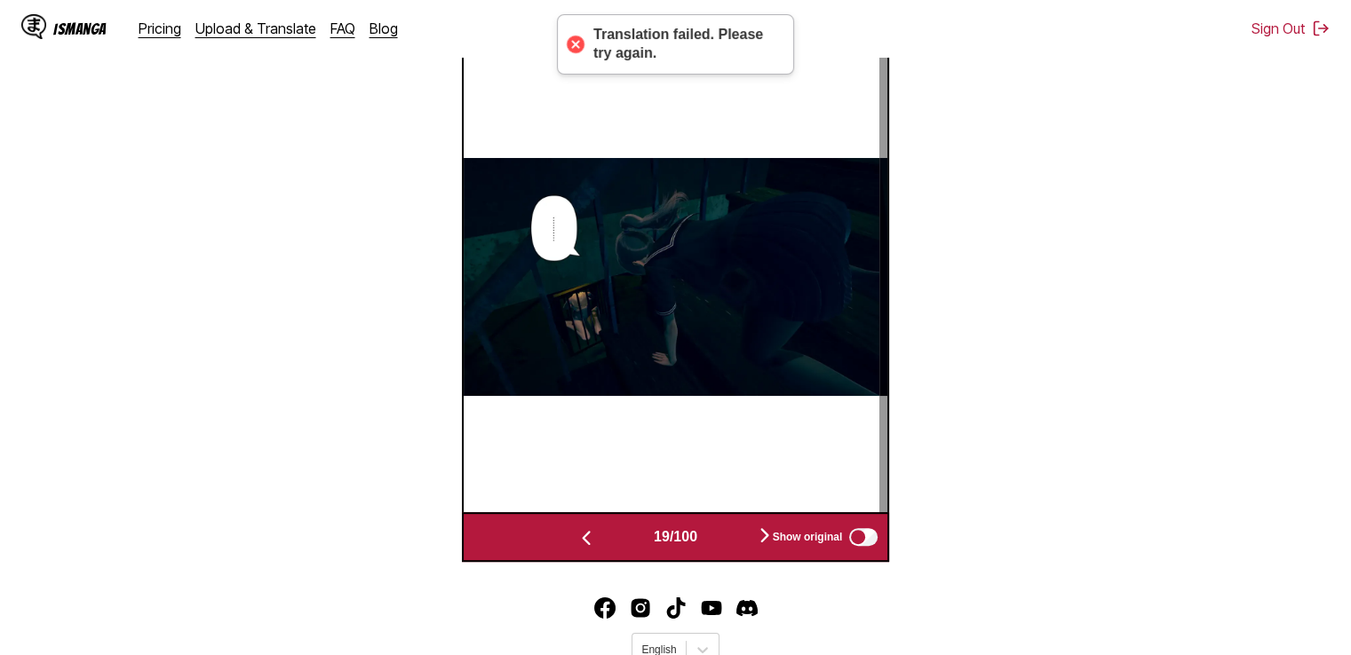
scroll to position [661, 0]
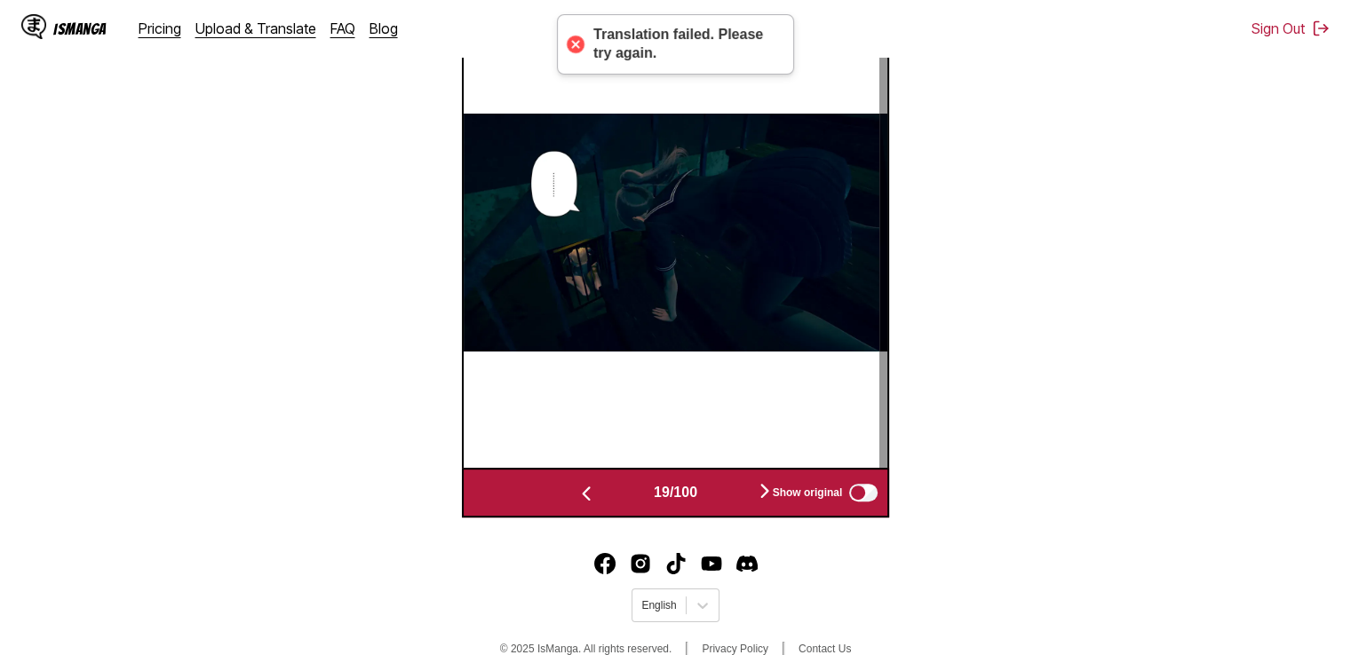
click at [761, 491] on img "button" at bounding box center [764, 490] width 21 height 21
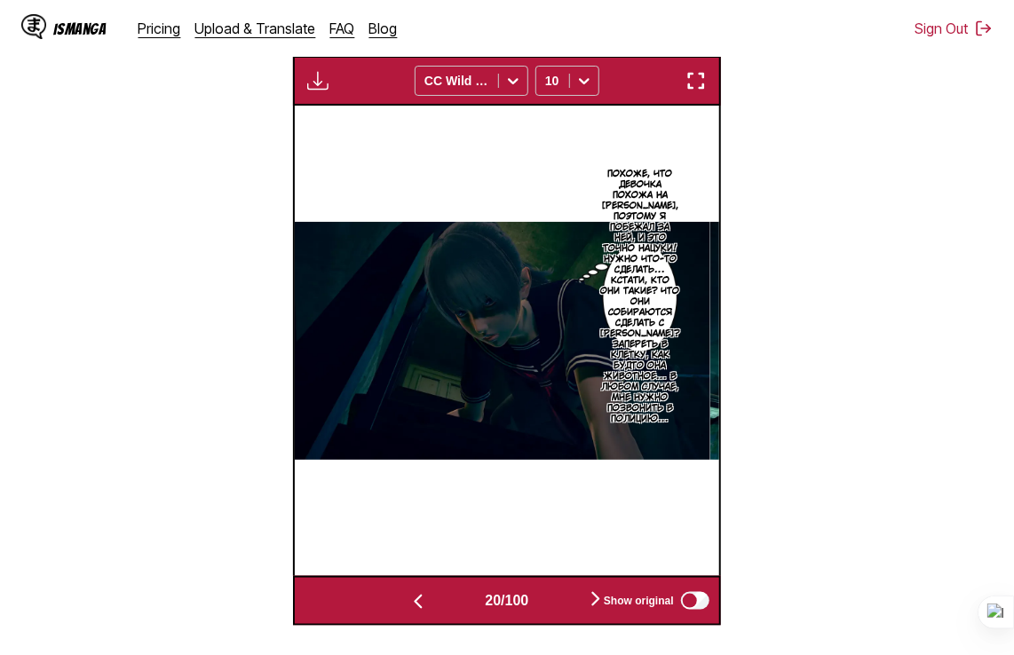
scroll to position [602, 0]
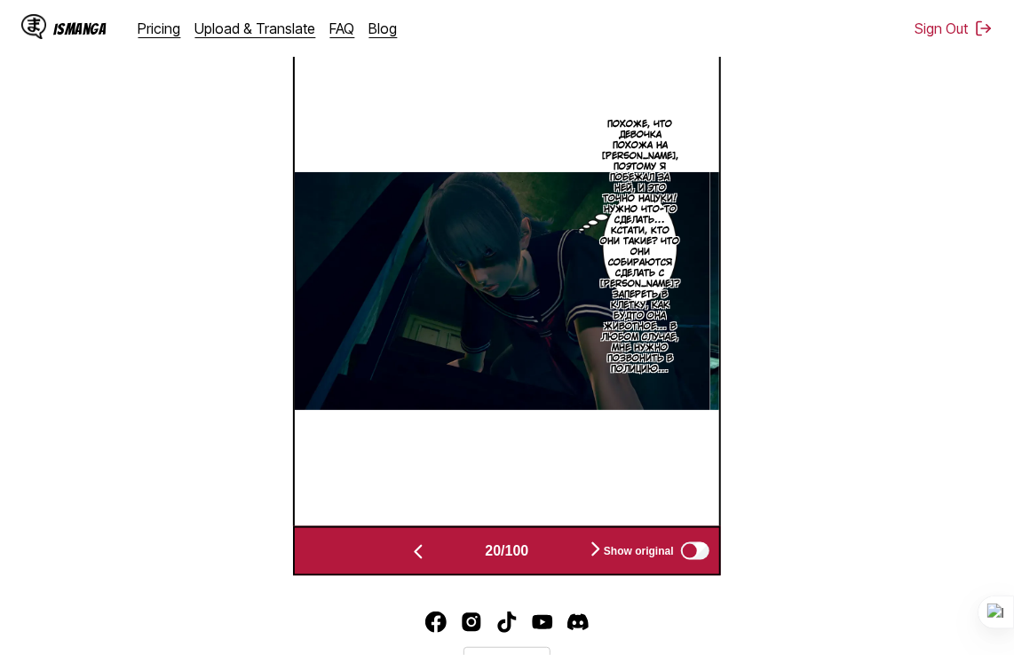
click at [604, 544] on div "Show original" at bounding box center [652, 551] width 119 height 23
click at [598, 550] on div "Show original" at bounding box center [652, 551] width 119 height 23
click at [604, 554] on div "Show original" at bounding box center [652, 551] width 119 height 23
click at [588, 554] on button "button" at bounding box center [596, 551] width 107 height 26
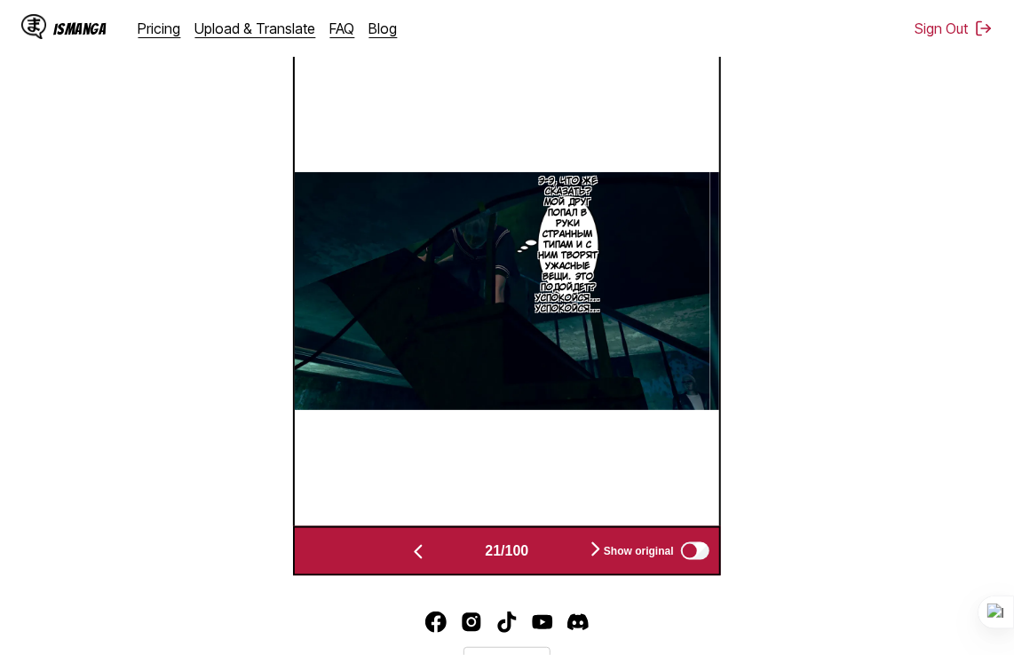
click at [588, 554] on button "button" at bounding box center [596, 551] width 107 height 26
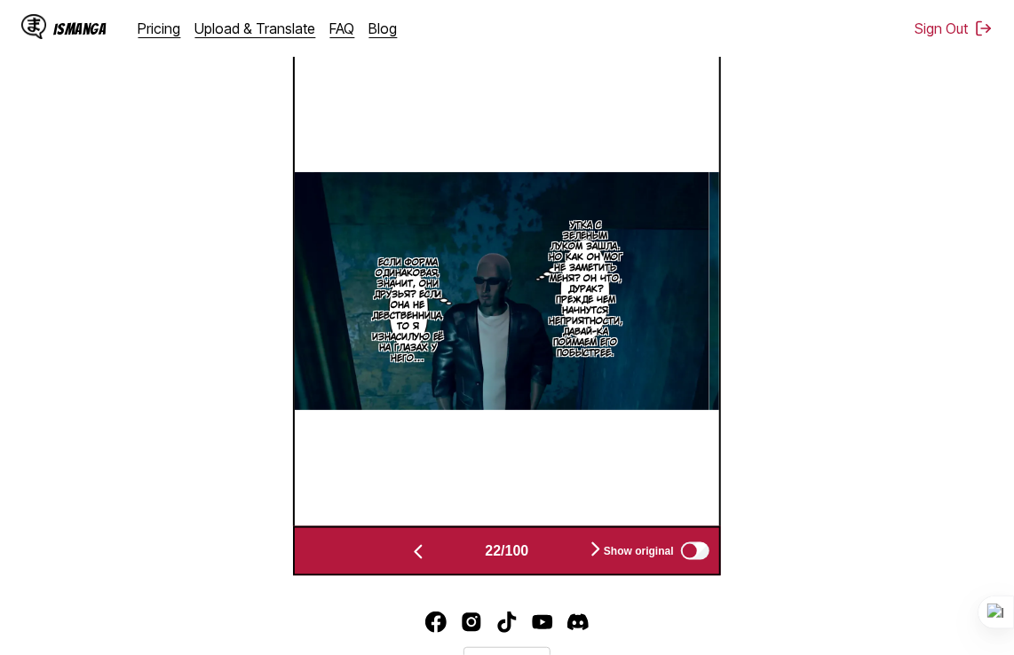
click at [588, 554] on button "button" at bounding box center [596, 551] width 107 height 26
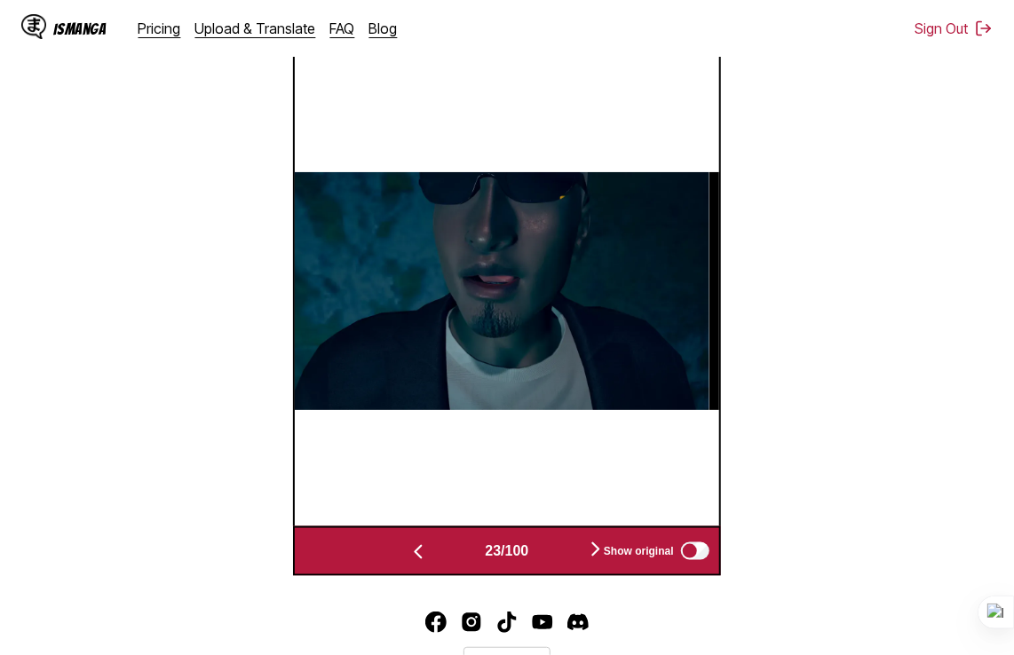
click at [588, 554] on button "button" at bounding box center [596, 551] width 107 height 26
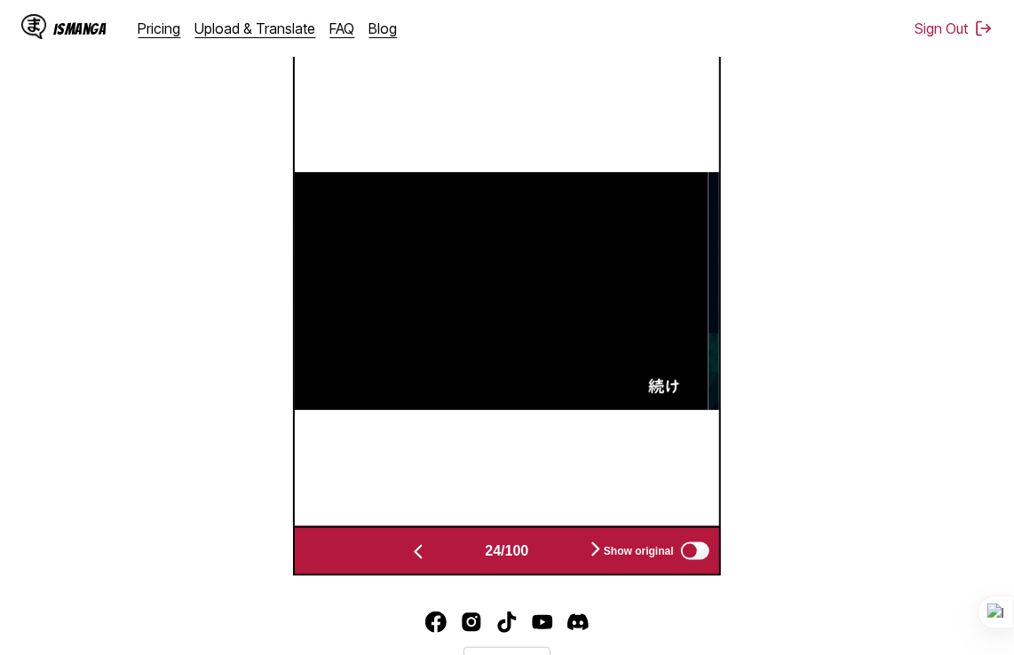
click at [588, 554] on button "button" at bounding box center [596, 551] width 107 height 26
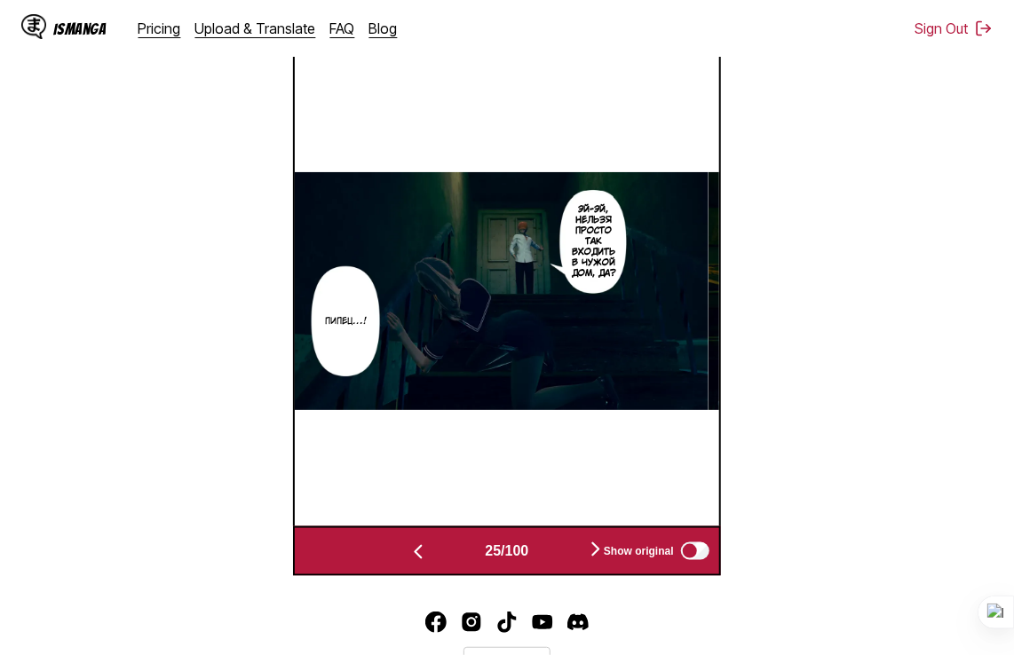
click at [588, 554] on button "button" at bounding box center [596, 551] width 107 height 26
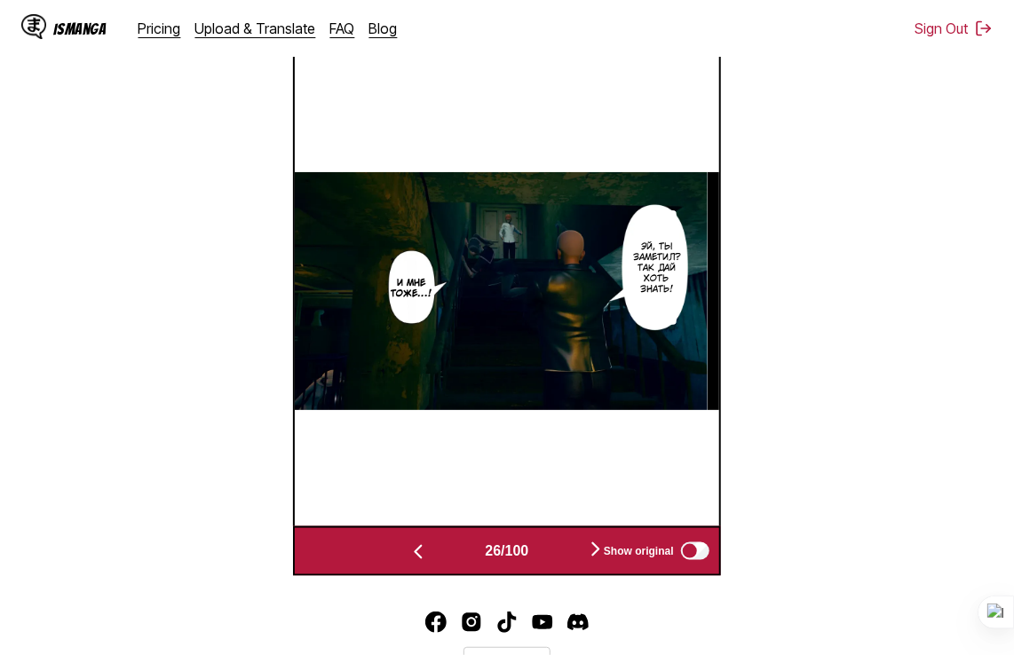
click at [588, 554] on button "button" at bounding box center [596, 551] width 107 height 26
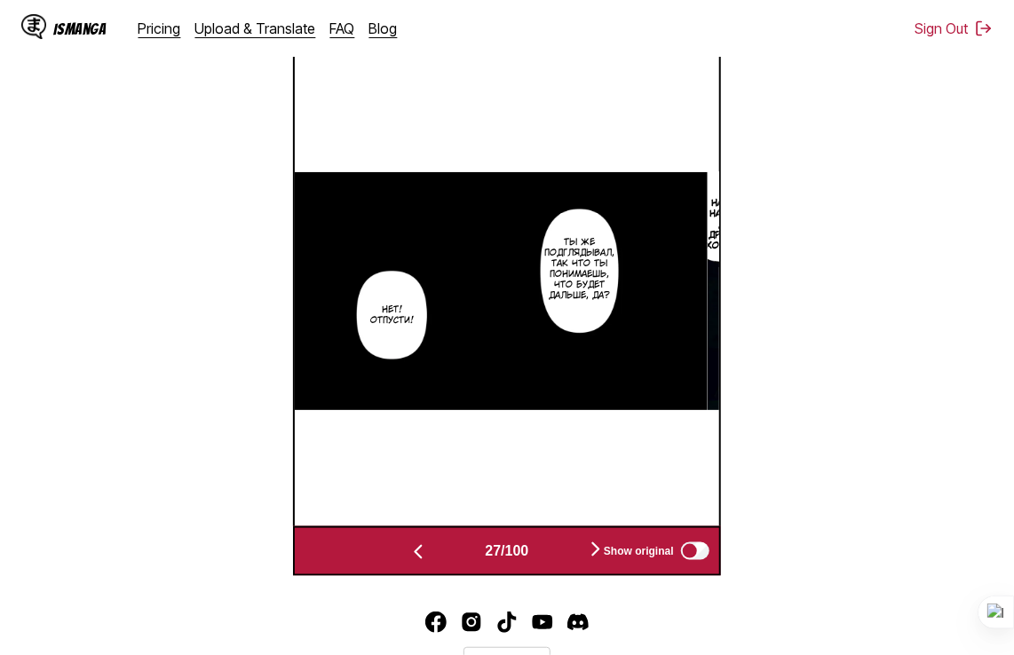
click at [588, 554] on button "button" at bounding box center [596, 551] width 107 height 26
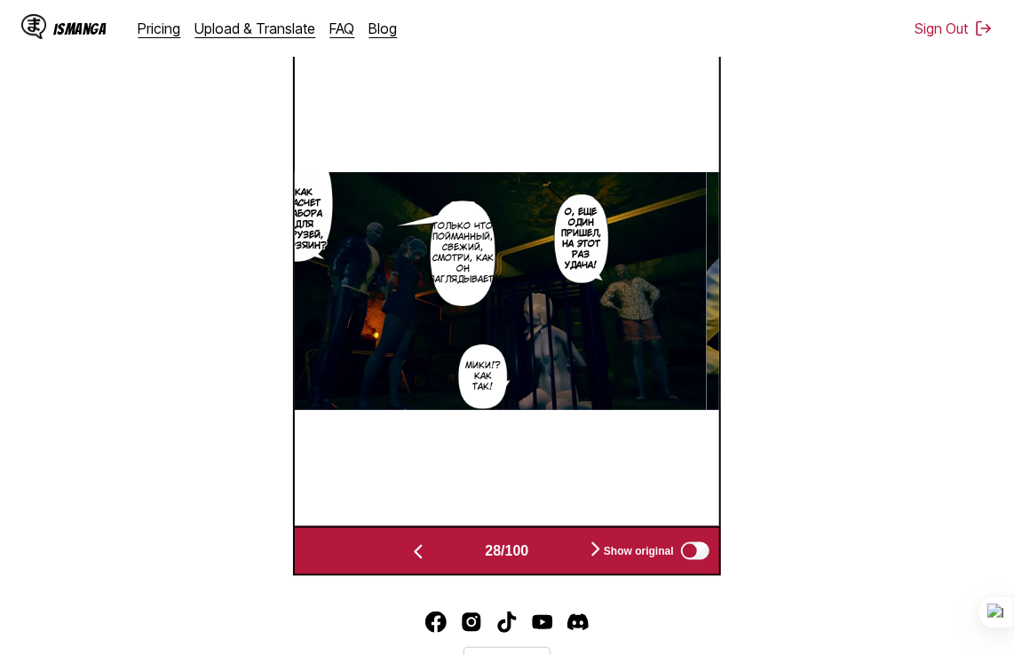
click at [588, 554] on button "button" at bounding box center [596, 551] width 107 height 26
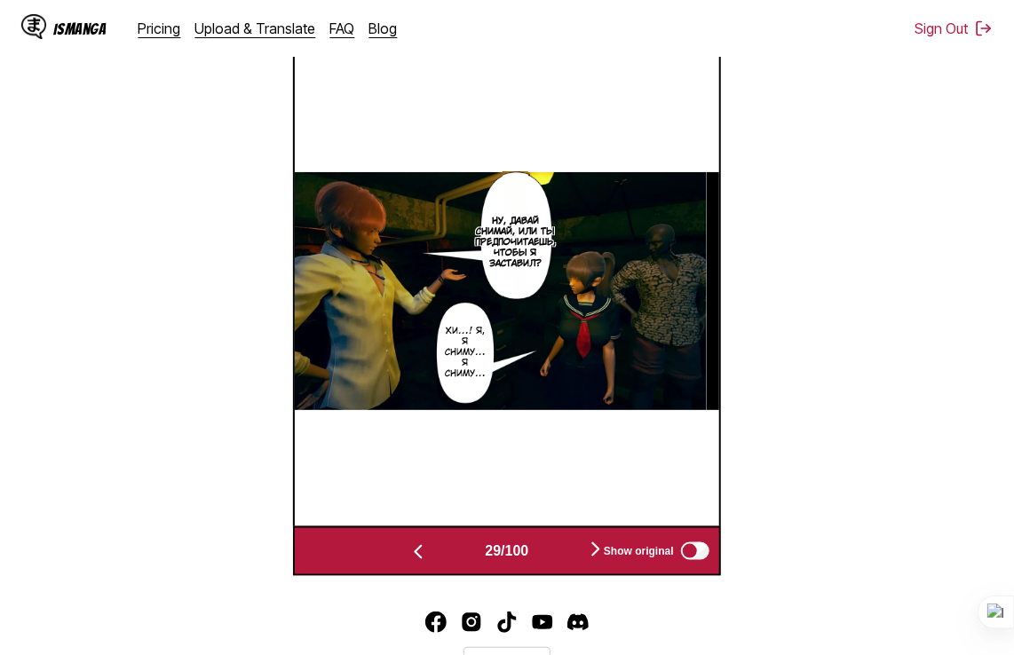
click at [588, 554] on button "button" at bounding box center [596, 551] width 107 height 26
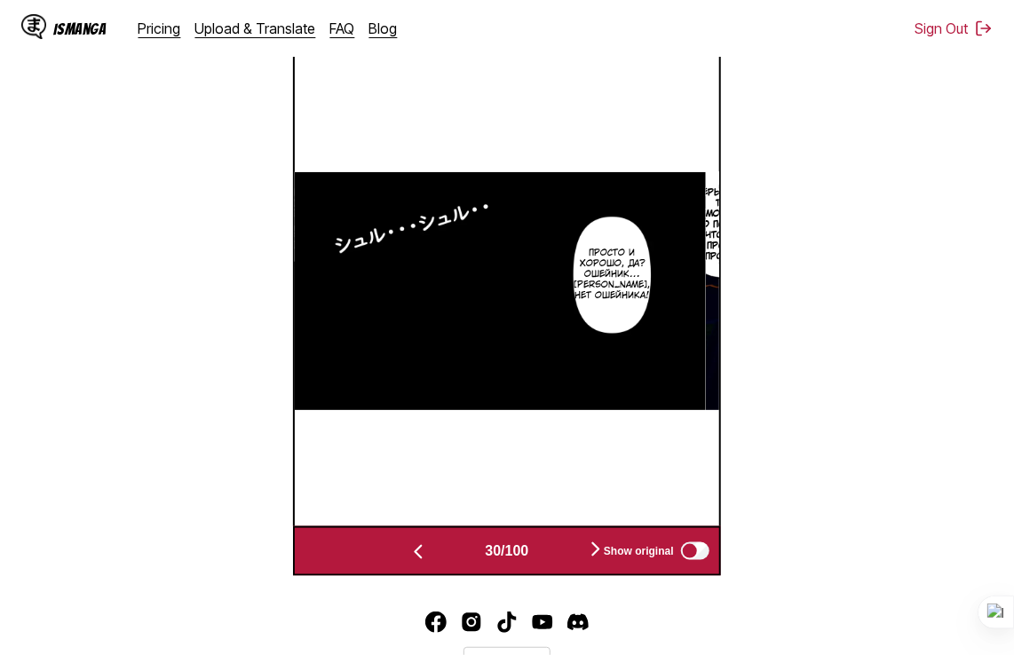
click at [588, 554] on button "button" at bounding box center [596, 551] width 107 height 26
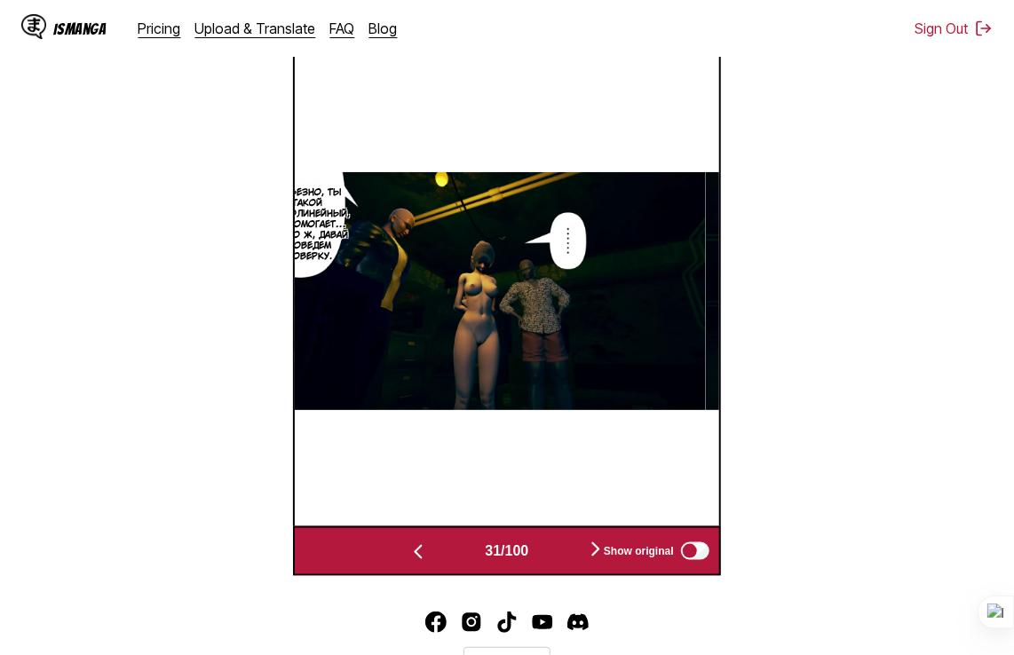
click at [588, 554] on button "button" at bounding box center [596, 551] width 107 height 26
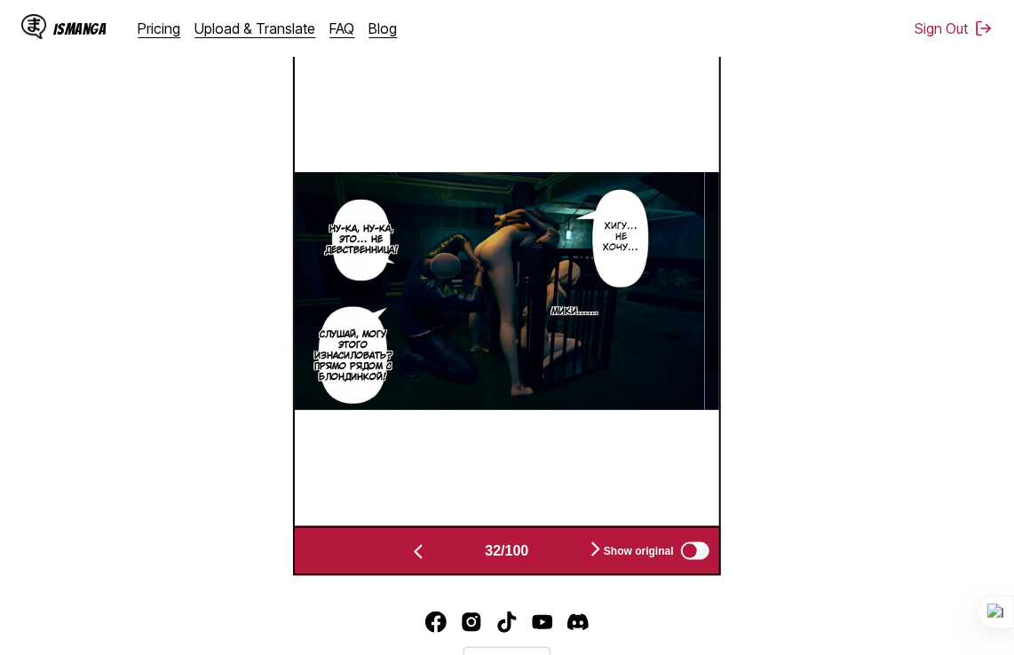
click at [588, 554] on button "button" at bounding box center [596, 551] width 107 height 26
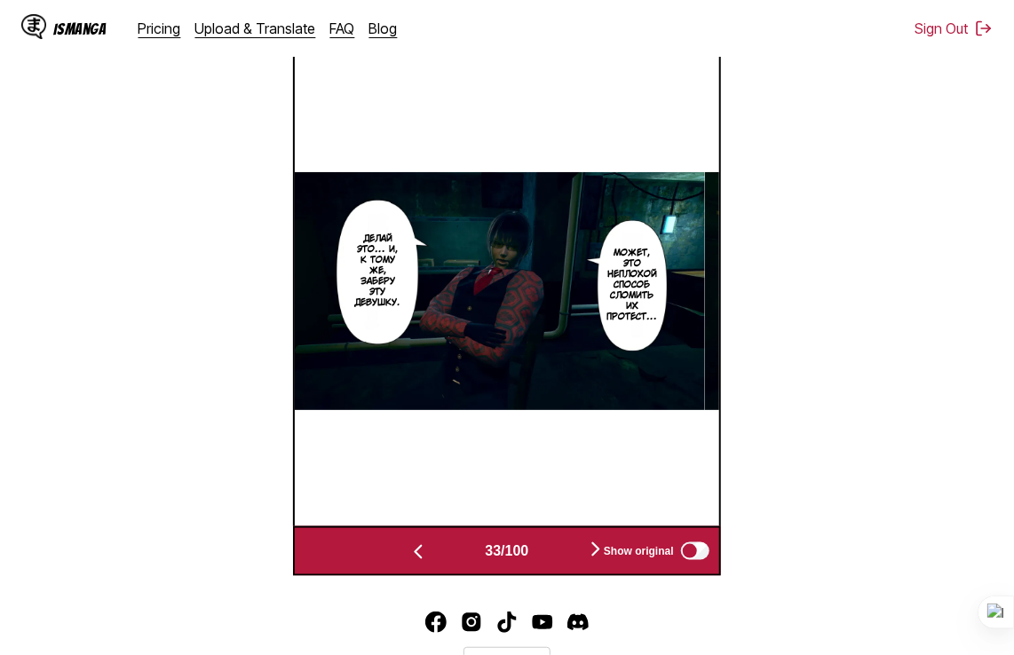
click at [588, 554] on button "button" at bounding box center [596, 551] width 107 height 26
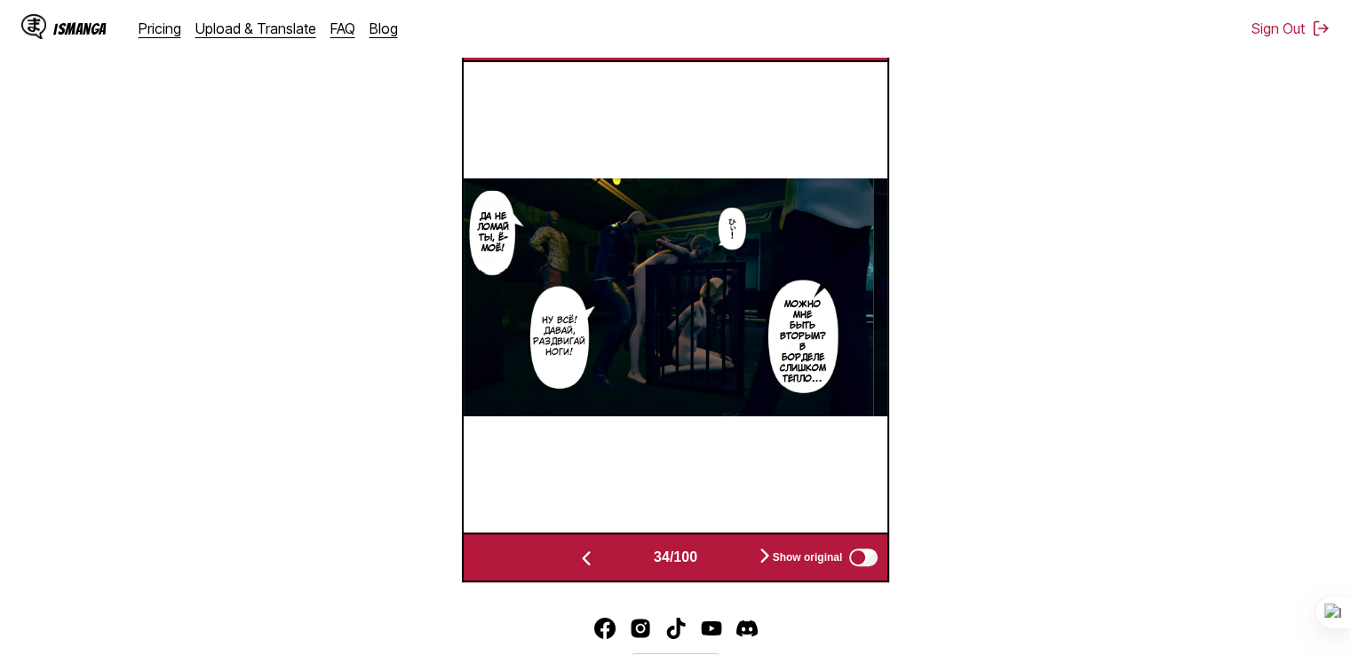
scroll to position [444, 0]
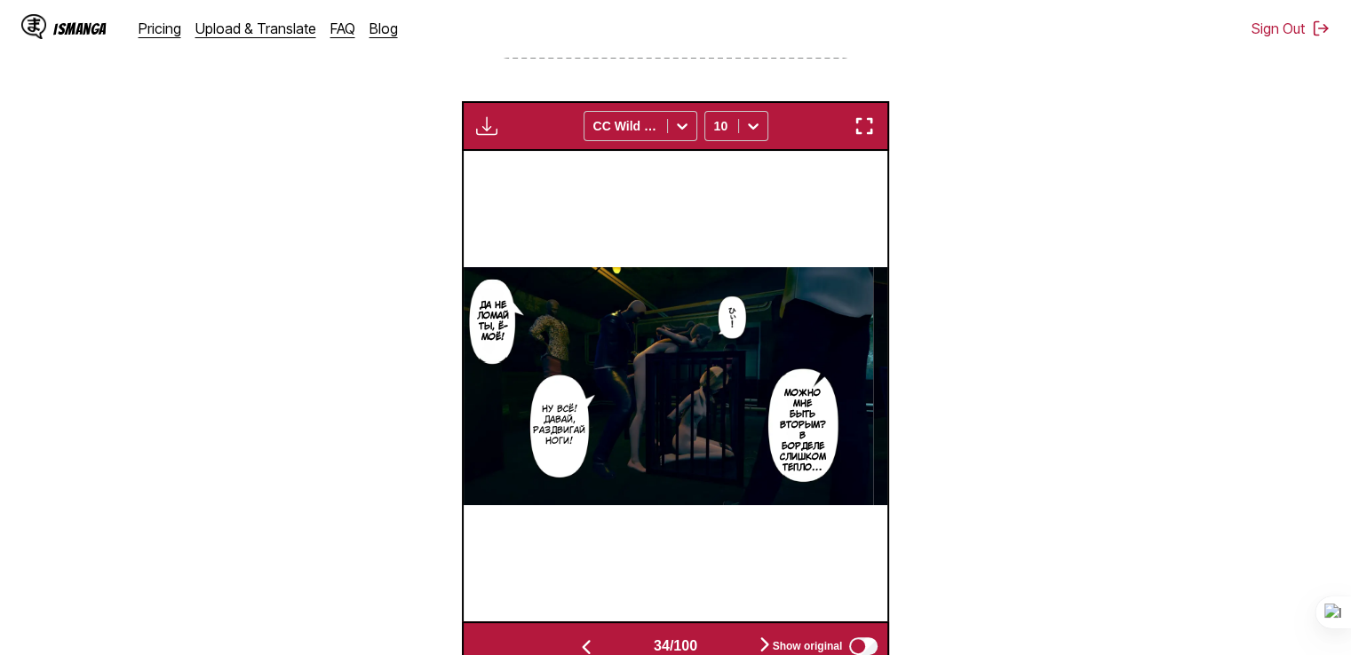
click at [489, 125] on img "button" at bounding box center [486, 125] width 21 height 21
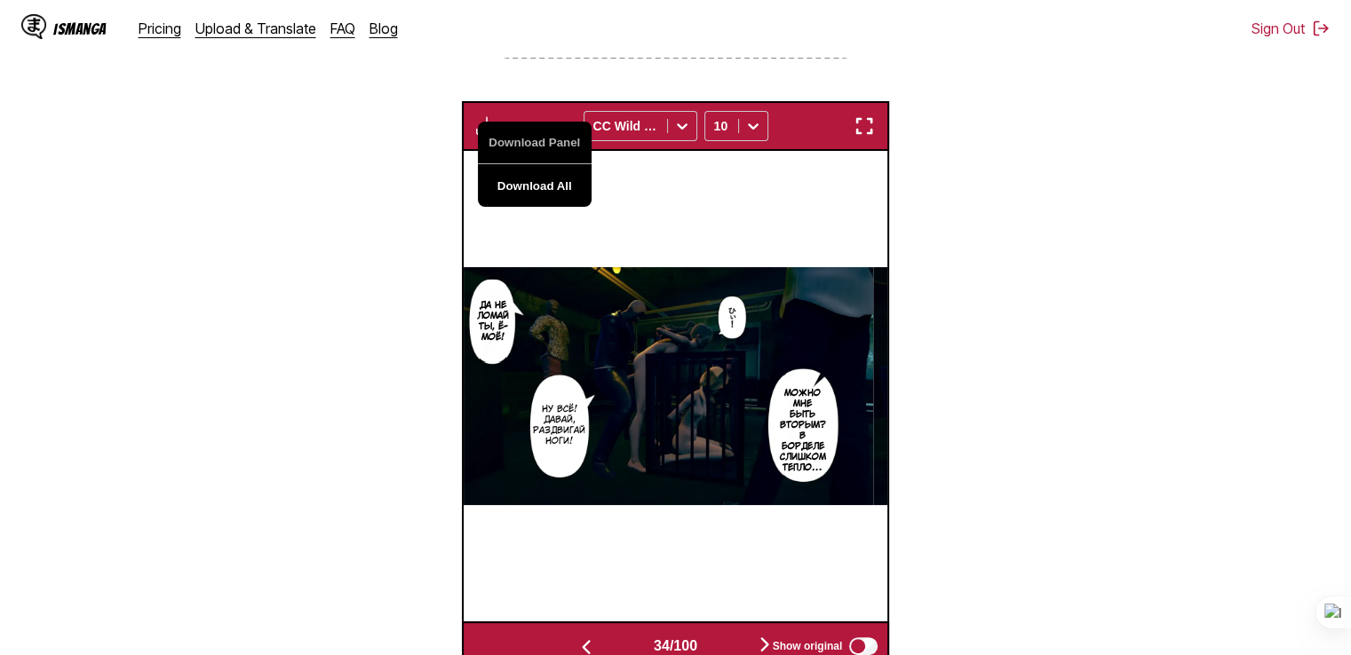
click at [522, 187] on button "Download All" at bounding box center [535, 185] width 114 height 43
click at [489, 75] on section "From Japanese To Russian Drop files here, or click to browse. Max file size: 5M…" at bounding box center [675, 230] width 1322 height 883
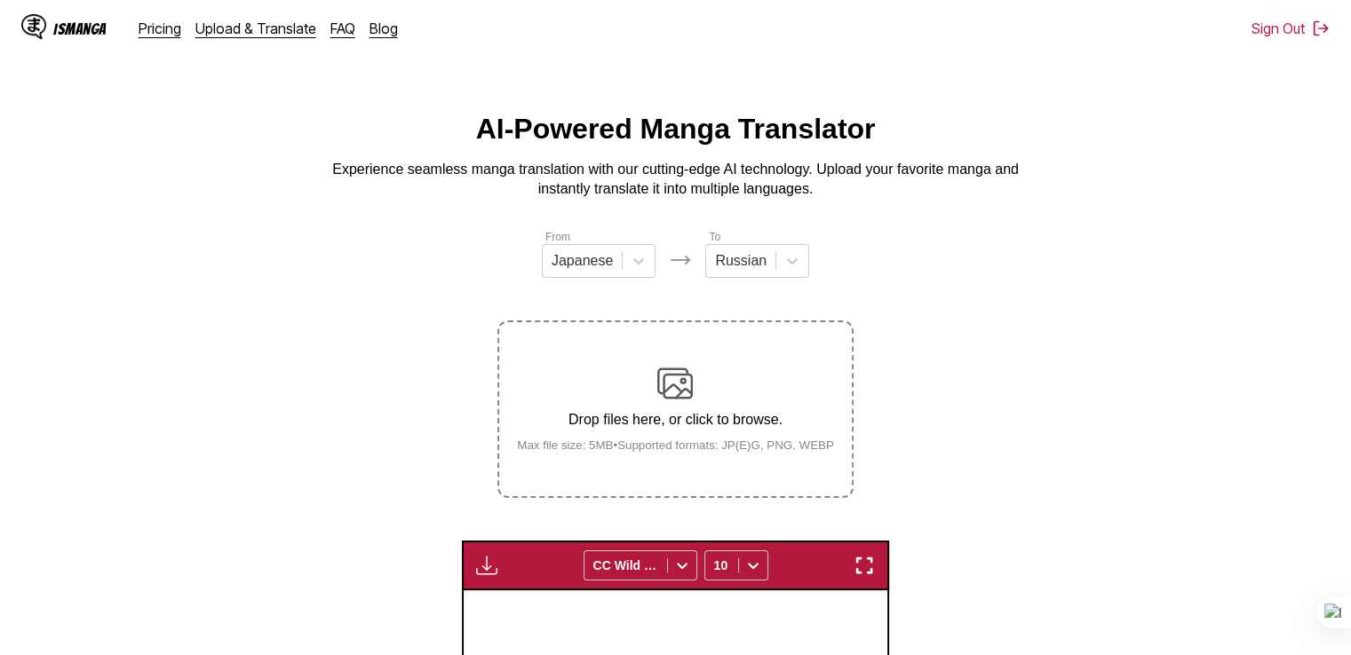
scroll to position [0, 0]
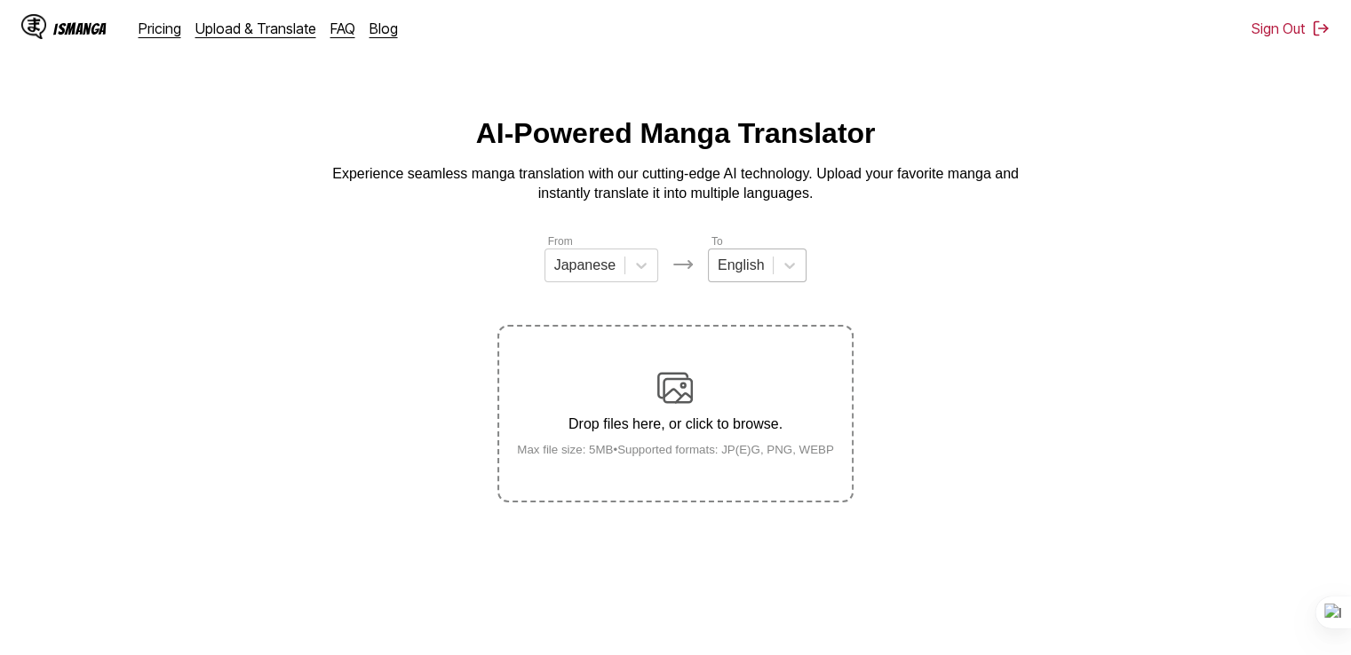
click at [728, 274] on div at bounding box center [740, 266] width 46 height 20
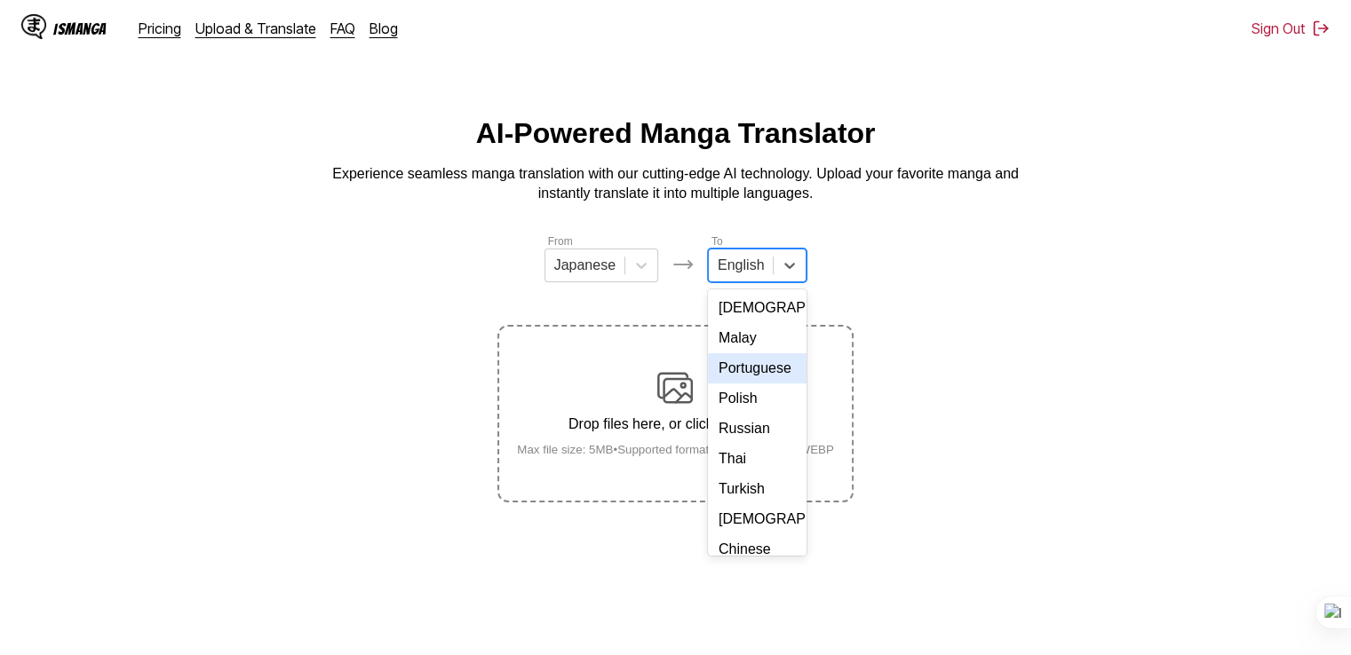
scroll to position [266, 0]
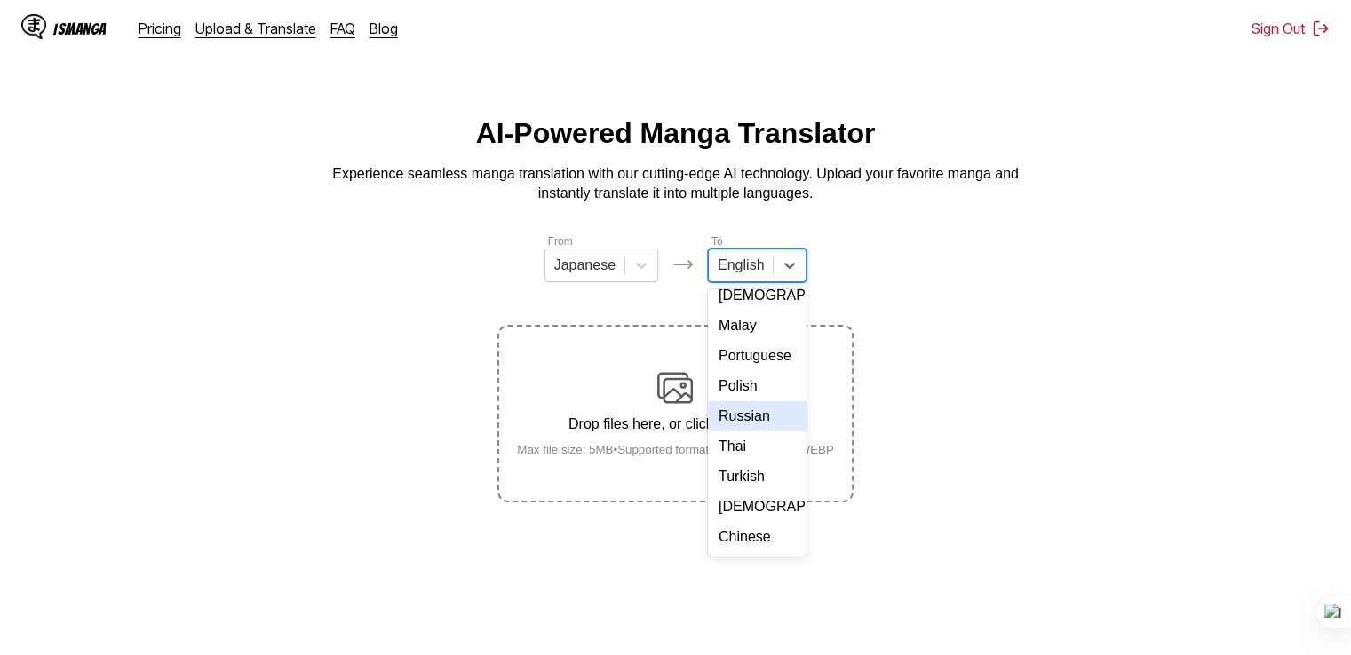
click at [756, 432] on div "Russian" at bounding box center [757, 416] width 99 height 30
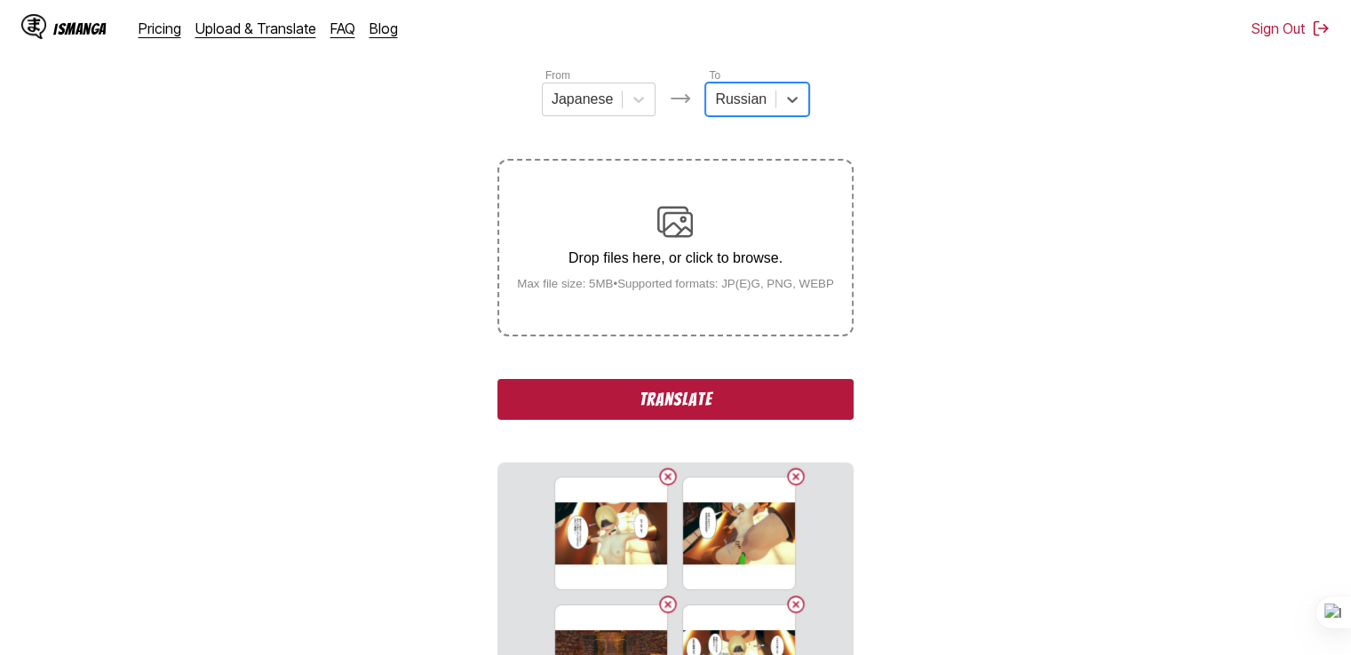
scroll to position [178, 0]
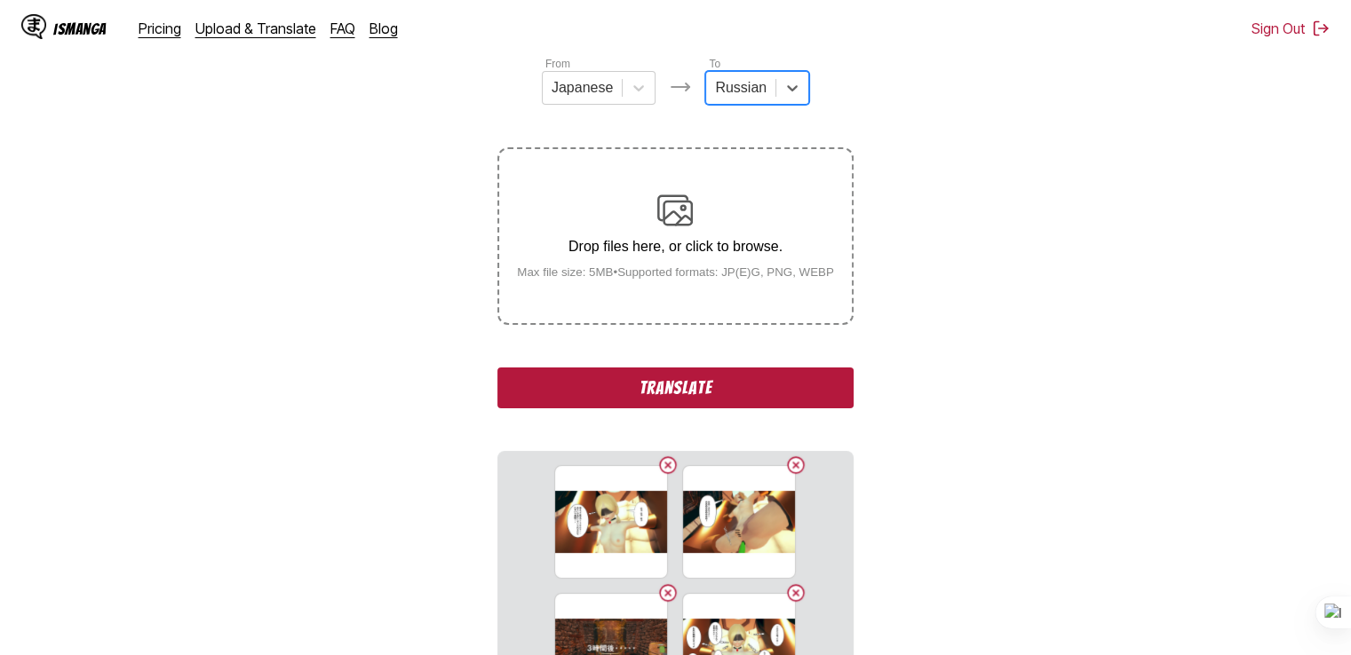
click at [729, 384] on button "Translate" at bounding box center [674, 388] width 355 height 41
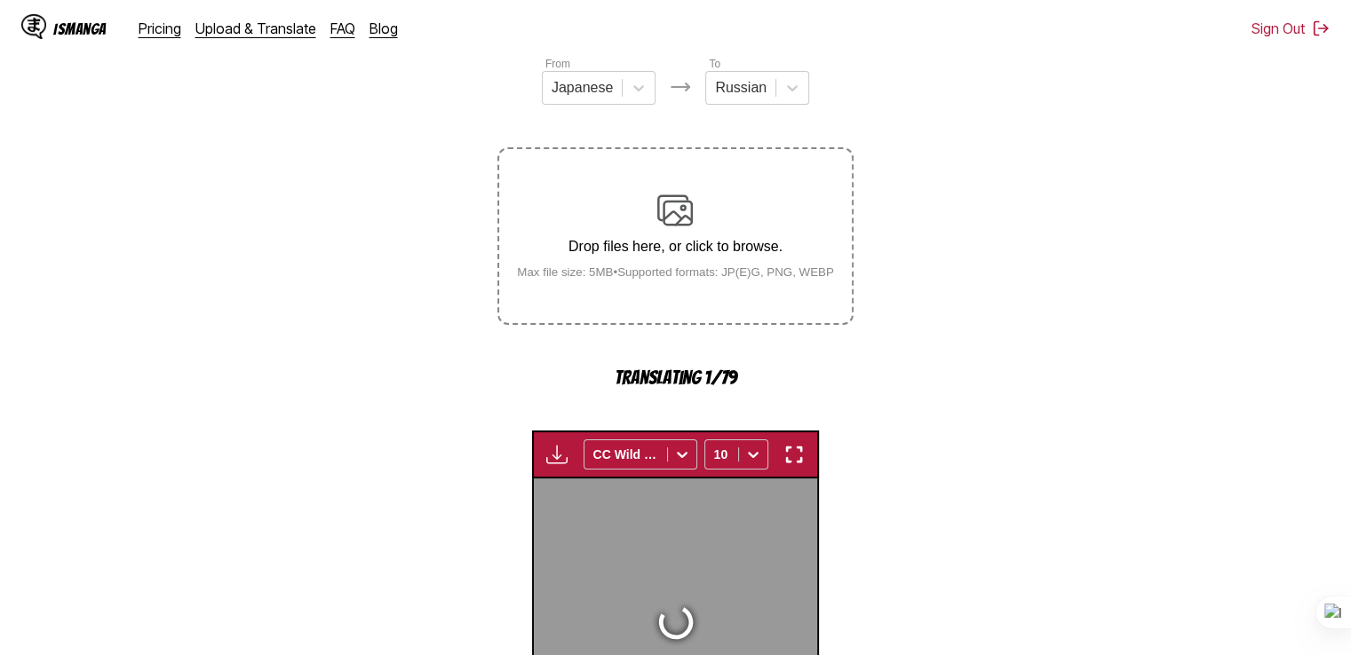
scroll to position [481, 0]
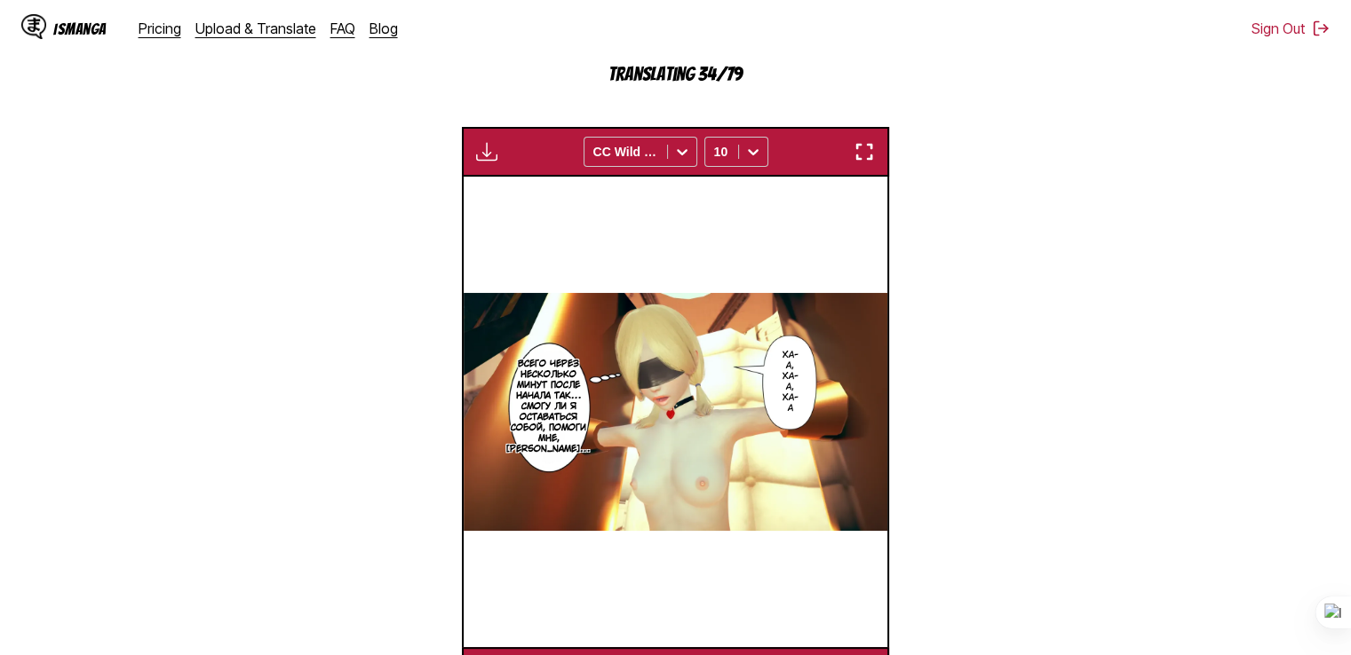
click at [321, 109] on section "From Japanese To Russian Drop files here, or click to browse. Max file size: 5M…" at bounding box center [675, 224] width 1322 height 946
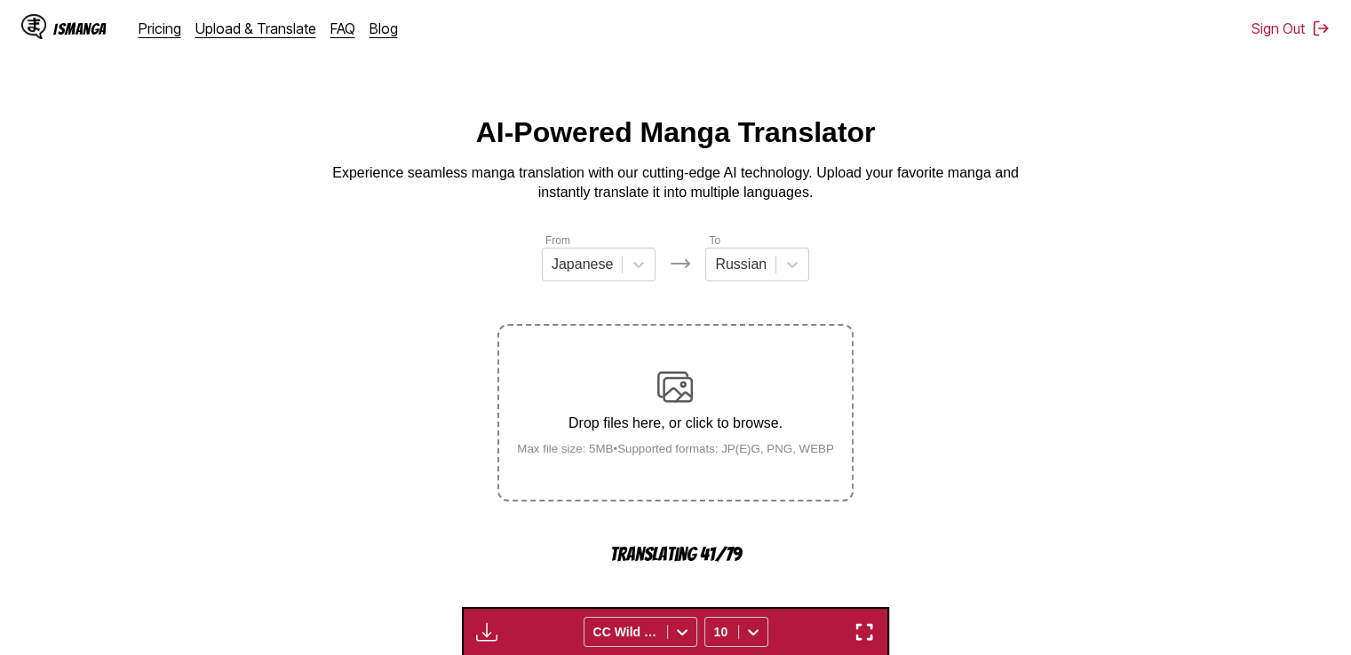
scroll to position [0, 0]
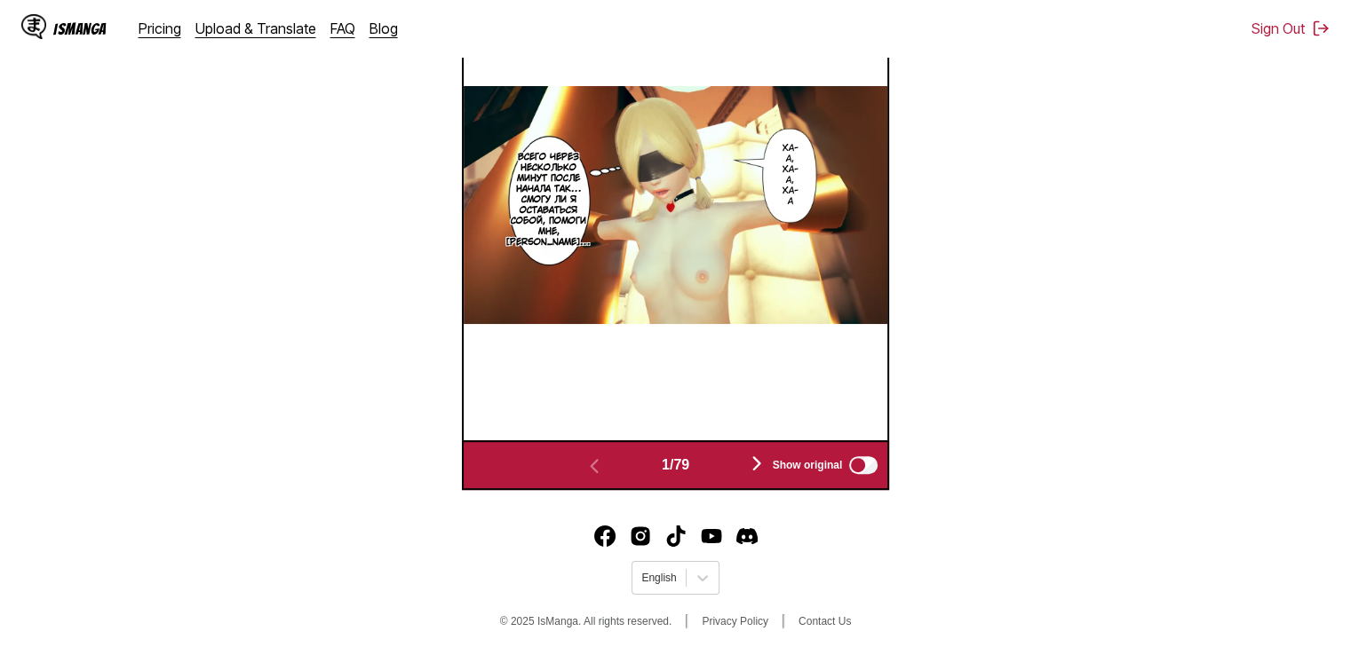
scroll to position [336, 0]
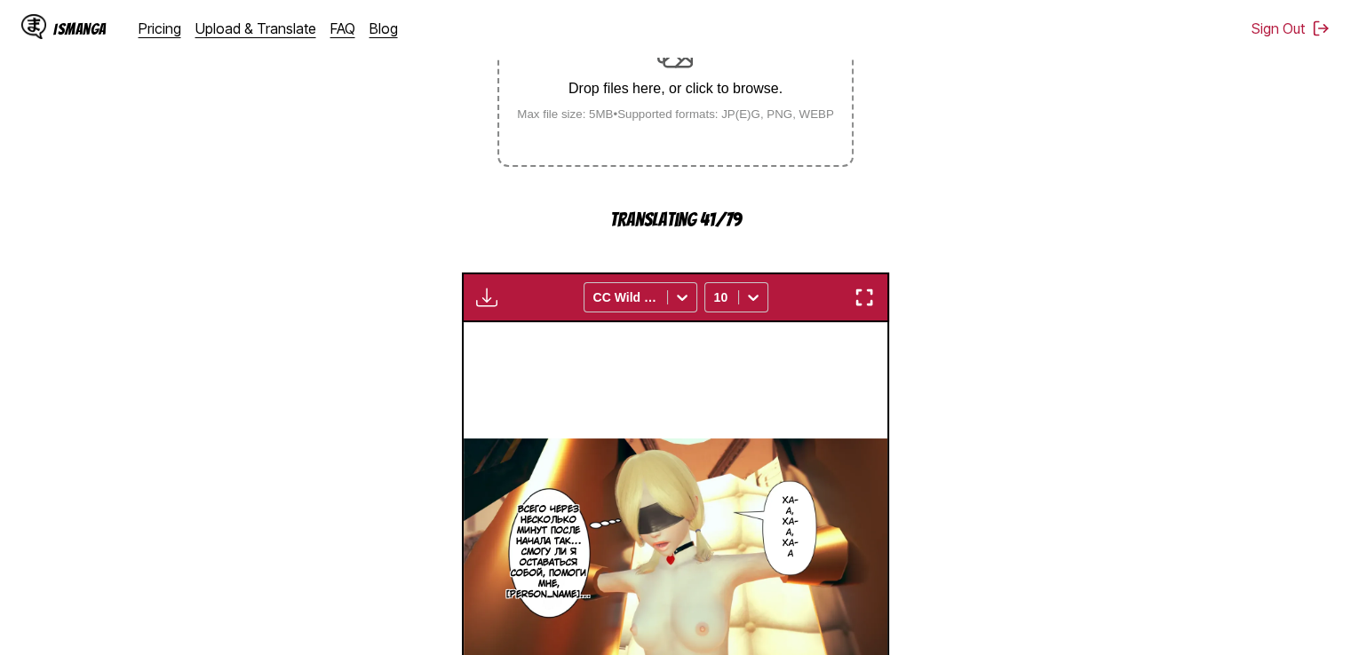
click at [856, 295] on img "button" at bounding box center [863, 297] width 21 height 21
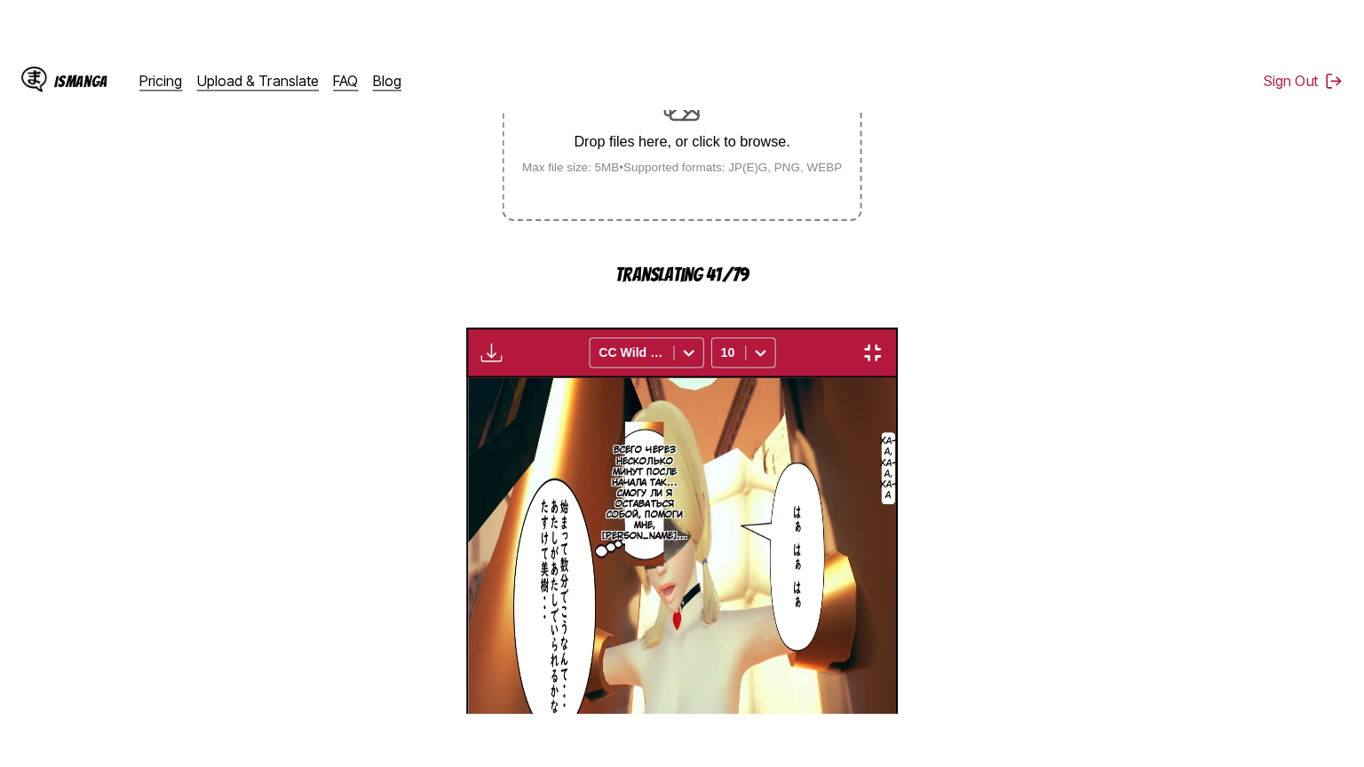
scroll to position [206, 0]
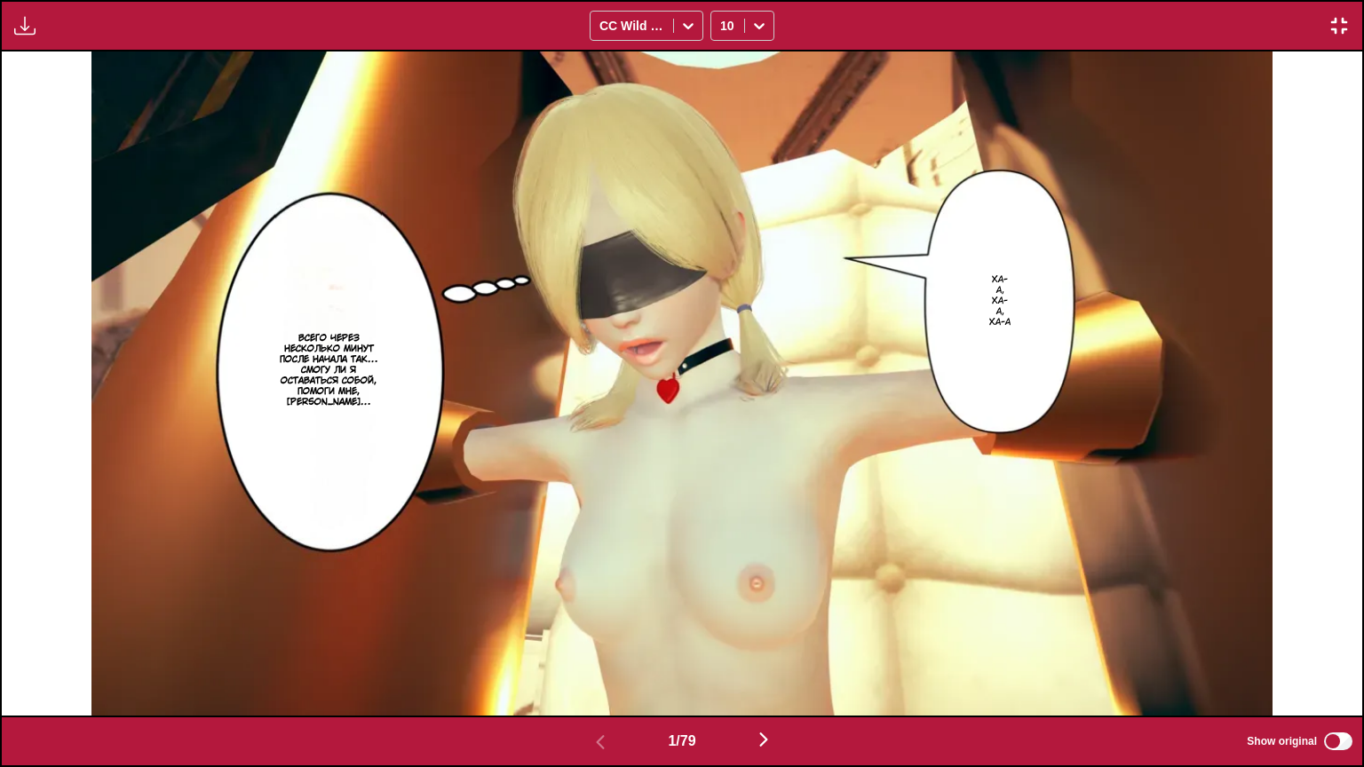
click at [1333, 25] on img "button" at bounding box center [1338, 25] width 21 height 21
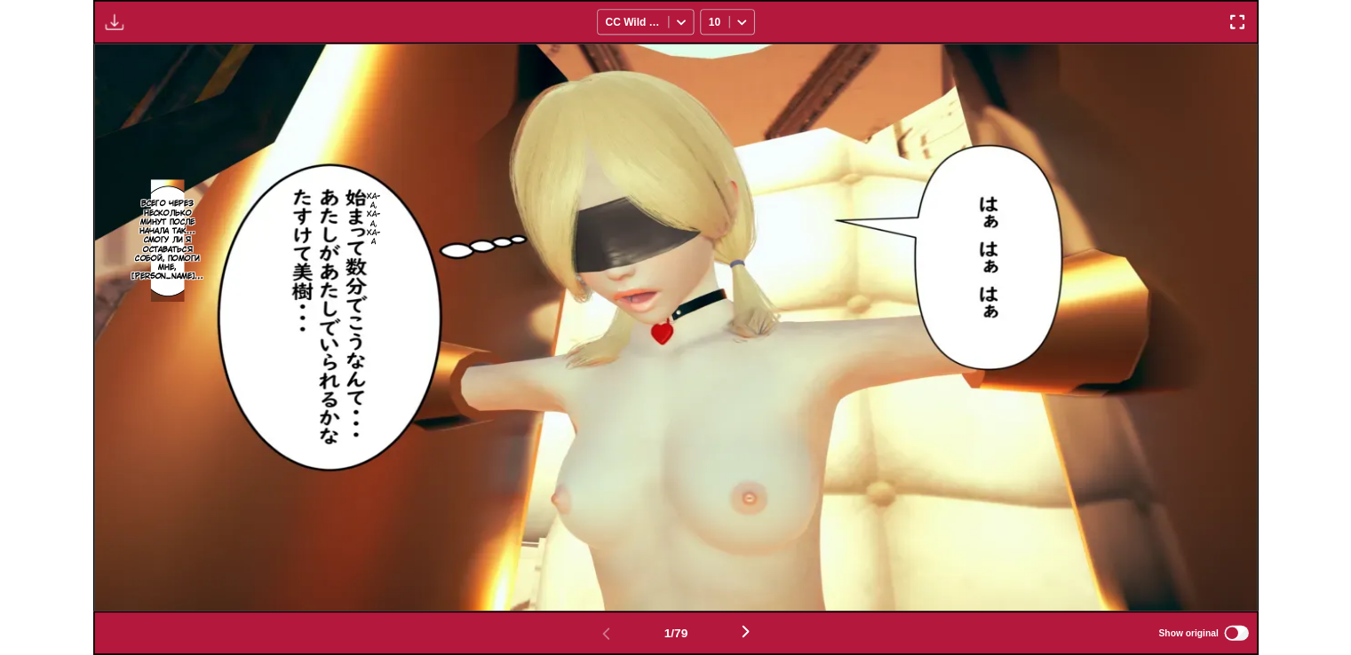
scroll to position [476, 0]
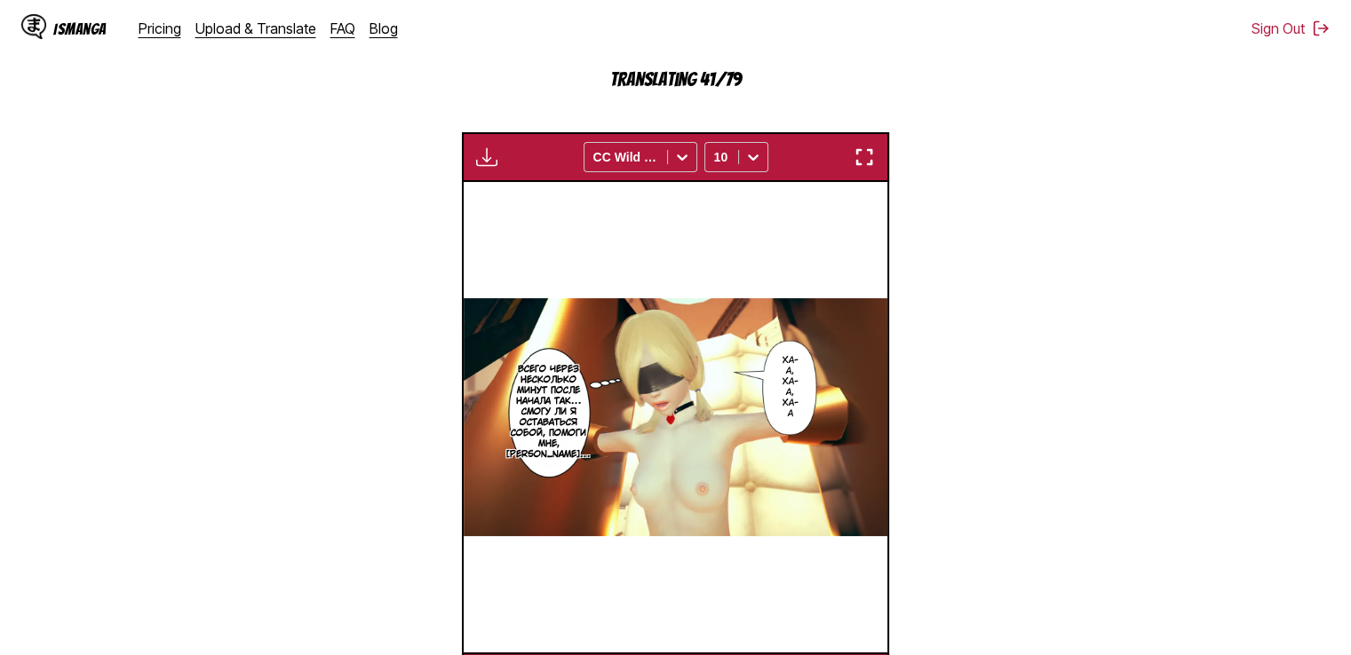
click at [874, 154] on img "button" at bounding box center [863, 157] width 21 height 21
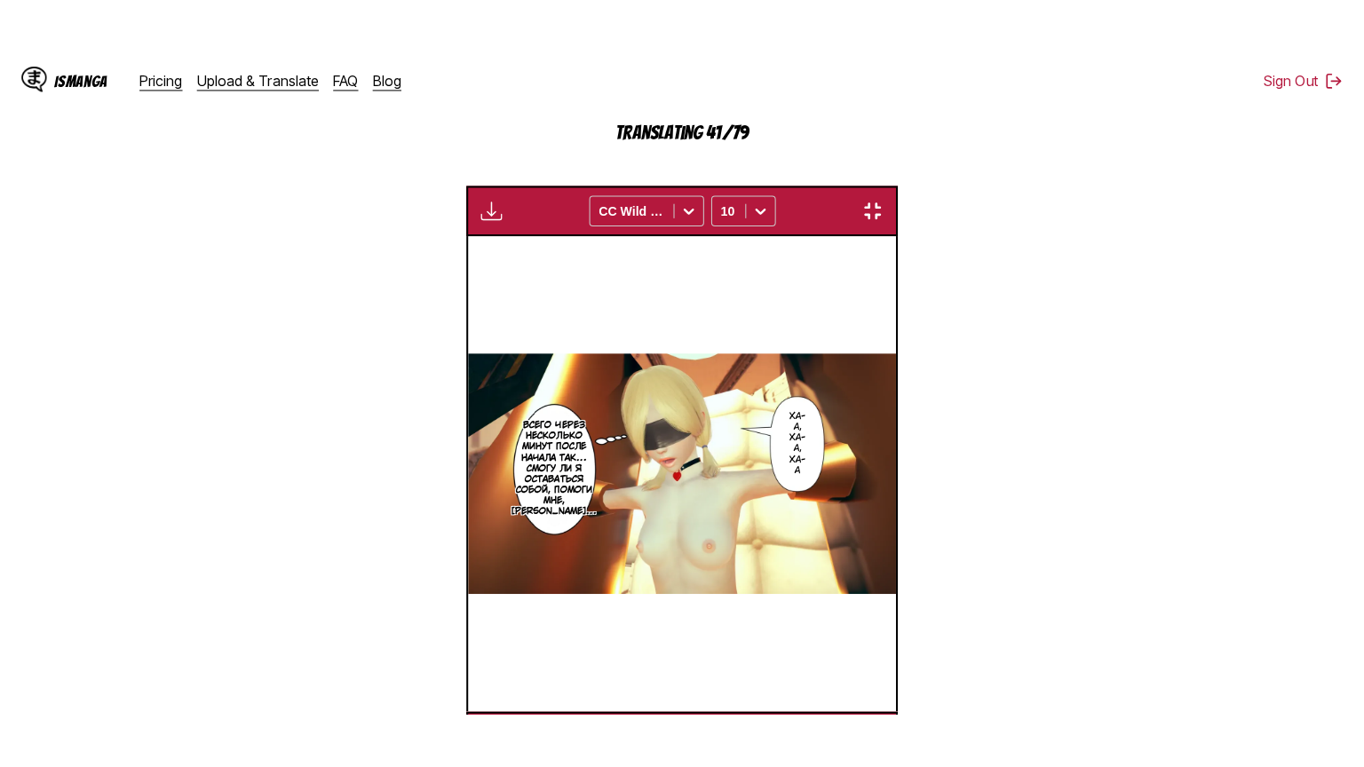
scroll to position [206, 0]
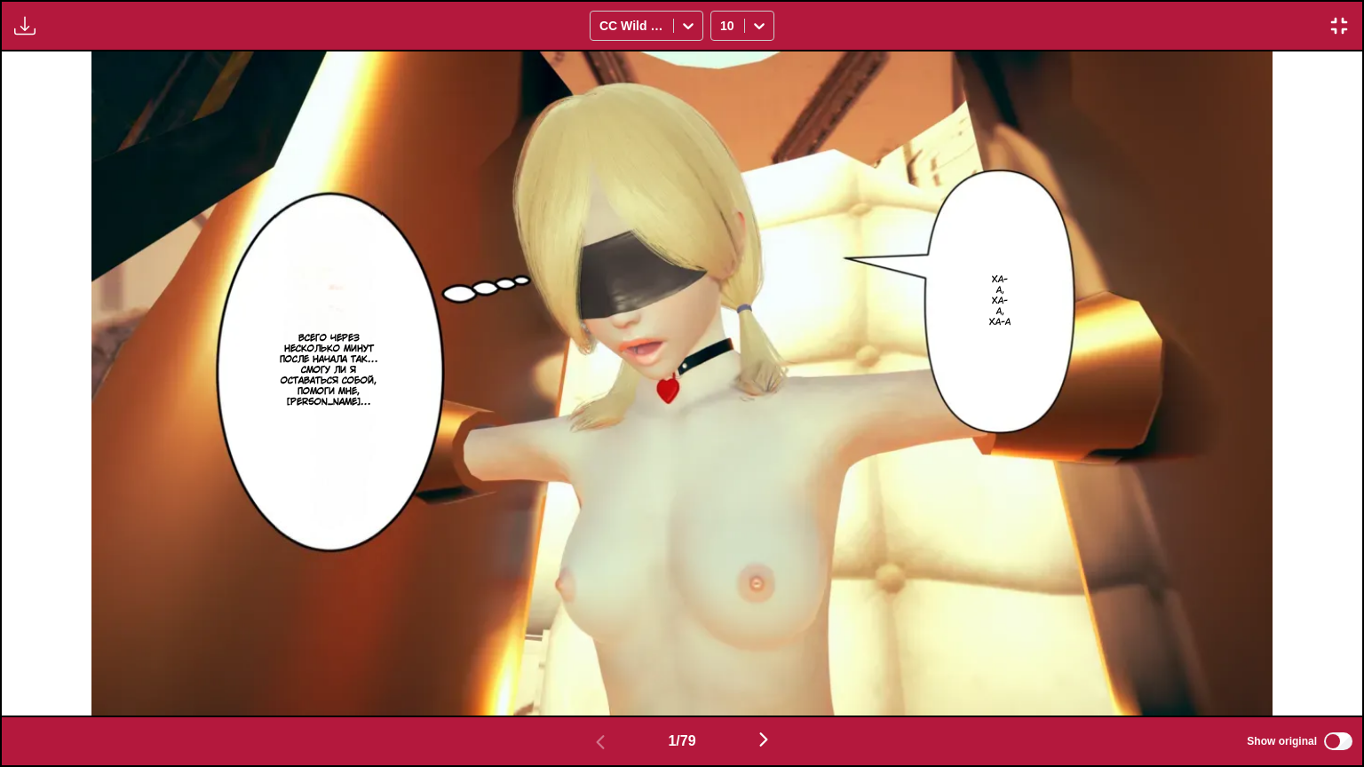
click at [35, 28] on img "button" at bounding box center [24, 25] width 21 height 21
click at [1329, 22] on img "button" at bounding box center [1338, 25] width 21 height 21
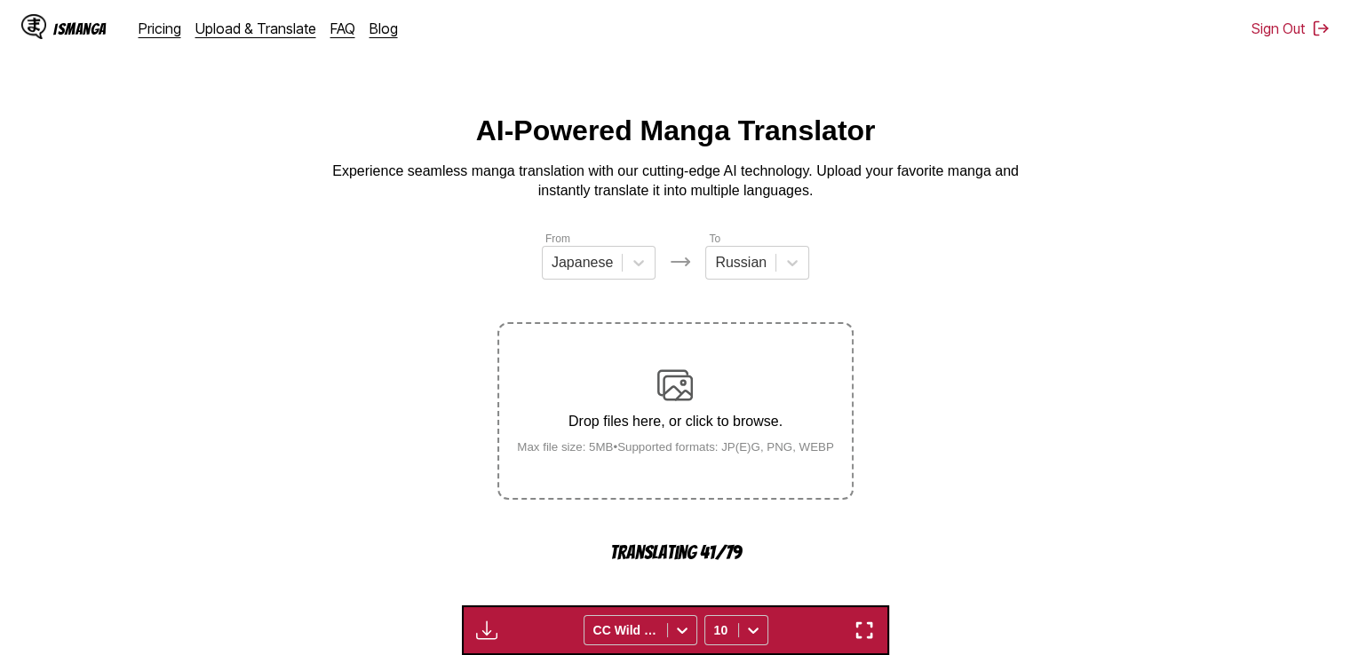
scroll to position [0, 0]
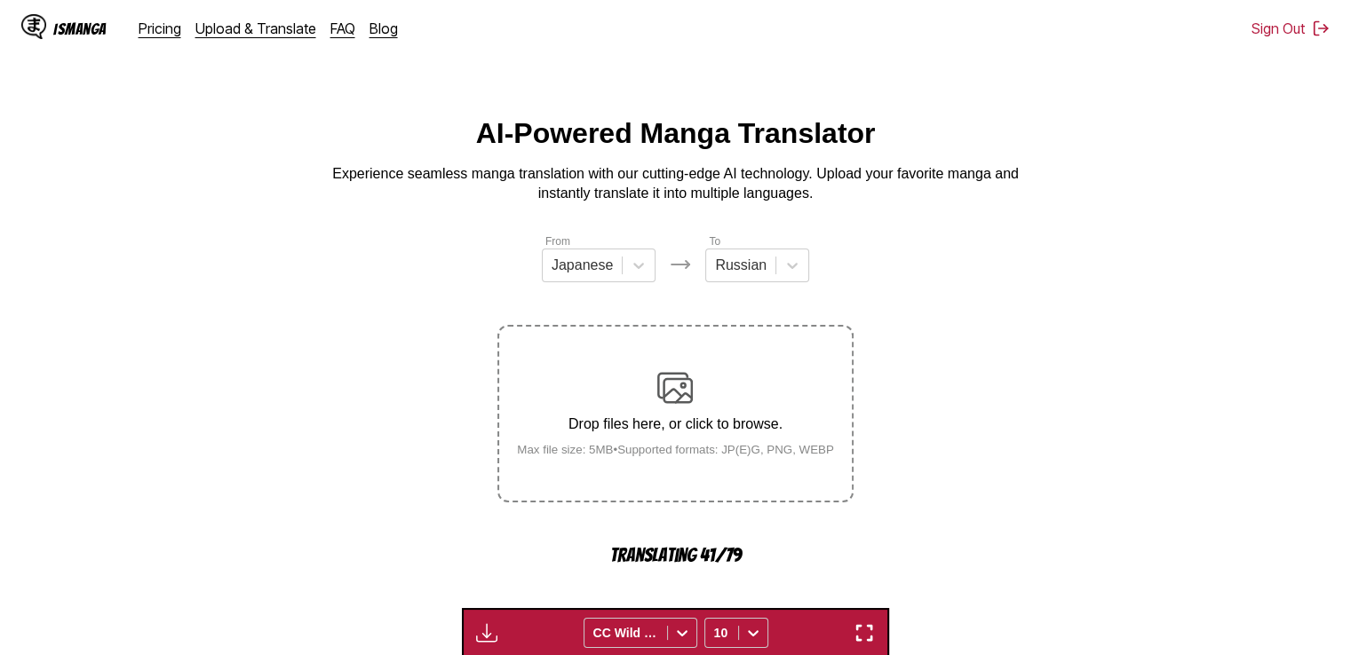
click at [491, 631] on img "button" at bounding box center [486, 632] width 21 height 21
